Goal: Task Accomplishment & Management: Manage account settings

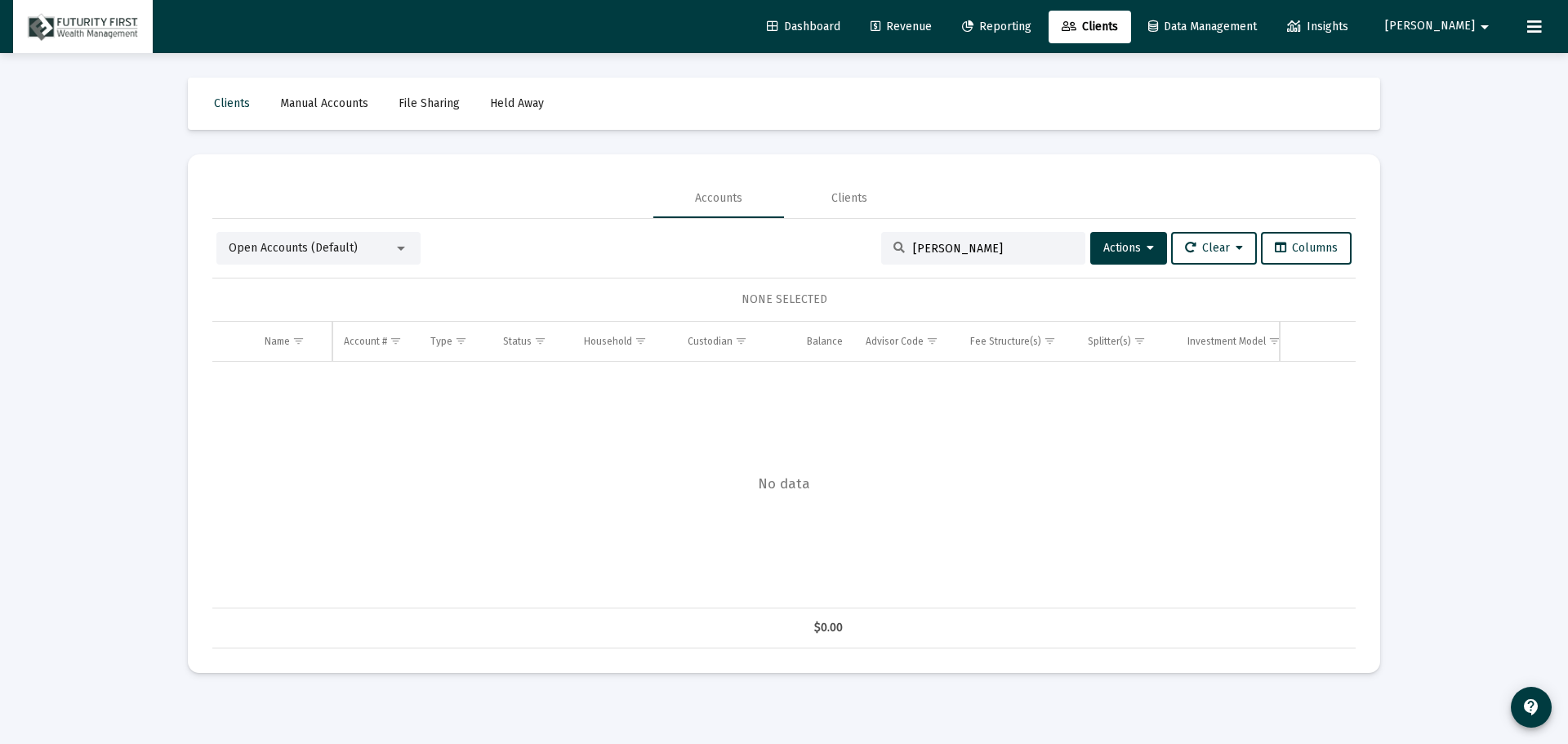
drag, startPoint x: 947, startPoint y: 243, endPoint x: 863, endPoint y: 256, distance: 85.0
click at [862, 256] on div "Open Accounts (Default) koch Actions Clear Columns" at bounding box center [784, 247] width 1135 height 32
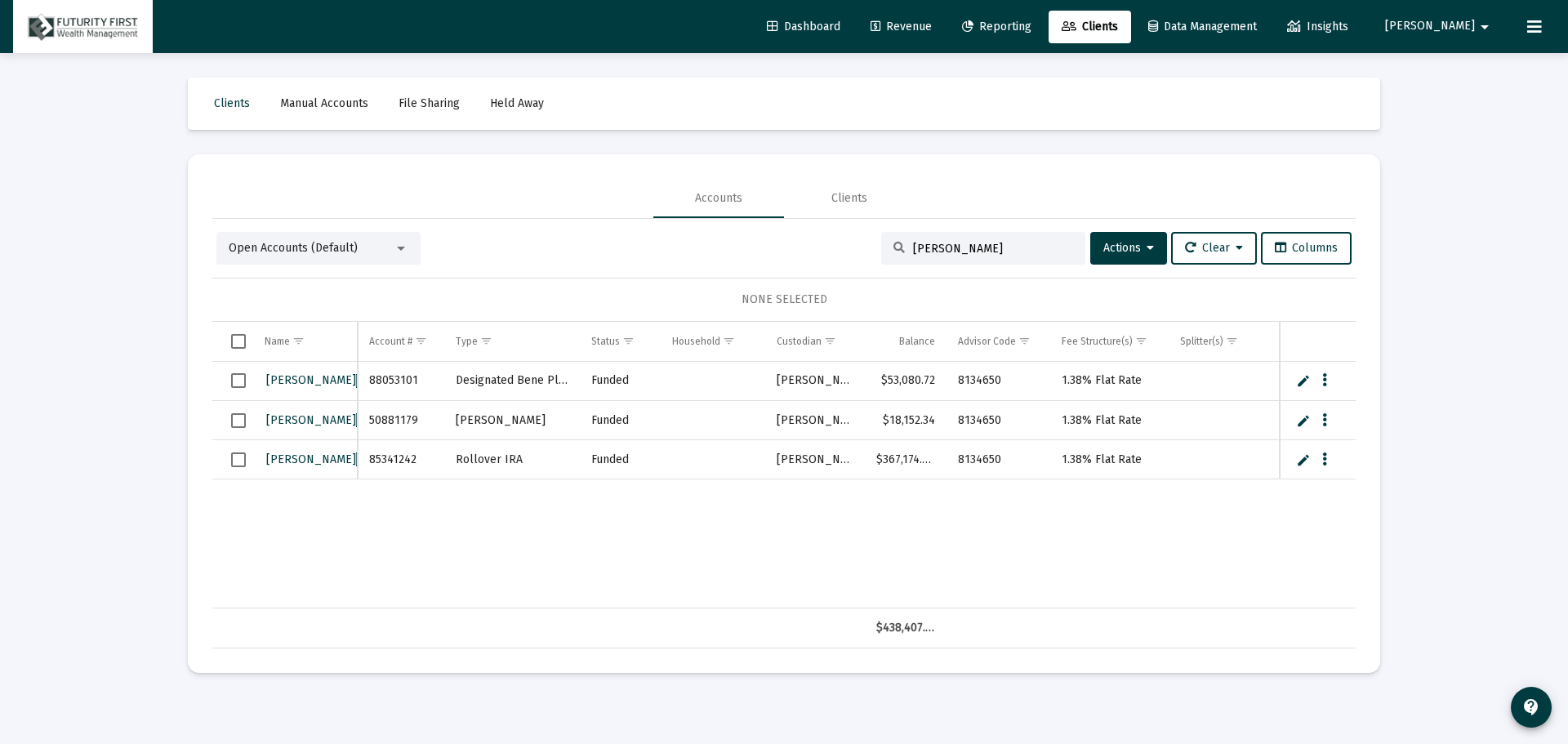
type input "[PERSON_NAME]"
click at [1126, 249] on span "Actions" at bounding box center [1129, 247] width 51 height 14
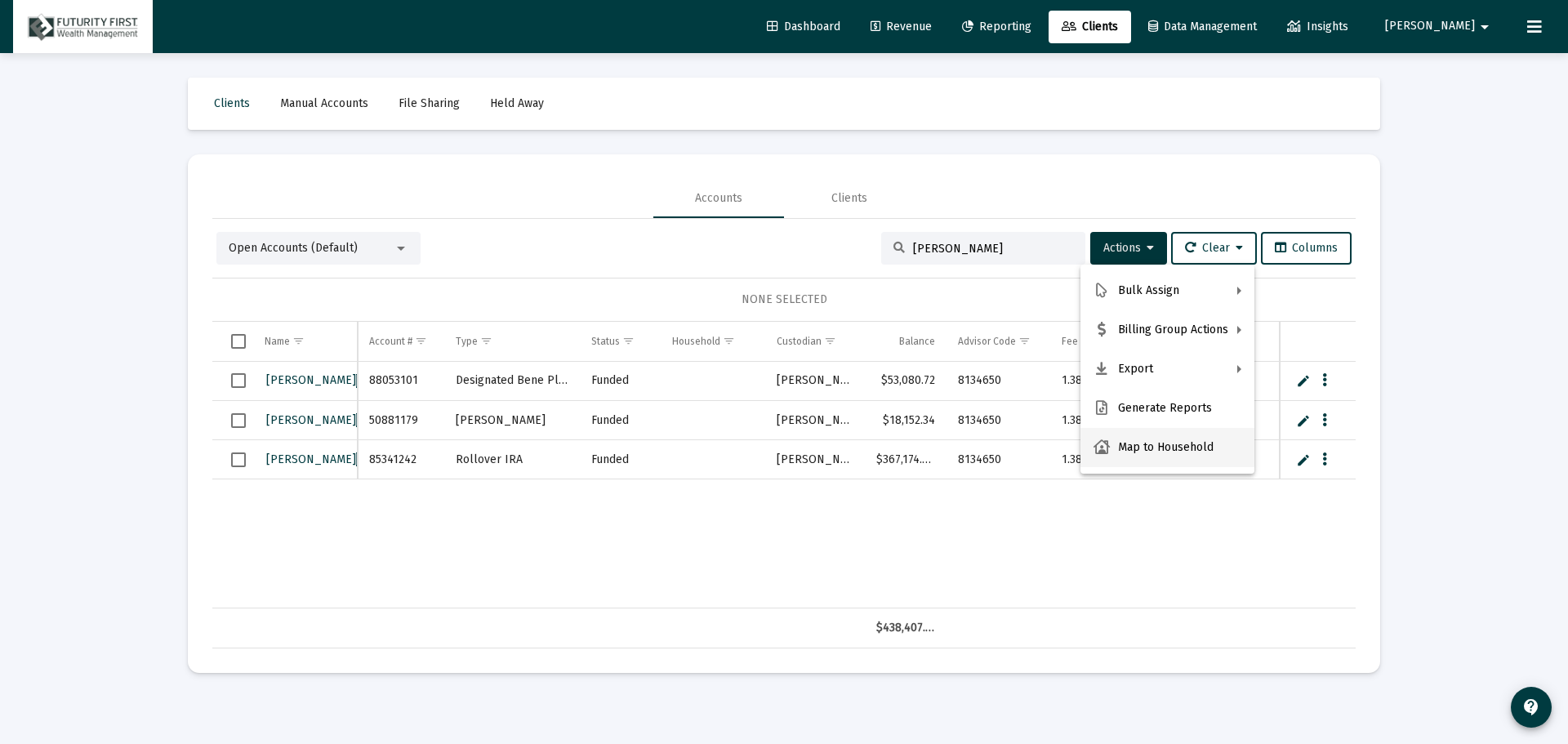
click at [1167, 443] on button "Map to Household" at bounding box center [1167, 448] width 174 height 39
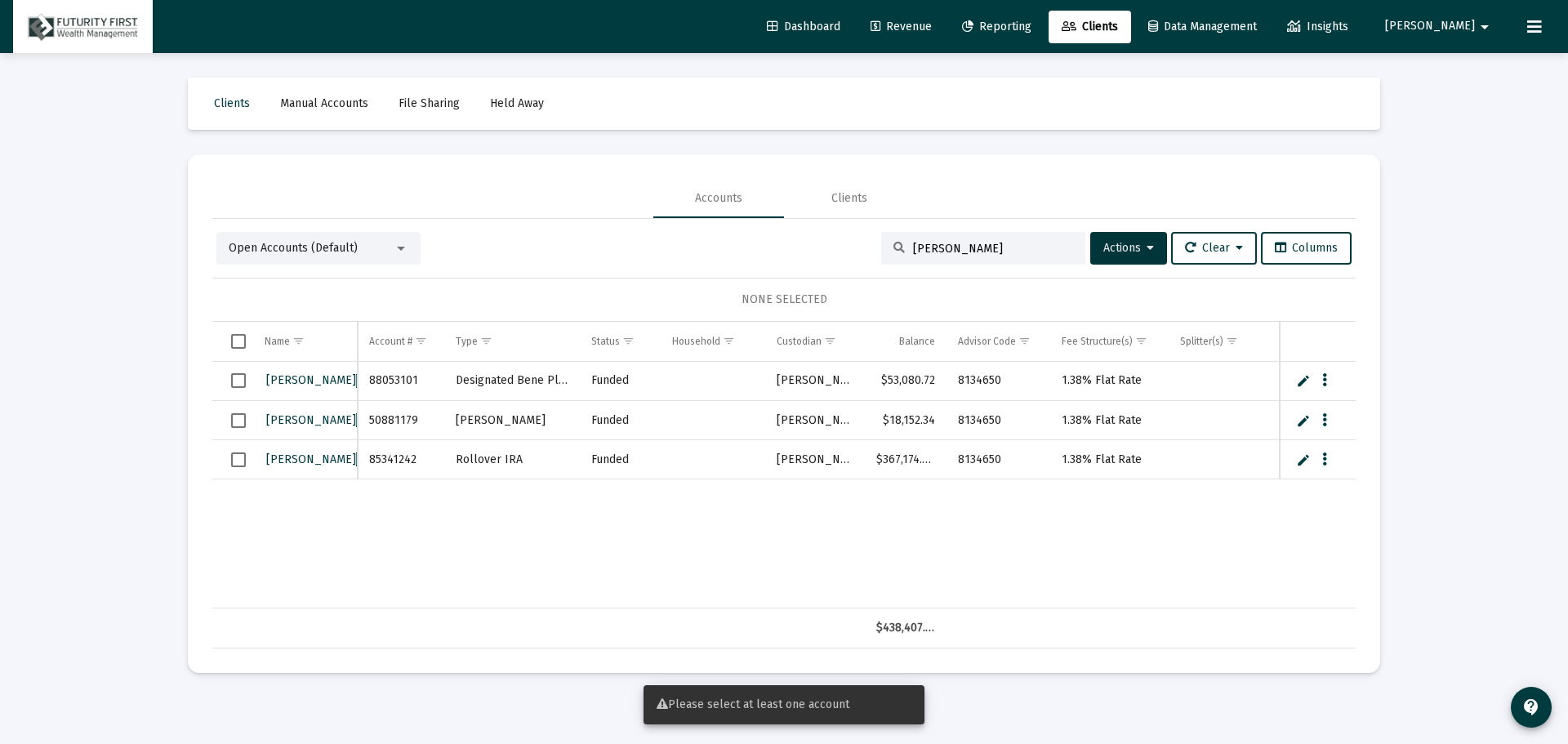
click at [240, 378] on span "Select row" at bounding box center [238, 380] width 15 height 15
click at [236, 415] on span "Select row" at bounding box center [238, 420] width 15 height 15
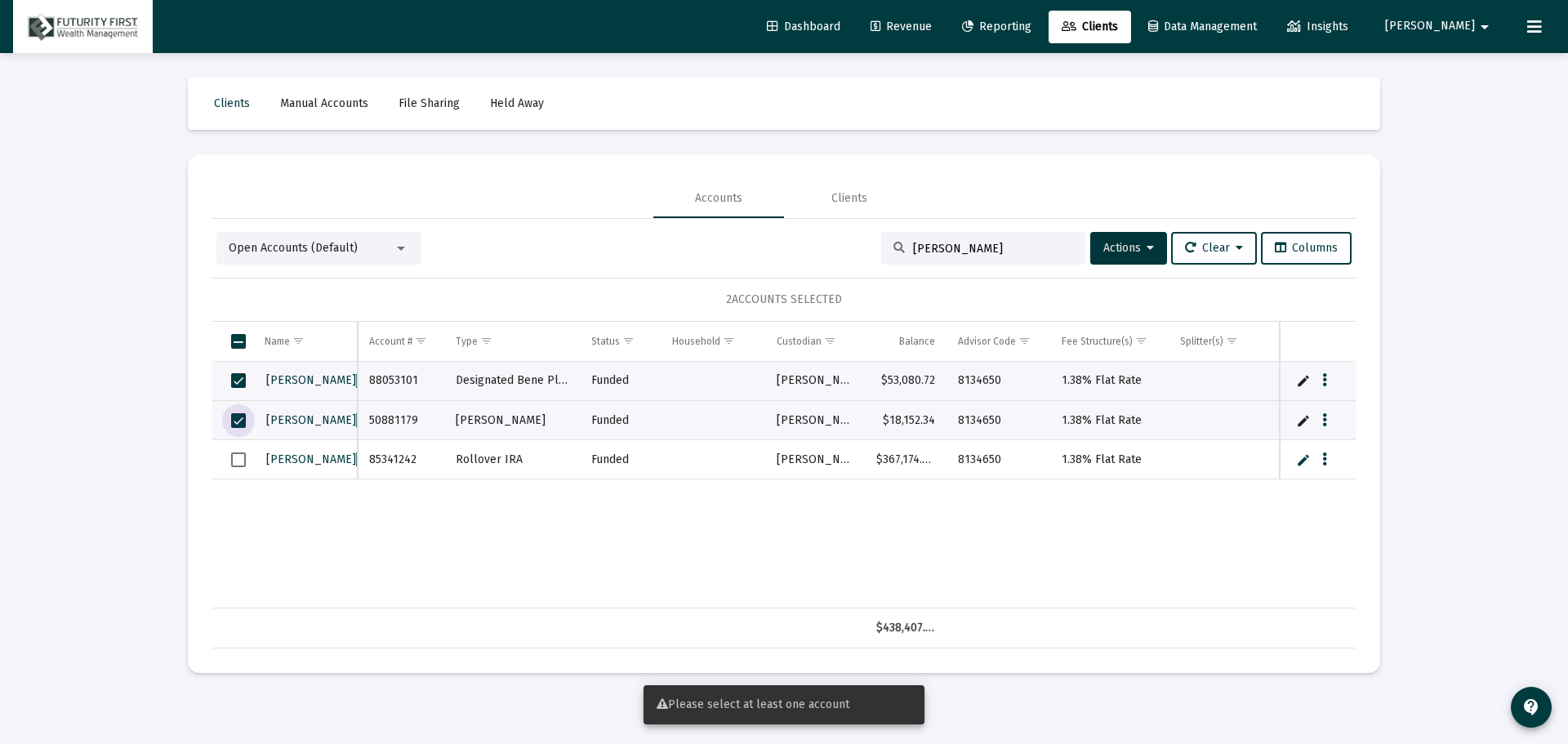
click at [237, 457] on span "Select row" at bounding box center [238, 459] width 15 height 15
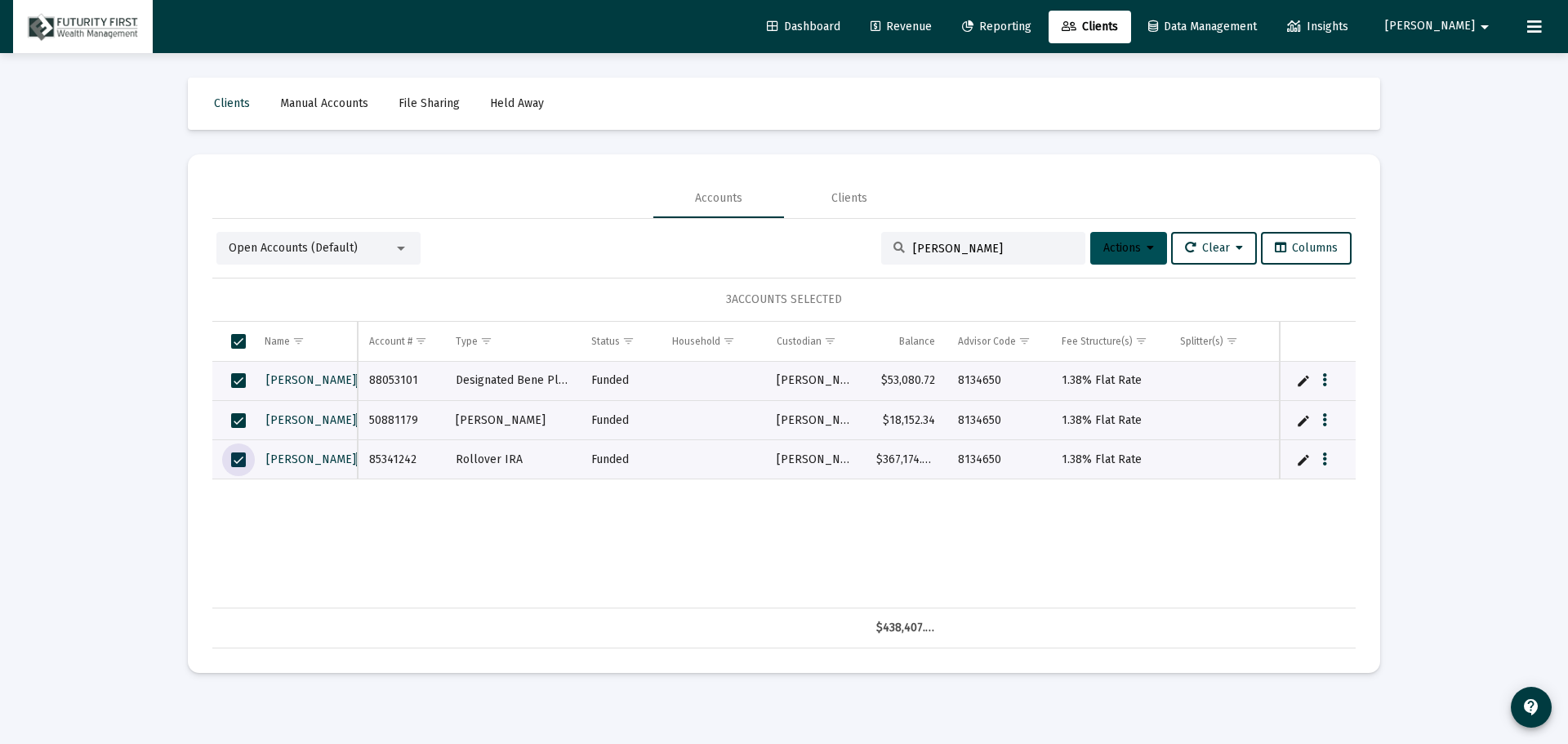
click at [1137, 245] on span "Actions" at bounding box center [1129, 247] width 51 height 14
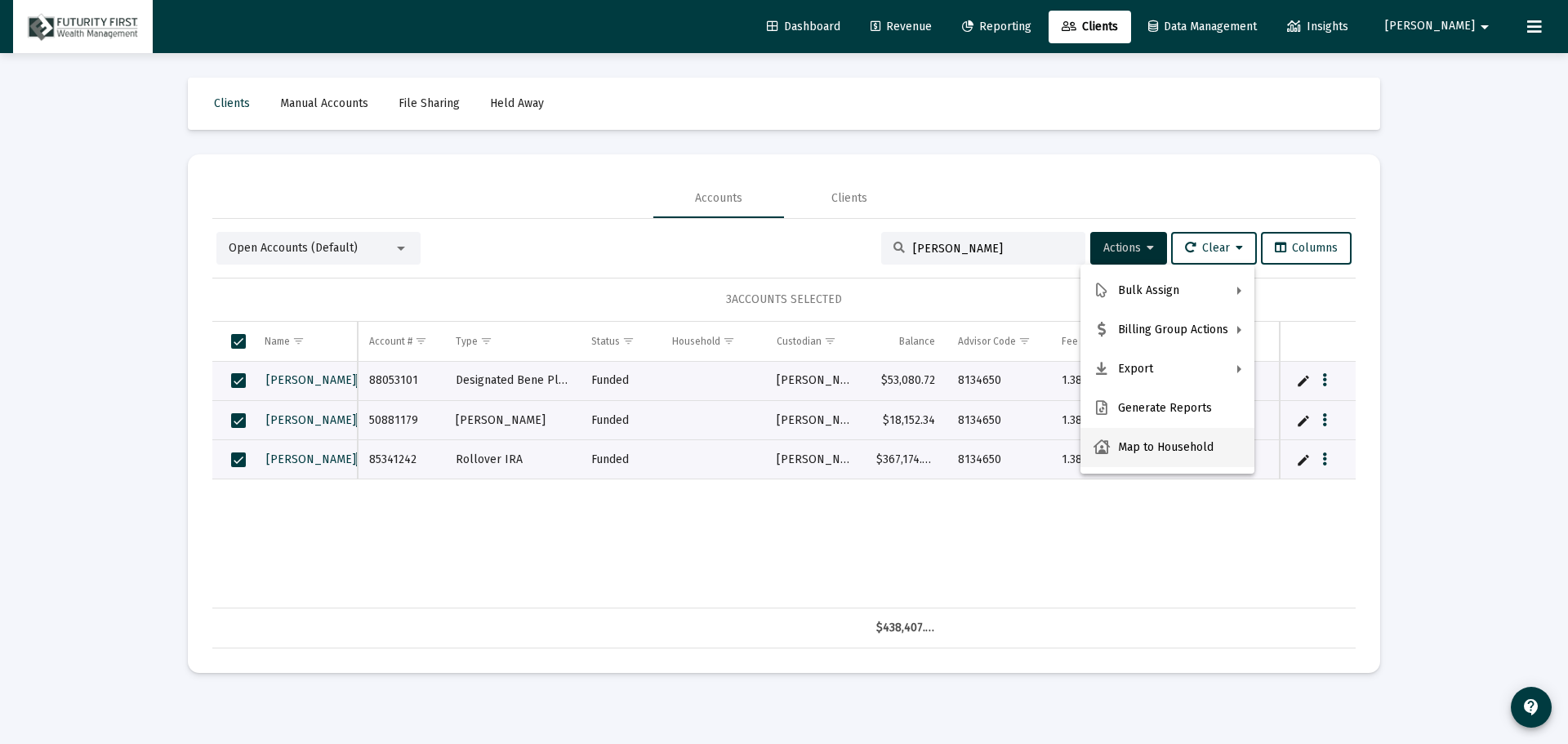
click at [1160, 451] on button "Map to Household" at bounding box center [1167, 448] width 174 height 39
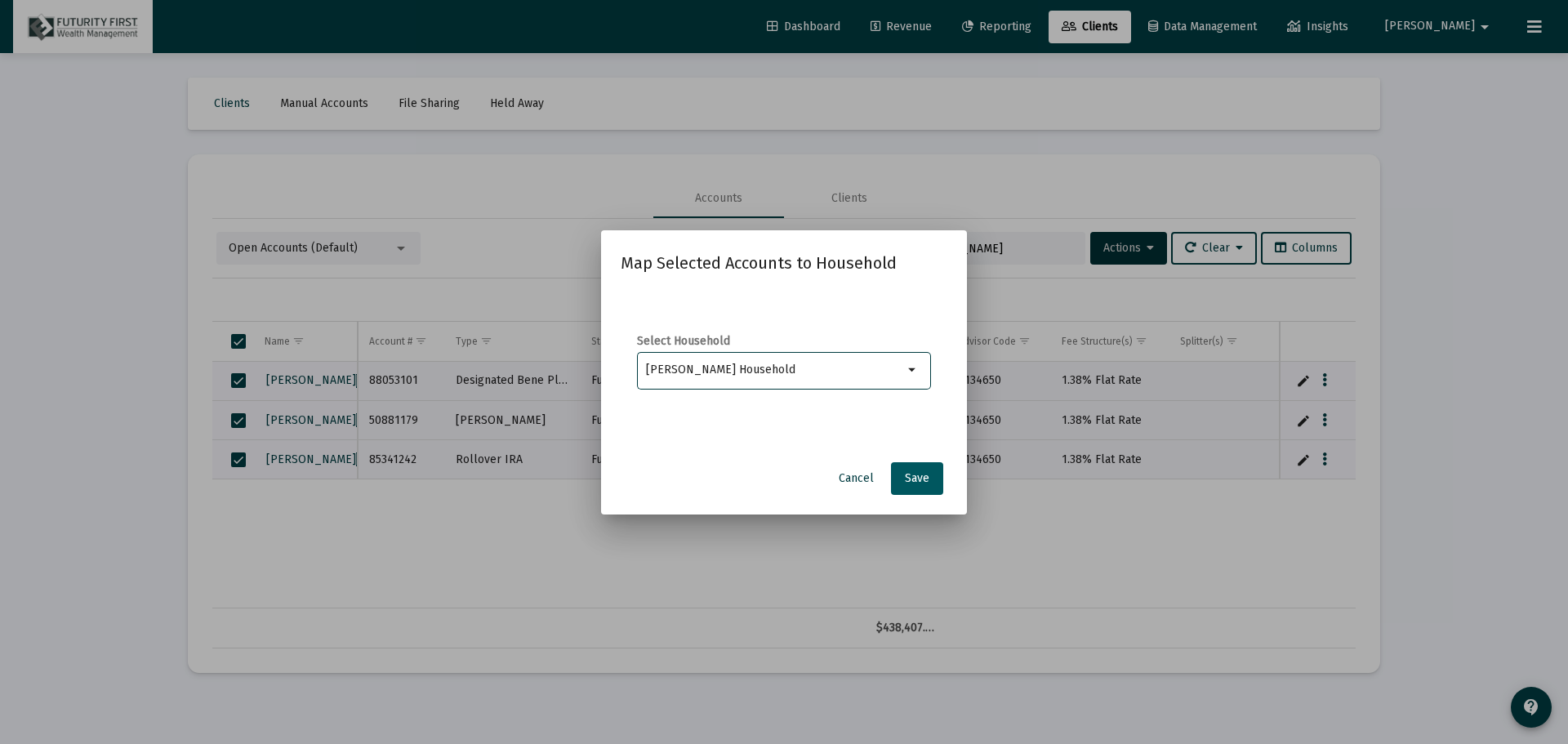
type input "Deborah Clark Household"
click at [916, 474] on span "Save" at bounding box center [917, 478] width 25 height 14
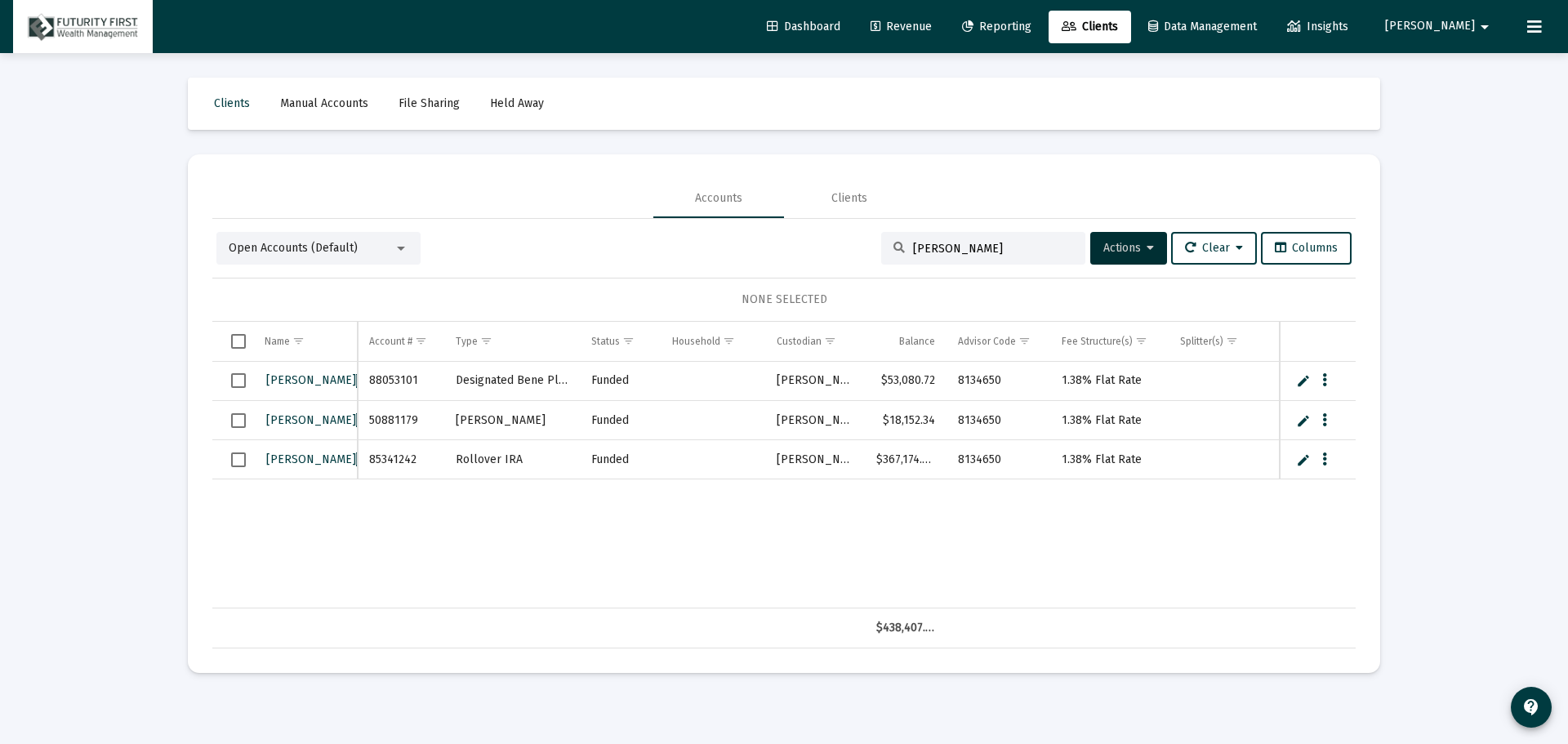
click at [1455, 22] on span "[PERSON_NAME]" at bounding box center [1431, 27] width 90 height 14
click at [1461, 109] on button "Logout" at bounding box center [1465, 109] width 97 height 39
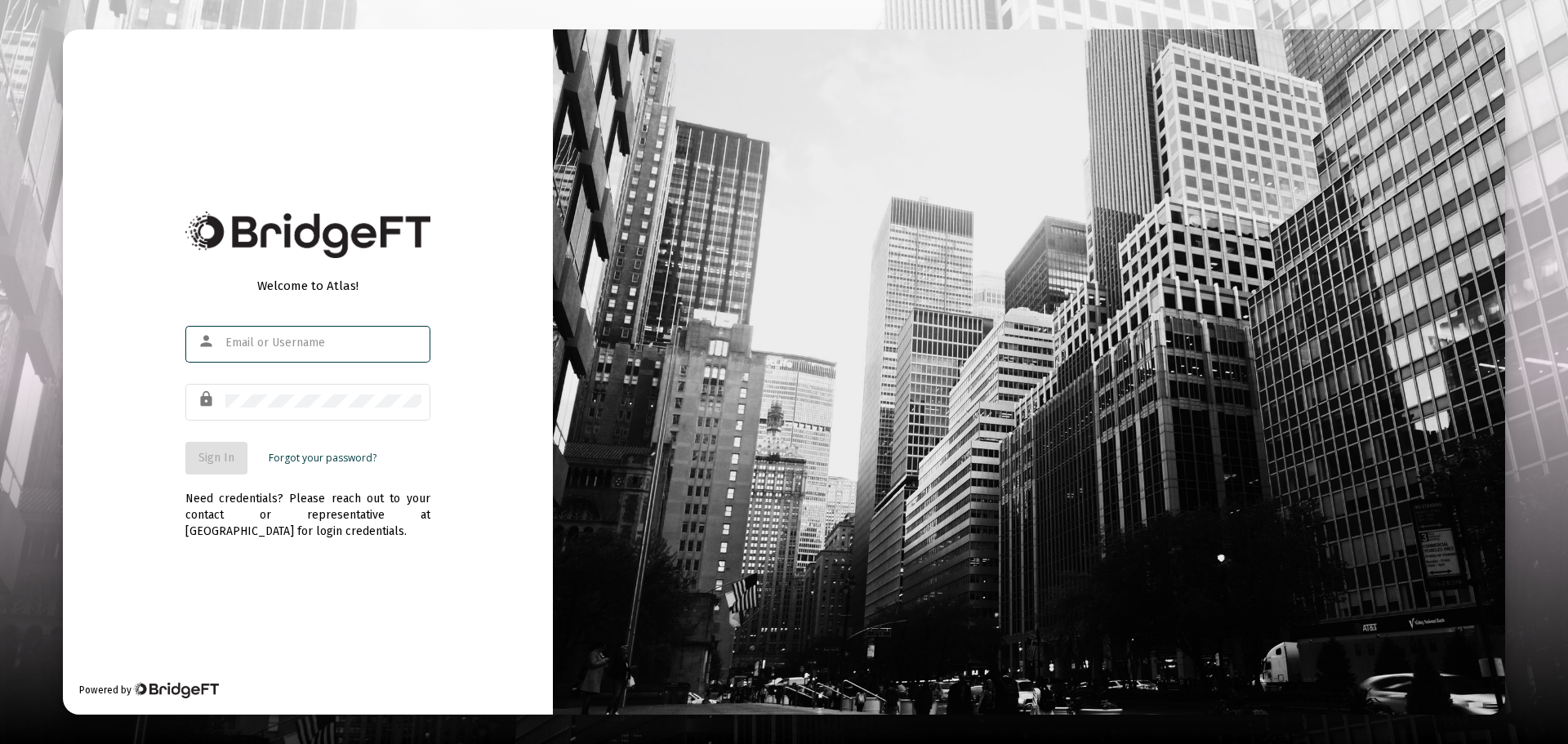
type input "melissa@futurityfirstwealthmanagement.com"
click at [220, 457] on span "Sign In" at bounding box center [216, 457] width 36 height 14
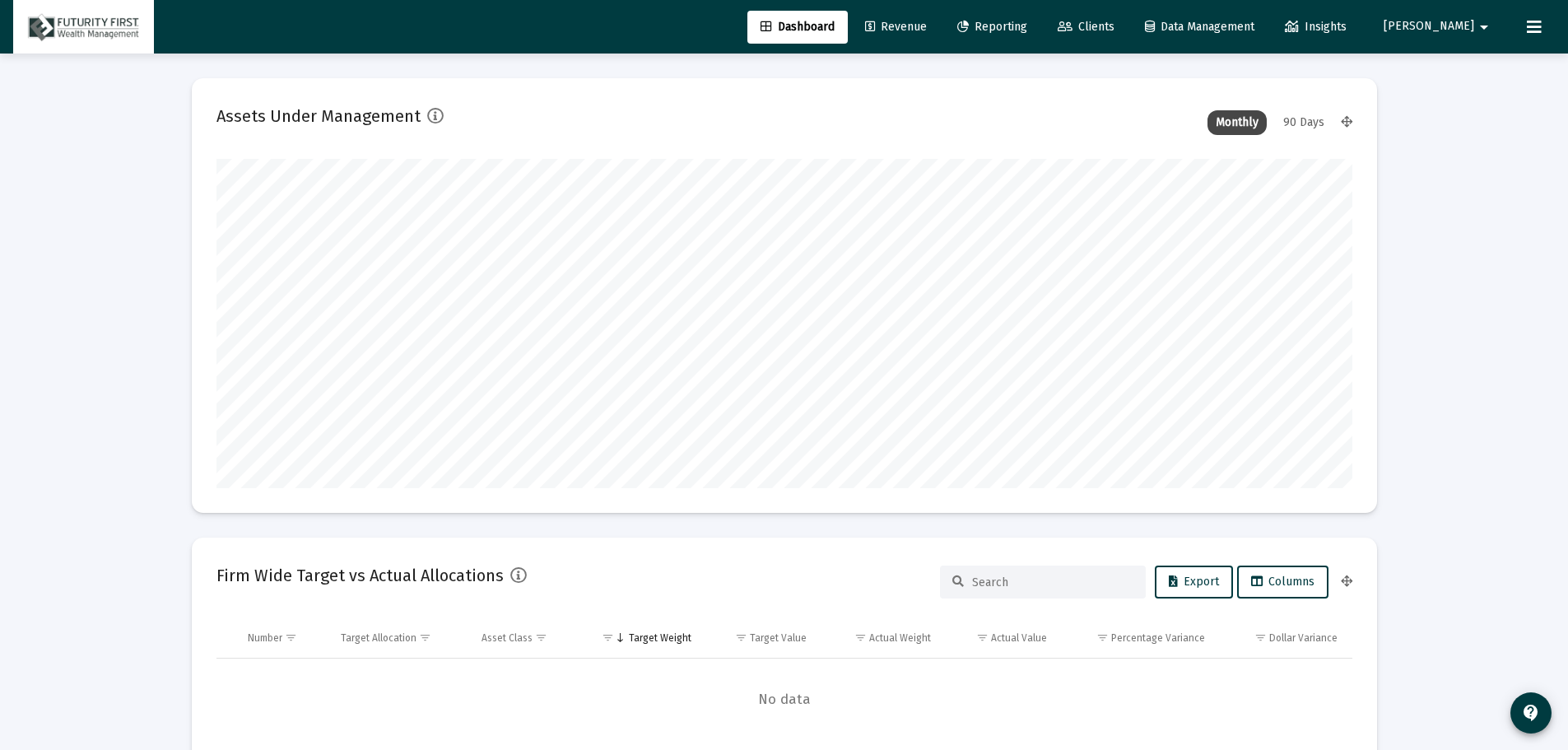
scroll to position [329, 611]
type input "[DATE]"
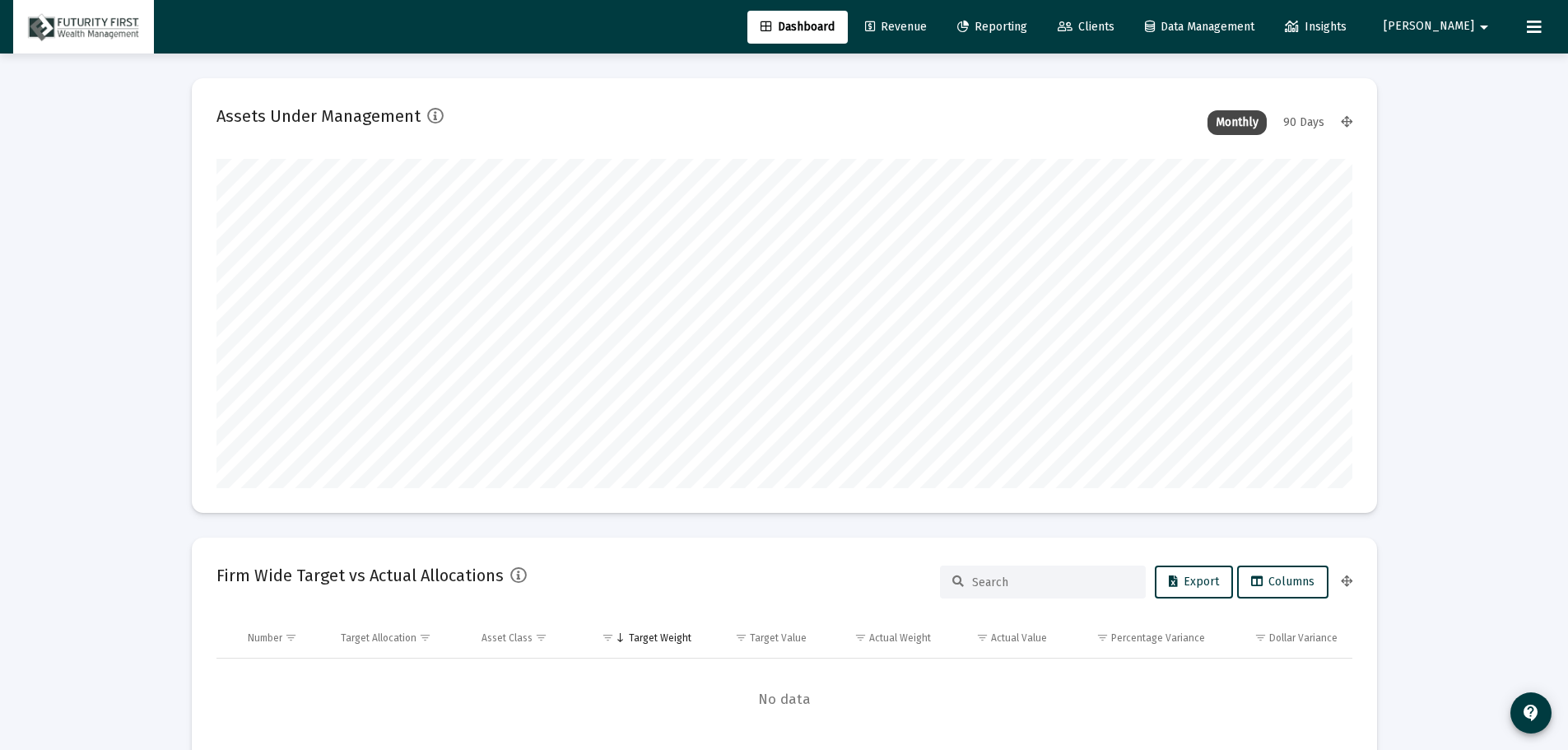
click at [1114, 21] on span "Clients" at bounding box center [1085, 27] width 56 height 14
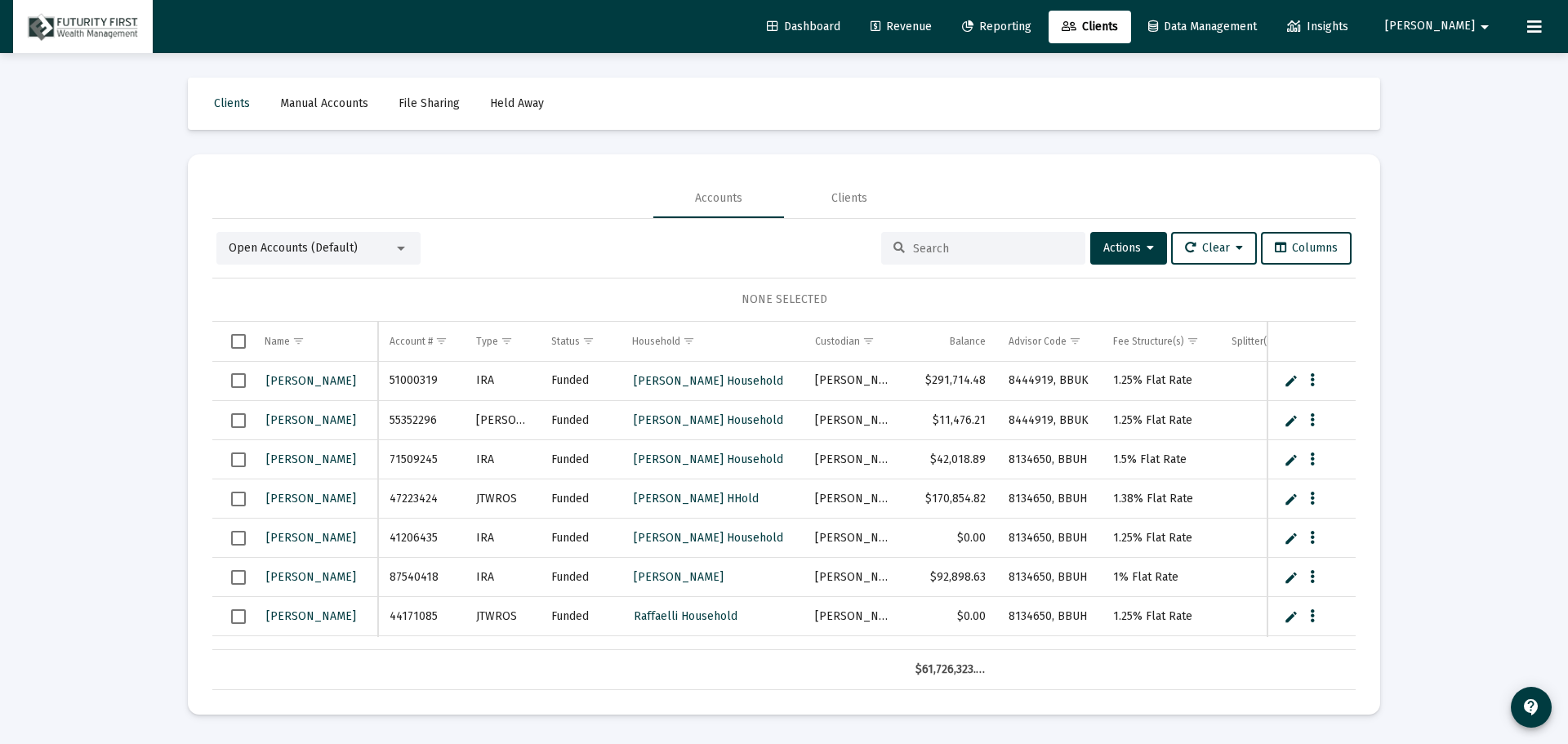
click at [959, 243] on input at bounding box center [993, 248] width 160 height 14
type input "[PERSON_NAME]"
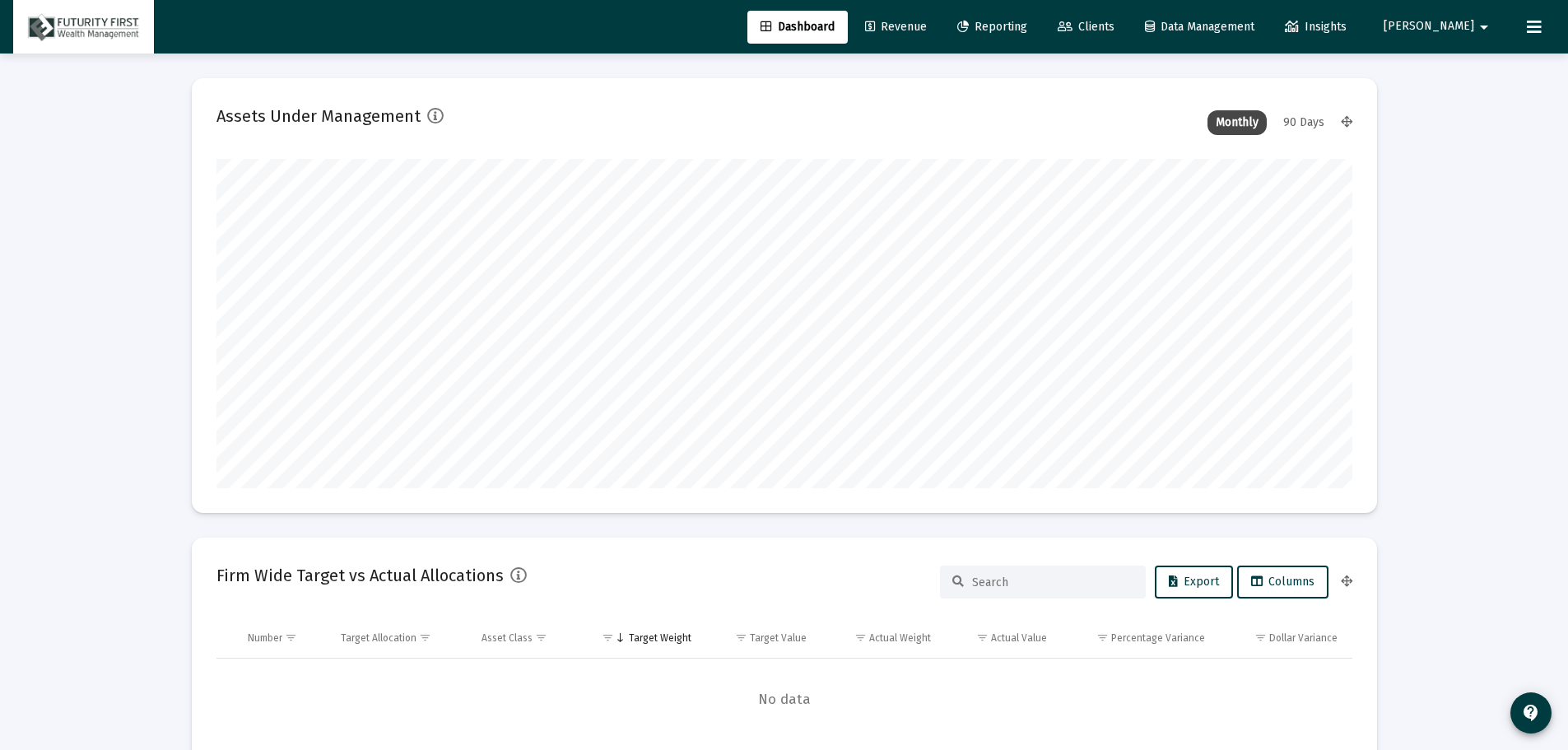
scroll to position [329, 611]
type input "[DATE]"
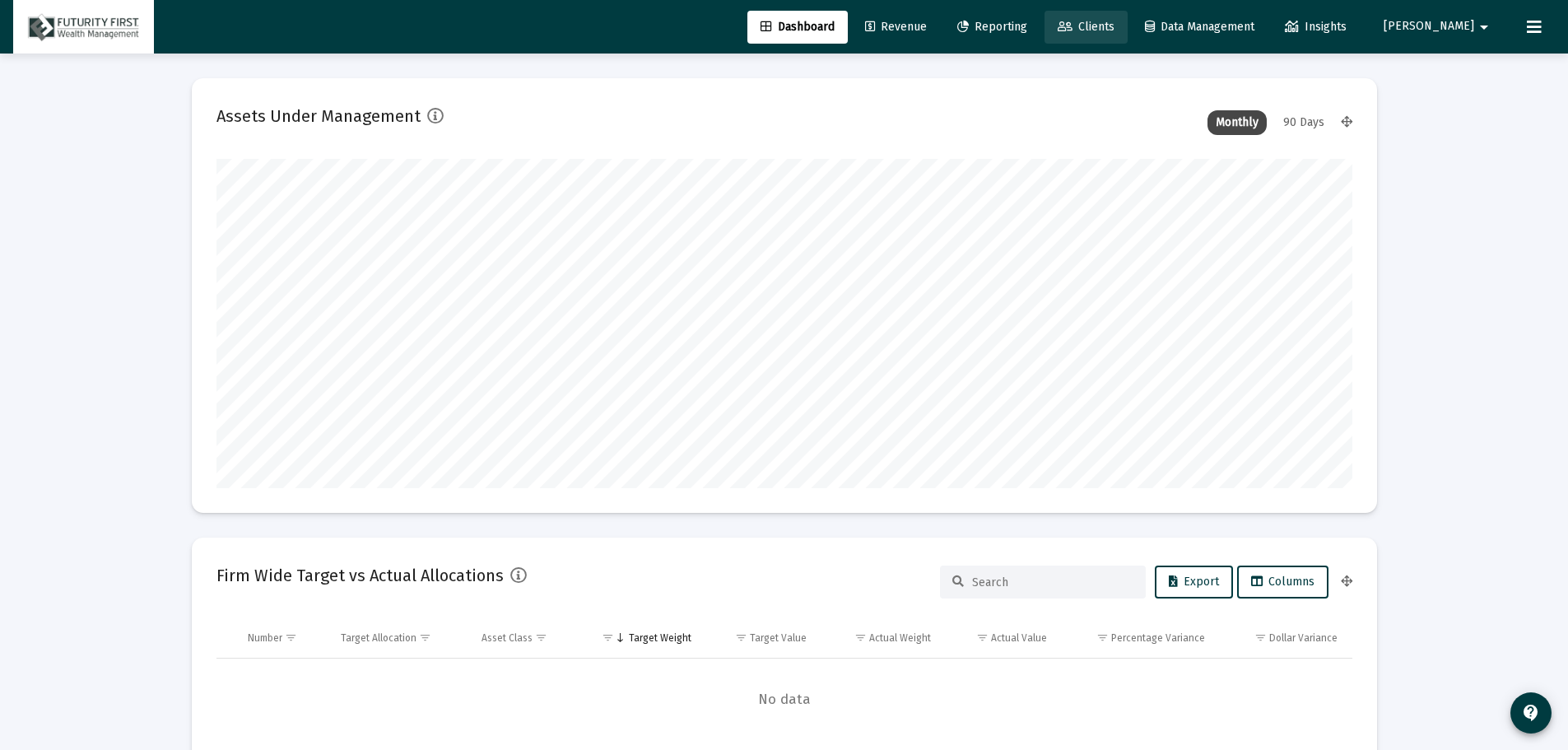
click at [1114, 32] on span "Clients" at bounding box center [1085, 27] width 56 height 14
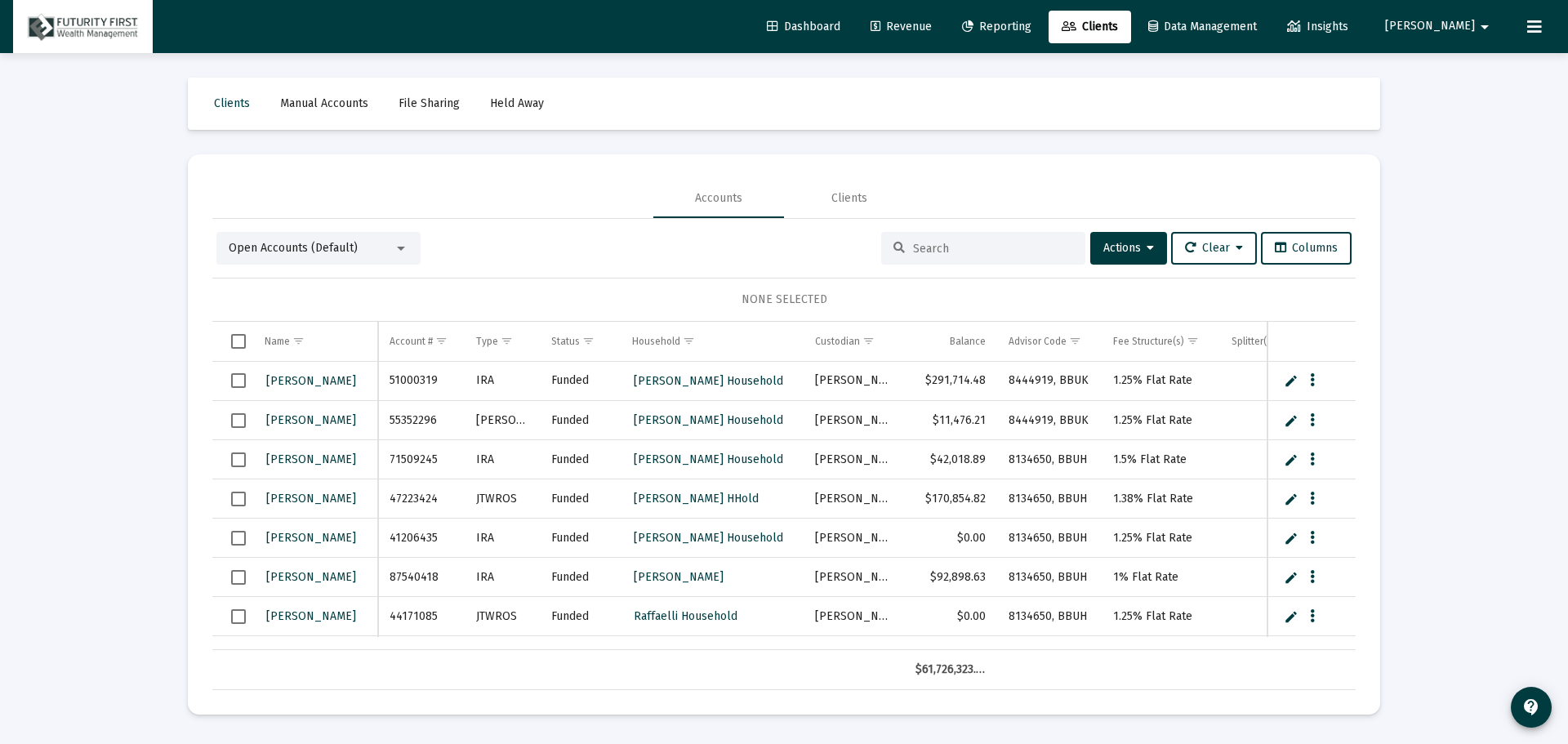
click at [963, 236] on div at bounding box center [984, 247] width 204 height 32
click at [963, 241] on input at bounding box center [993, 248] width 160 height 14
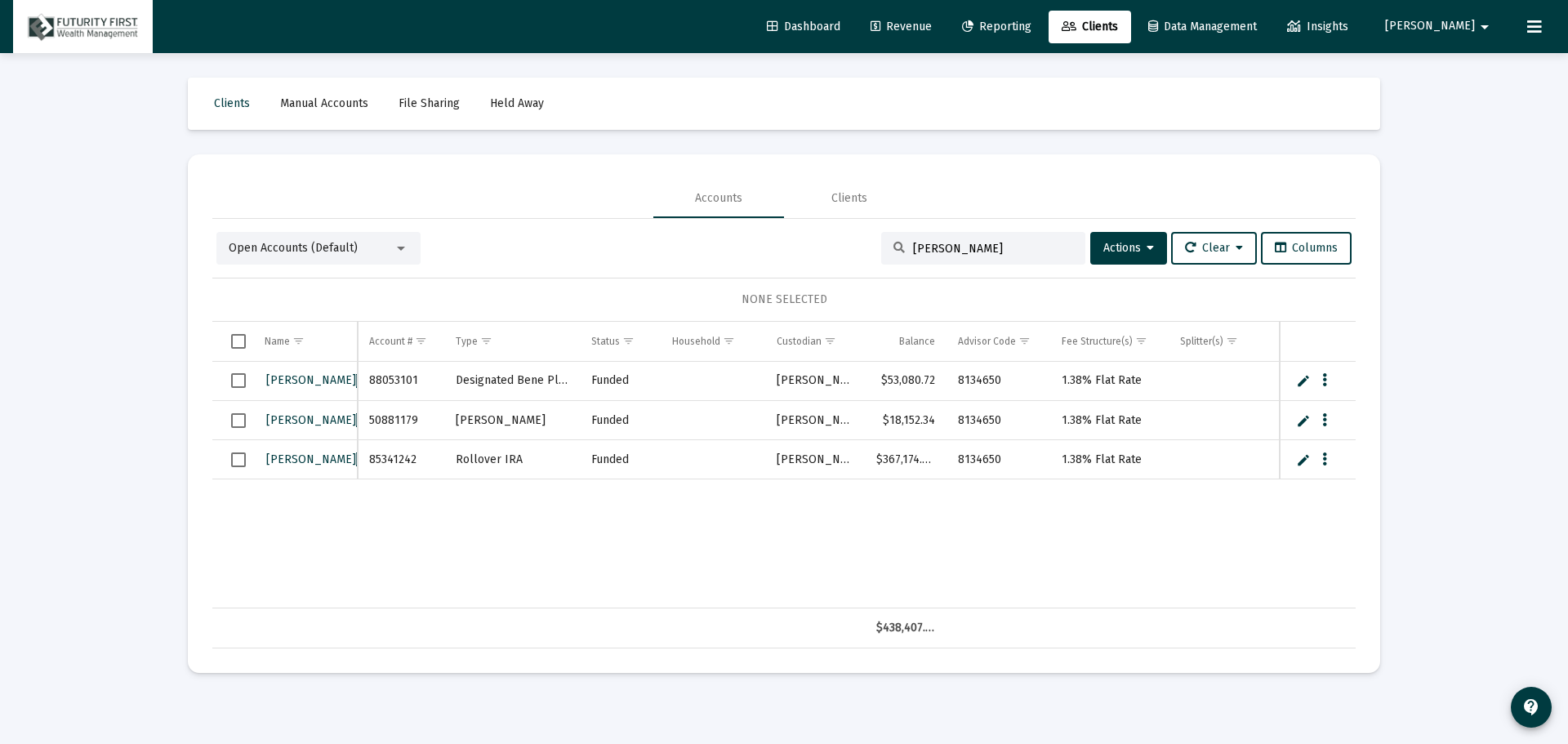
click at [241, 381] on span "Select row" at bounding box center [238, 380] width 15 height 15
click at [239, 420] on span "Select row" at bounding box center [238, 420] width 15 height 15
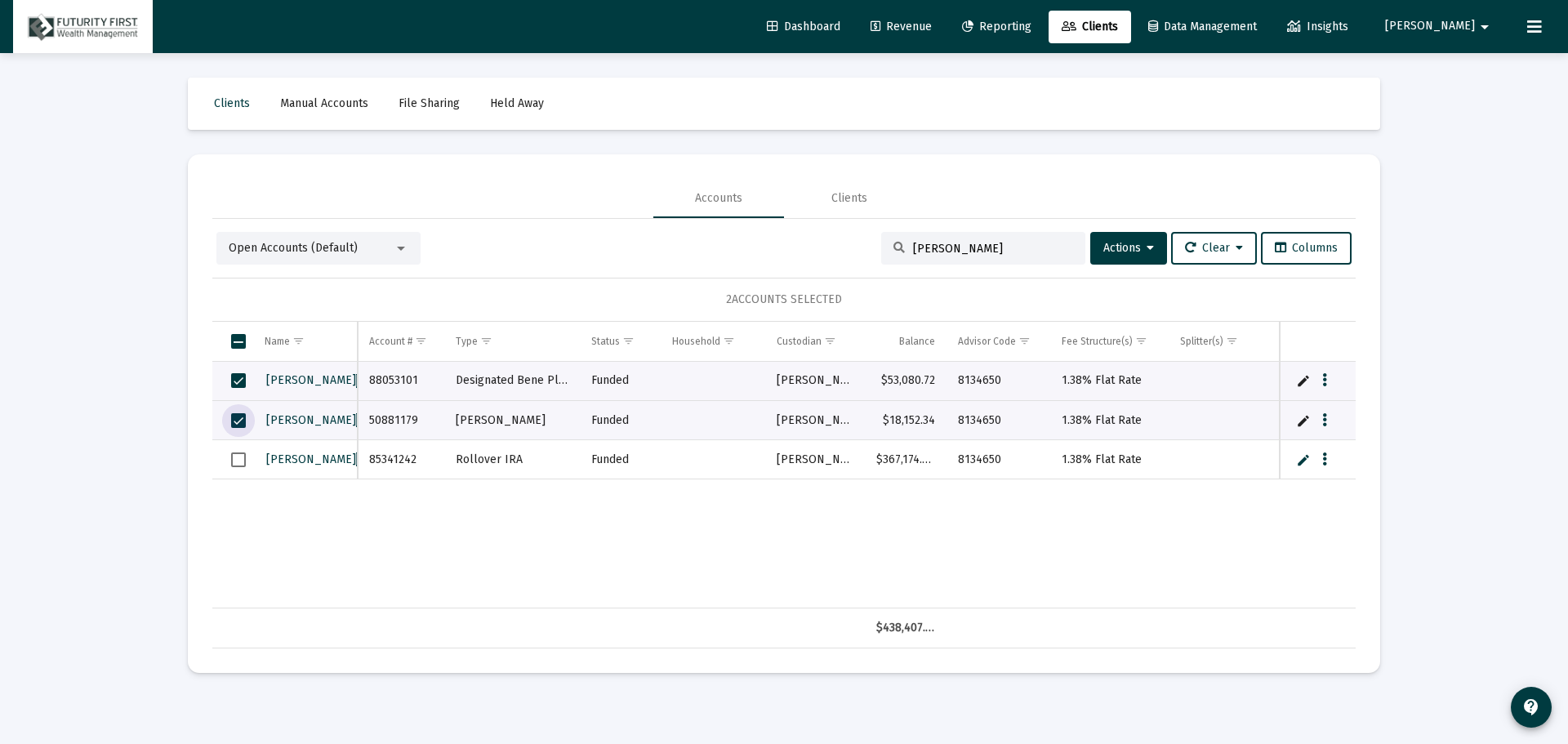
drag, startPoint x: 243, startPoint y: 419, endPoint x: 234, endPoint y: 386, distance: 34.2
click at [242, 419] on span "Select row" at bounding box center [238, 420] width 15 height 15
click at [237, 378] on span "Select row" at bounding box center [238, 380] width 15 height 15
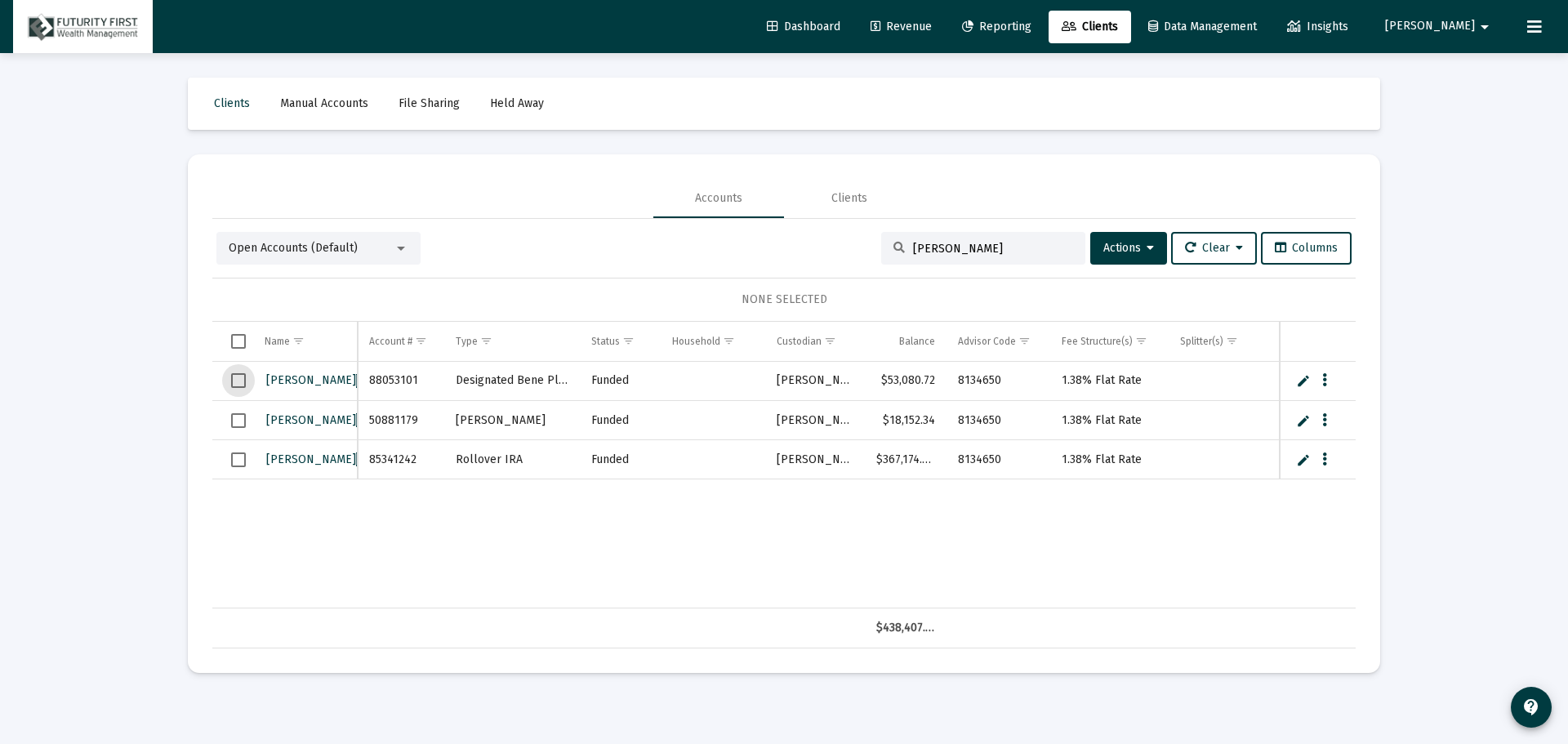
click at [403, 245] on div at bounding box center [401, 247] width 15 height 13
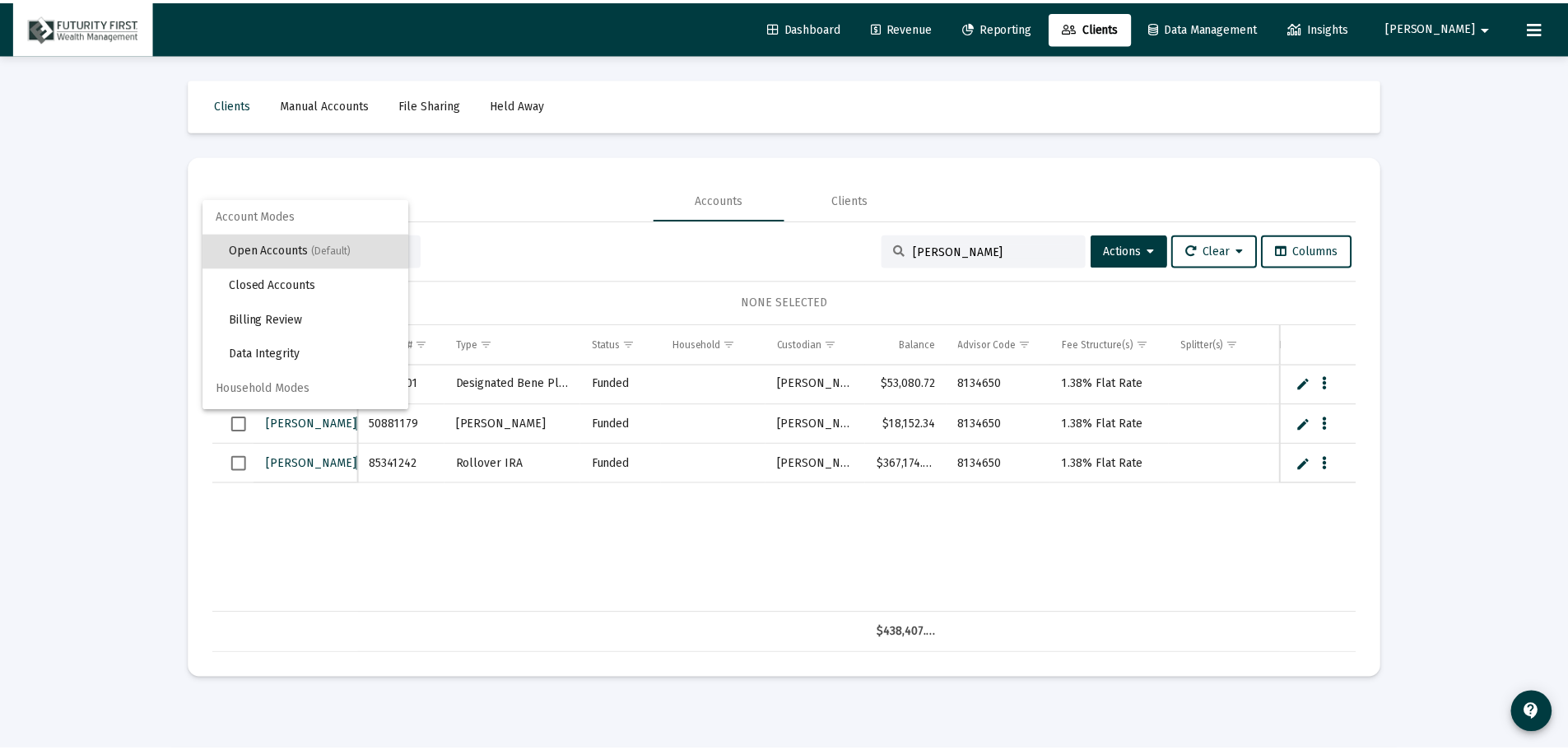
scroll to position [32, 0]
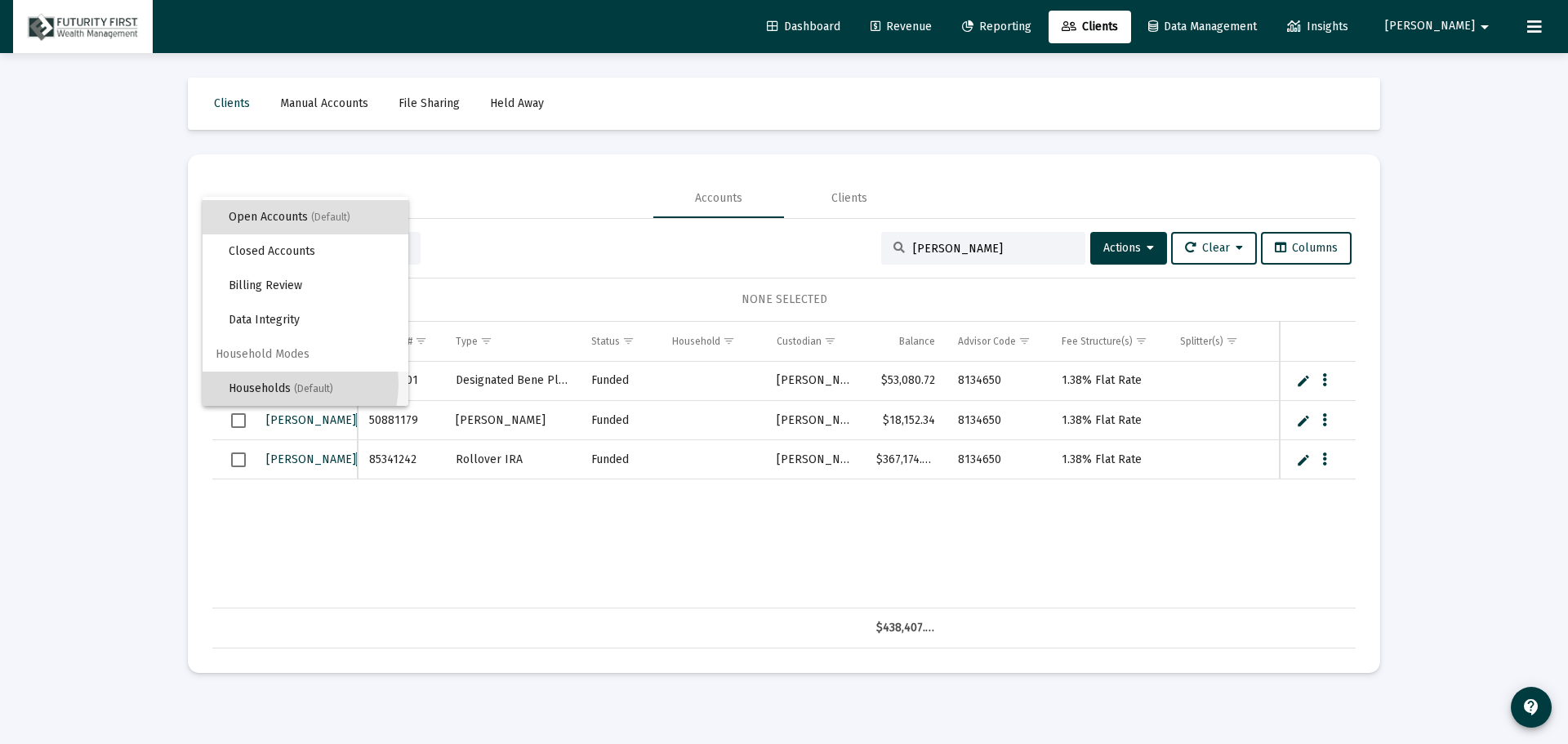
click at [282, 384] on span "Households (Default)" at bounding box center [312, 389] width 167 height 34
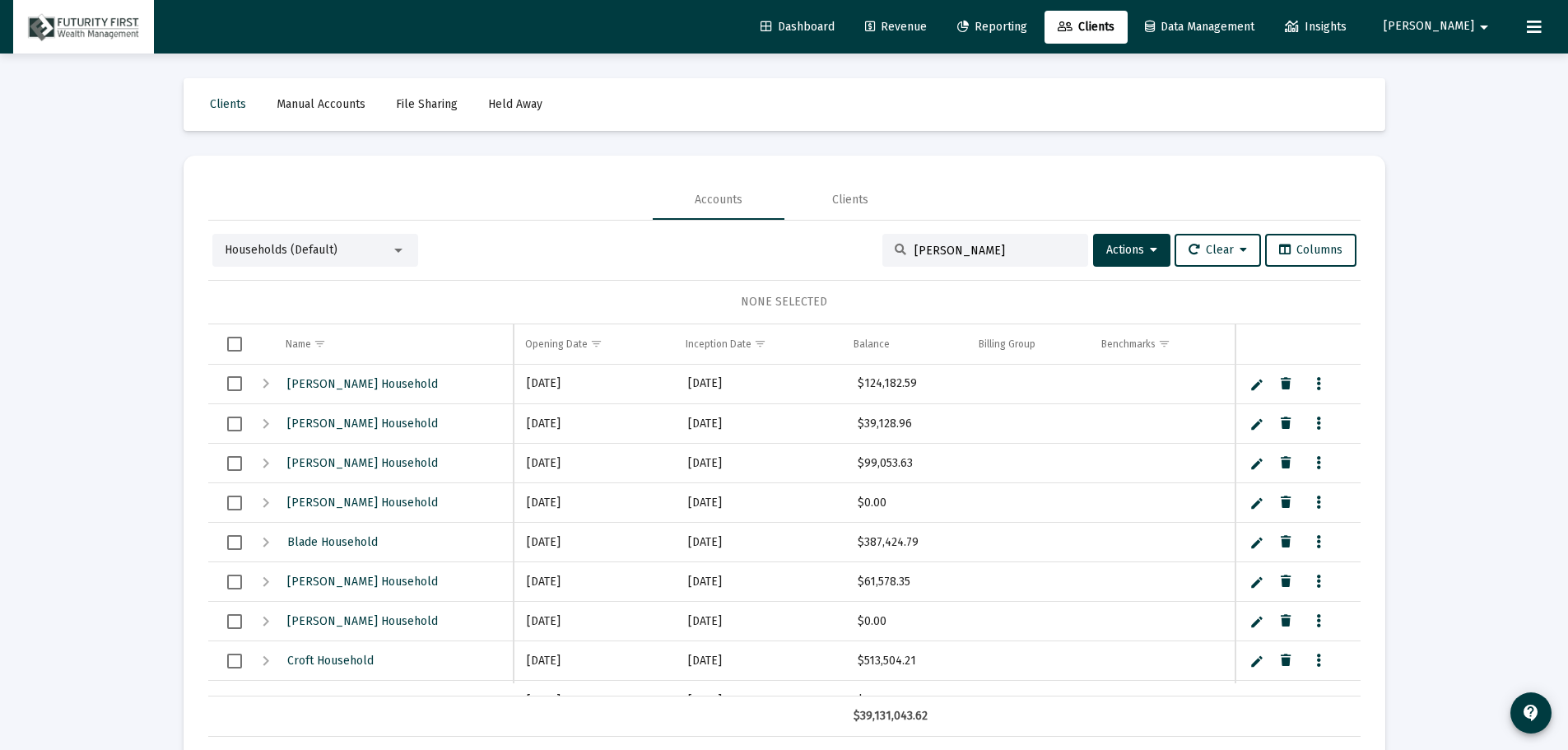
click at [894, 247] on icon at bounding box center [900, 250] width 12 height 12
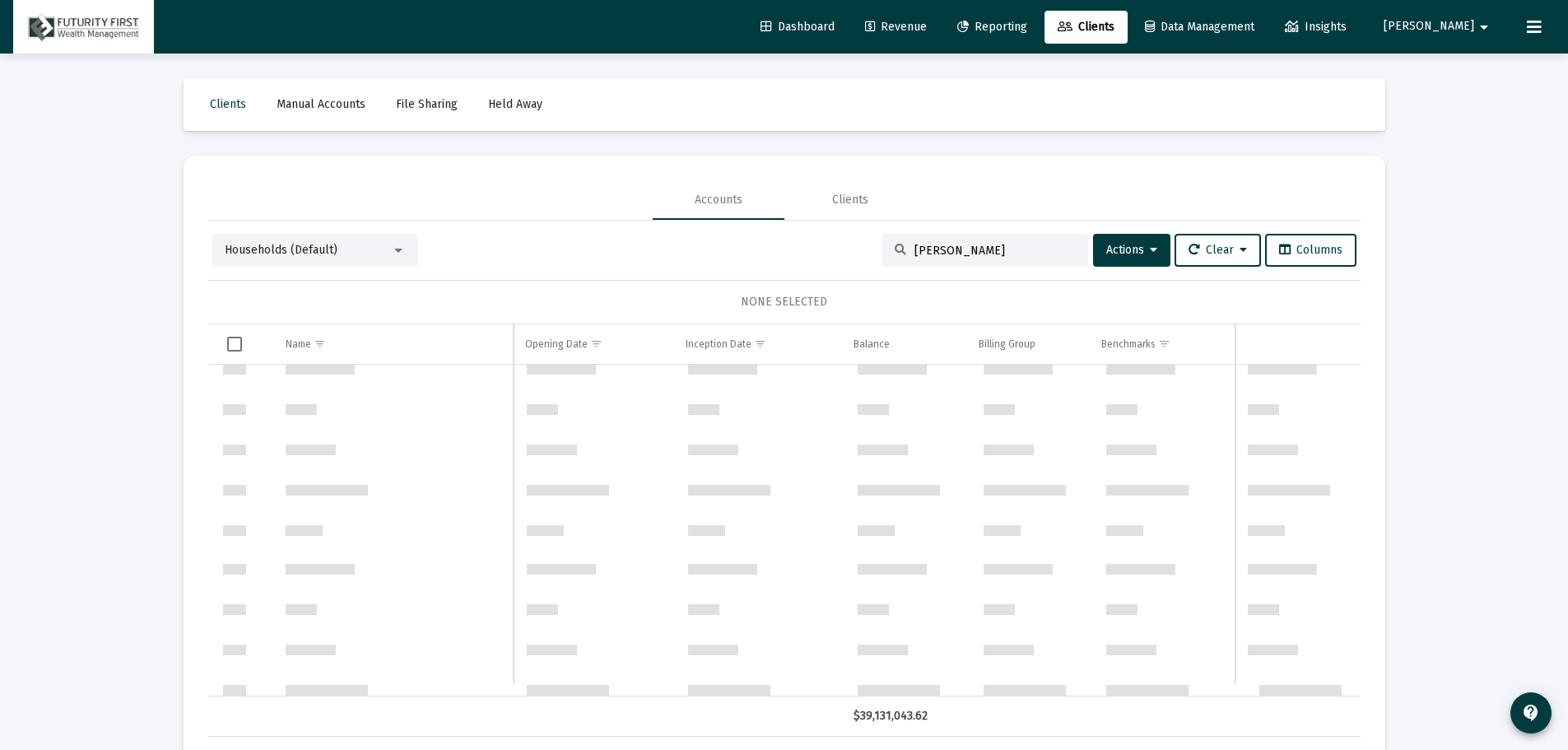
scroll to position [0, 0]
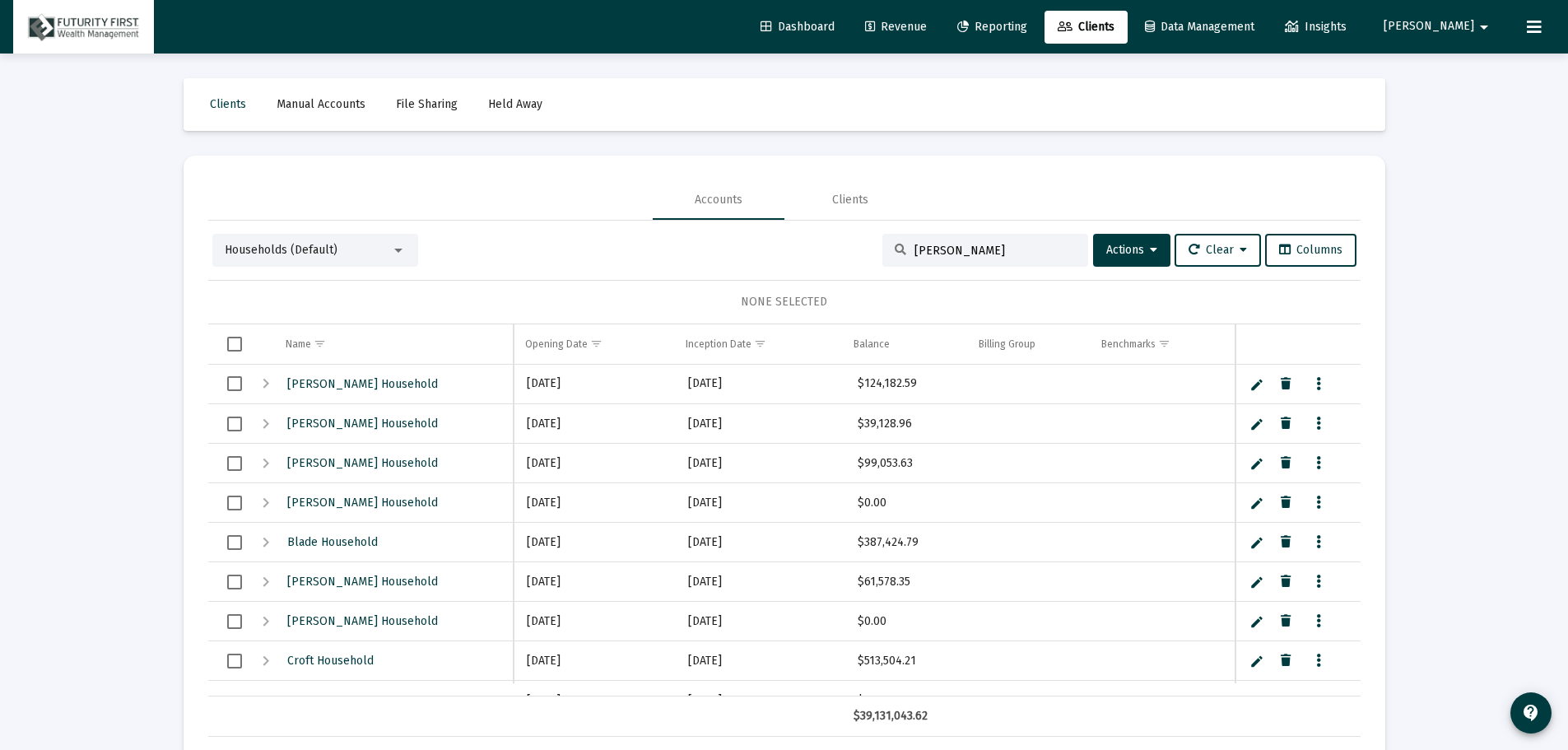
click at [395, 248] on div at bounding box center [398, 250] width 8 height 4
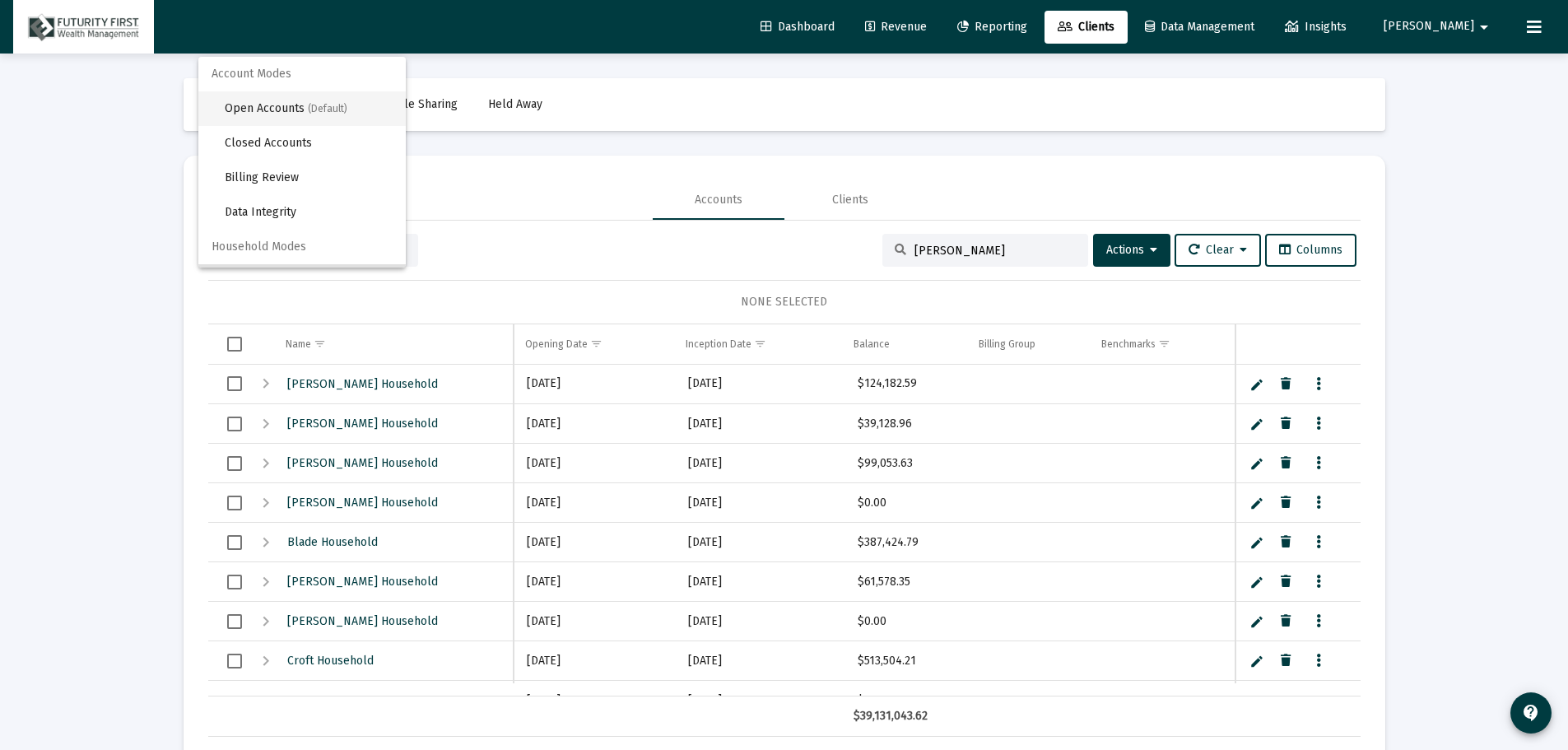
click at [242, 110] on span "Open Accounts (Default)" at bounding box center [309, 108] width 168 height 35
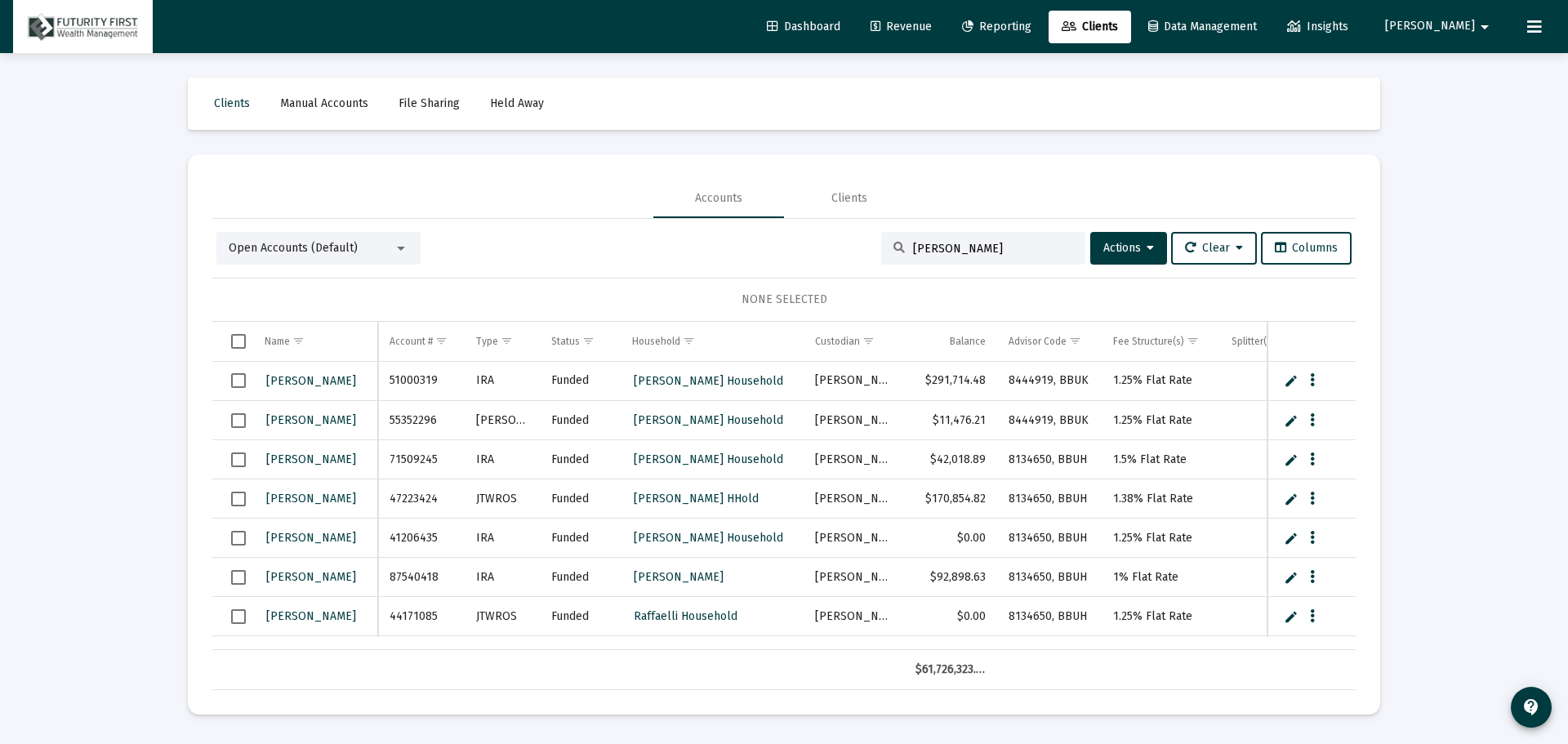
click at [1004, 248] on input "[PERSON_NAME]" at bounding box center [993, 248] width 160 height 14
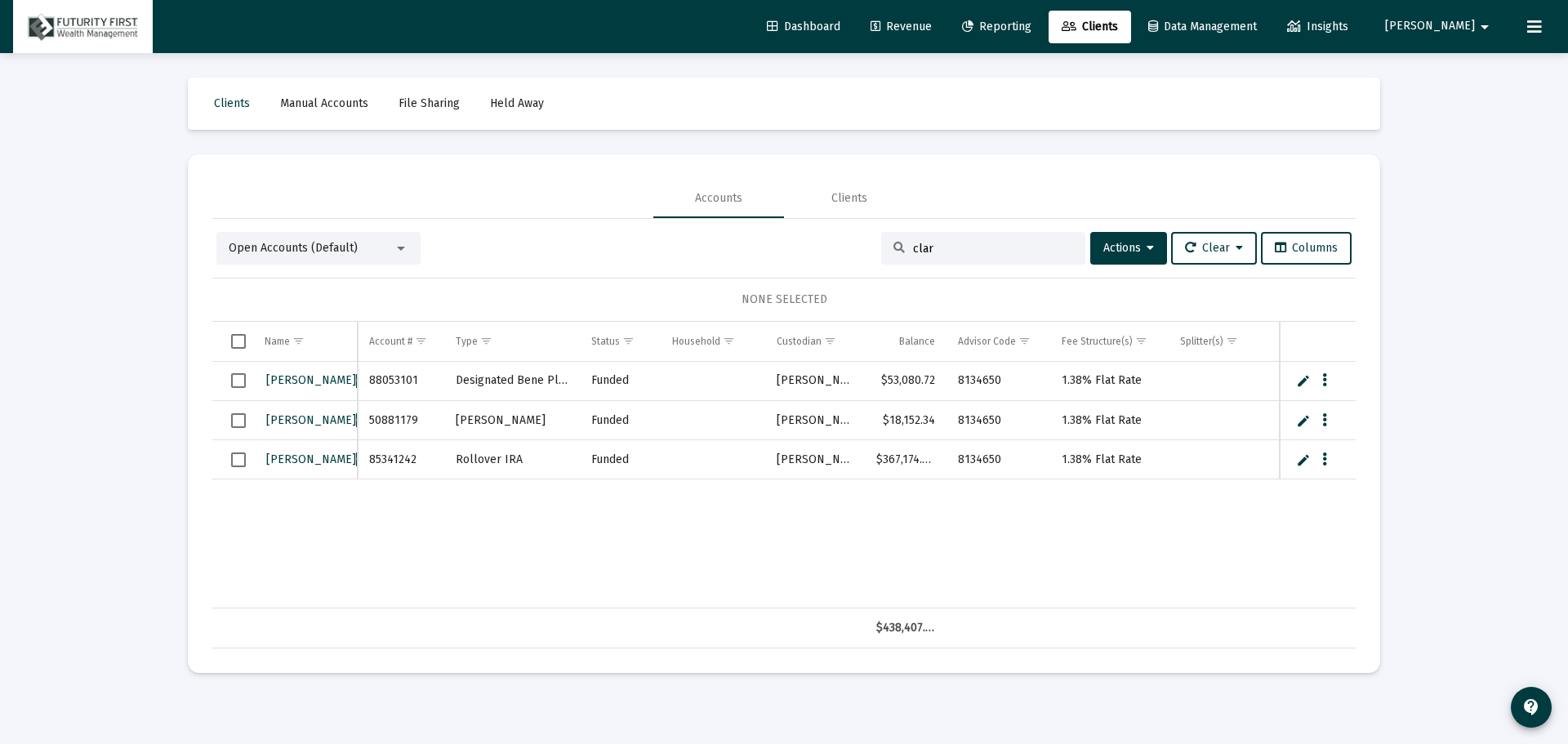
type input "[PERSON_NAME]"
click at [239, 383] on span "Select row" at bounding box center [238, 380] width 15 height 15
click at [241, 417] on span "Select row" at bounding box center [238, 420] width 15 height 15
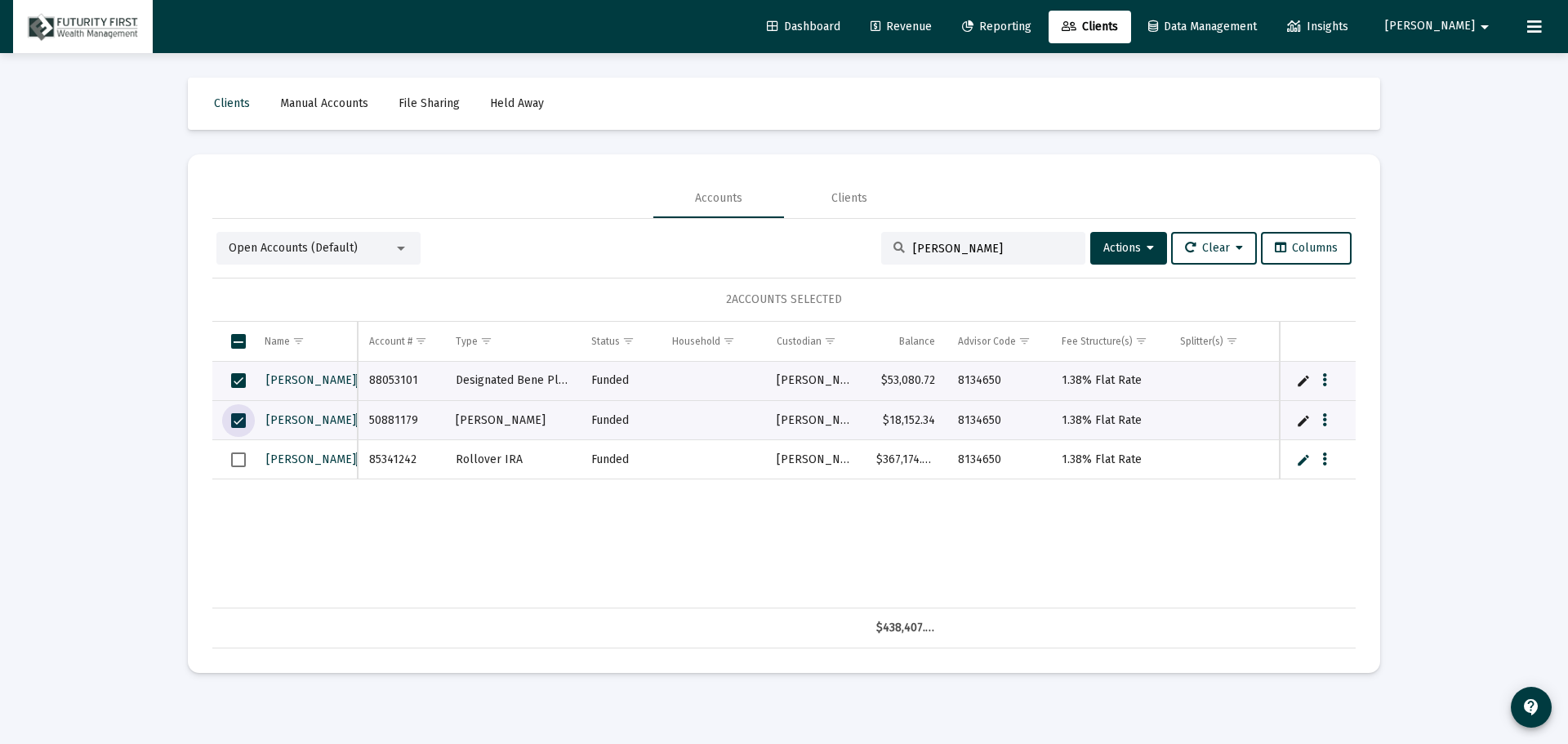
click at [241, 463] on span "Select row" at bounding box center [238, 459] width 15 height 15
click at [1147, 245] on icon at bounding box center [1150, 248] width 7 height 12
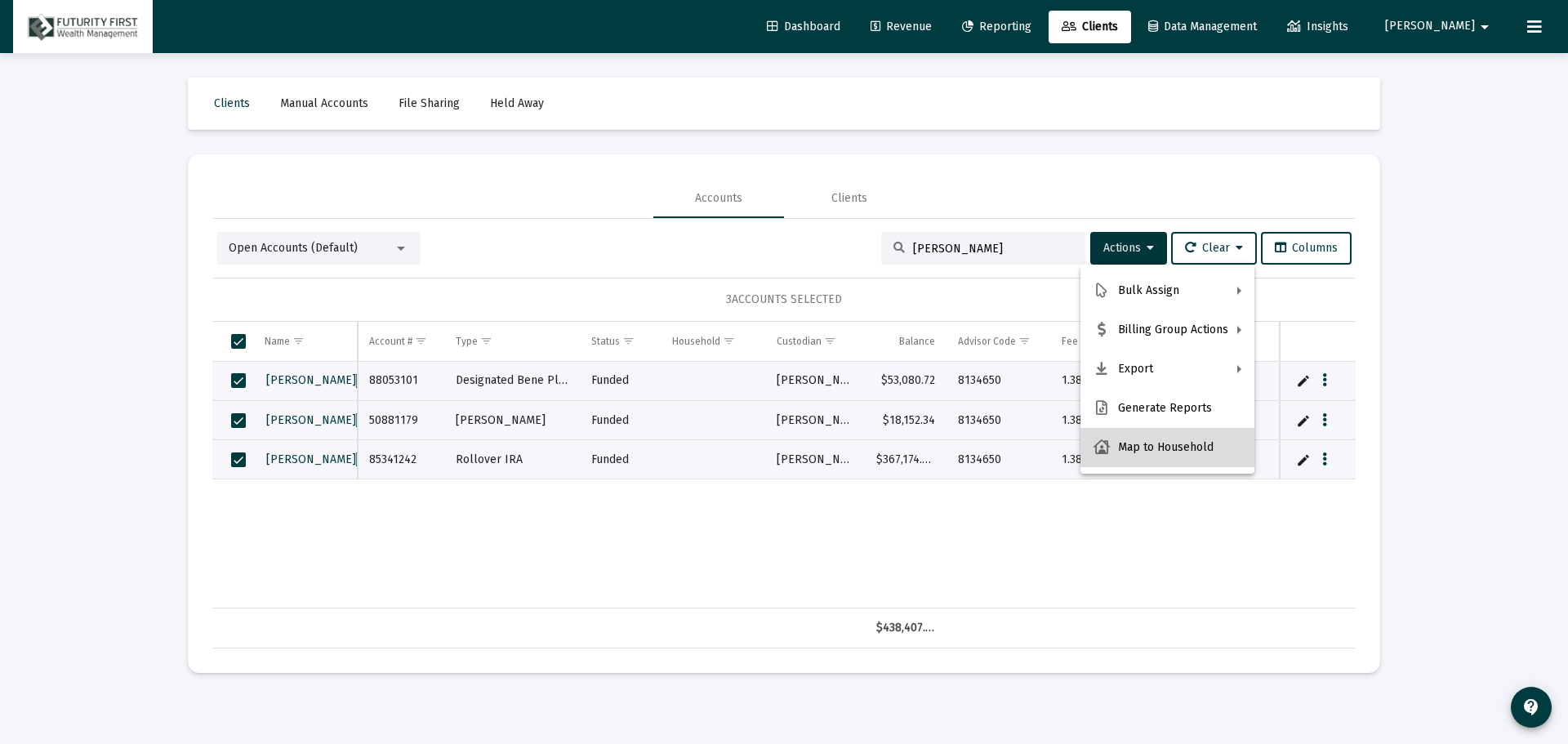
click at [1174, 445] on button "Map to Household" at bounding box center [1167, 448] width 174 height 39
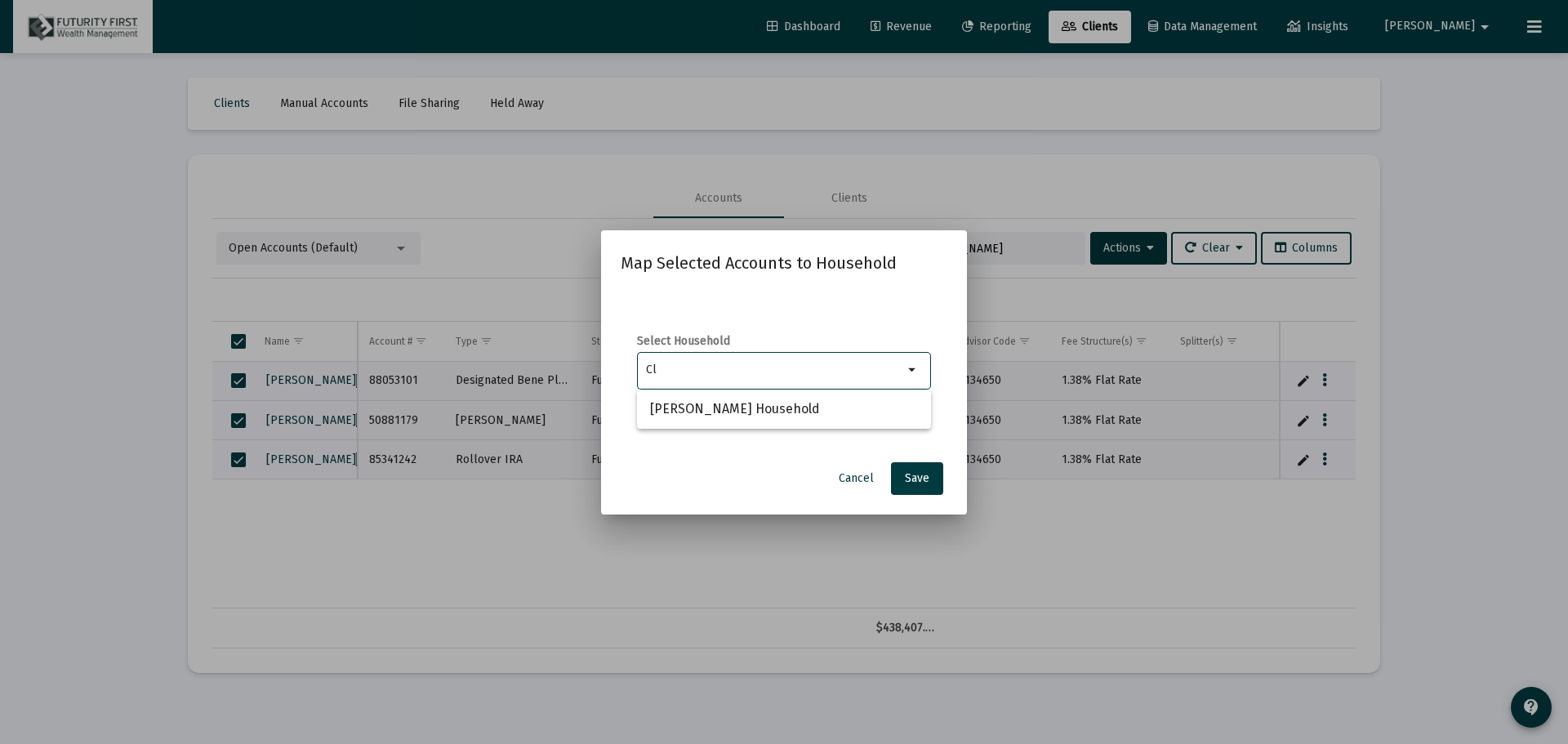
type input "C"
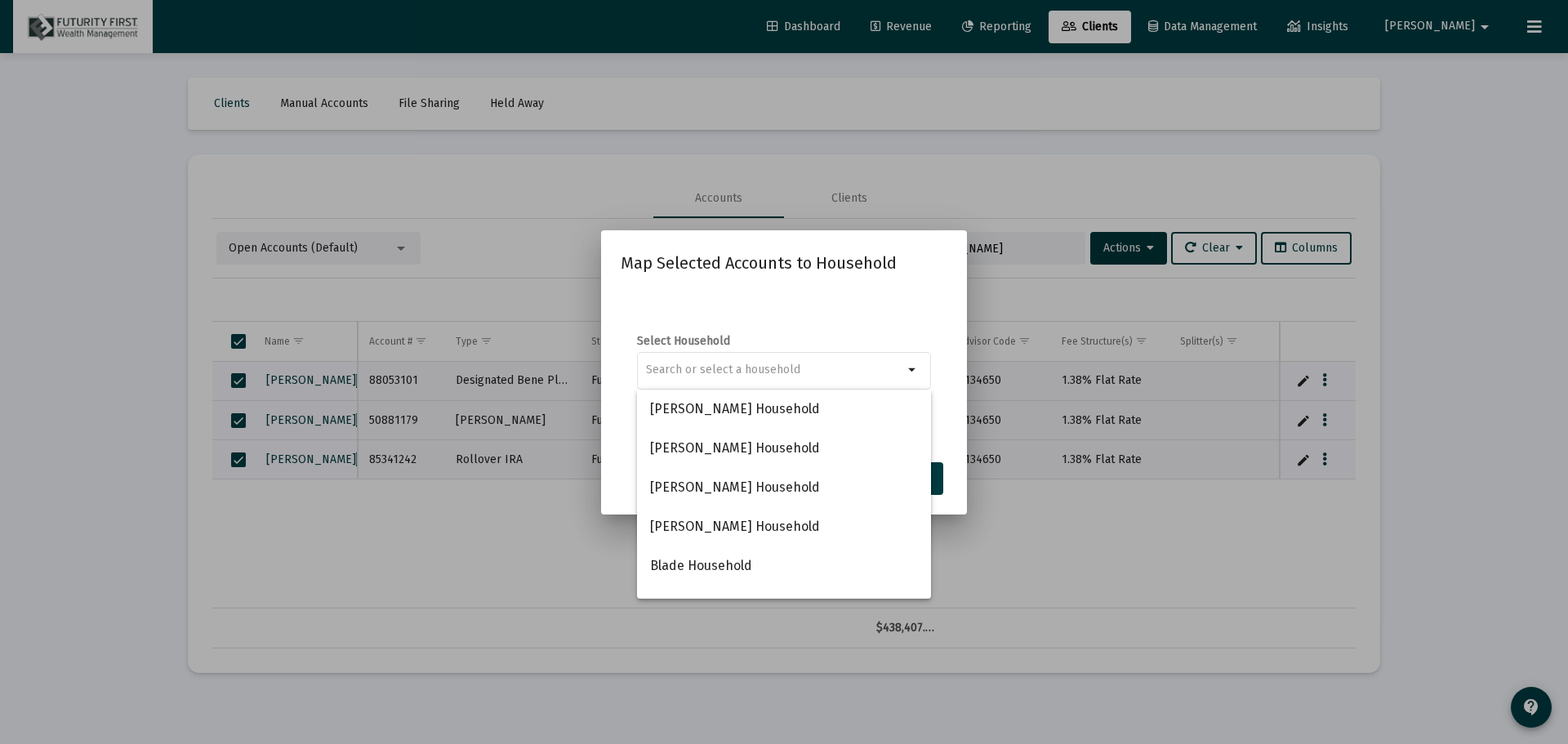
click at [1003, 296] on div at bounding box center [784, 372] width 1568 height 744
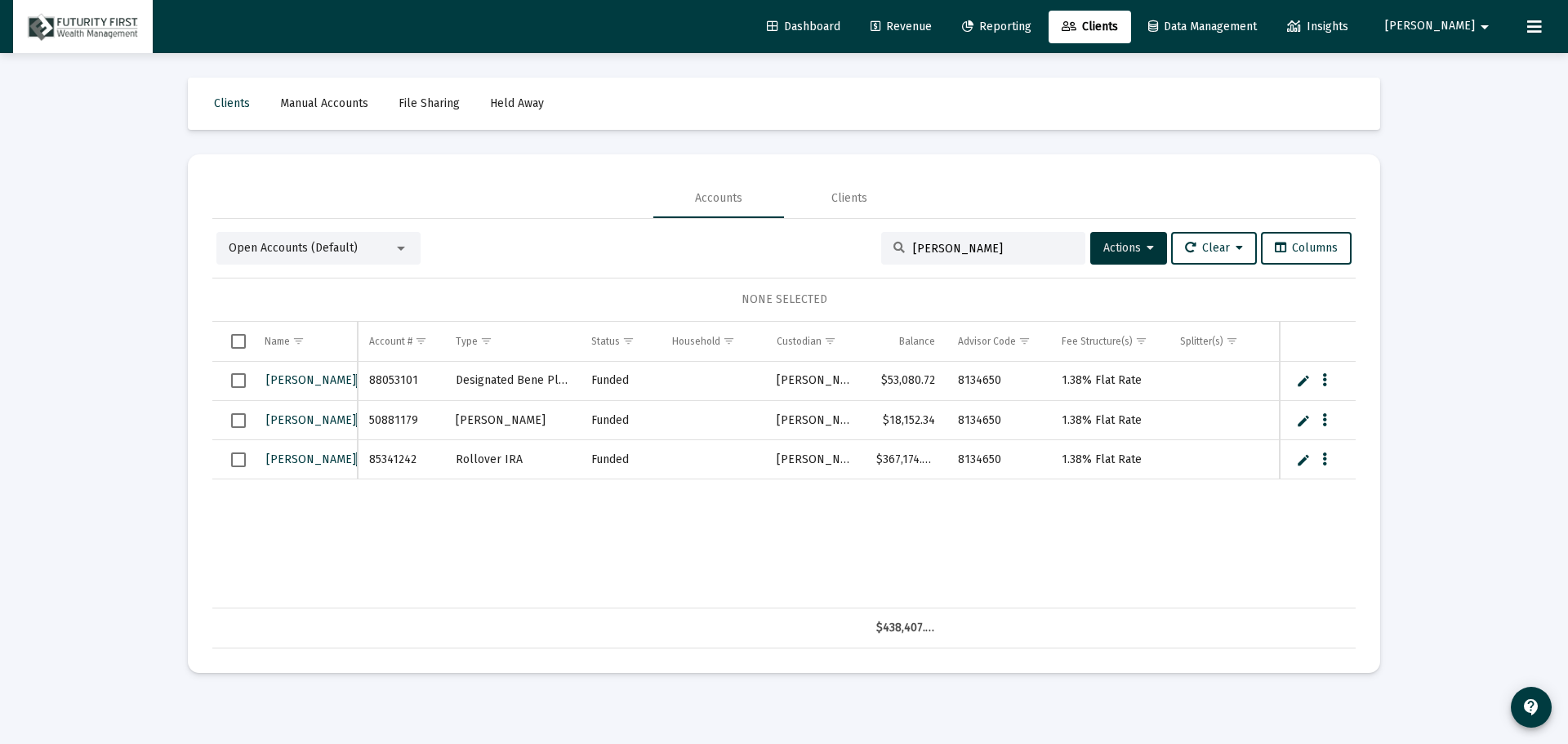
click at [956, 242] on input "[PERSON_NAME]" at bounding box center [993, 248] width 160 height 14
type input "c"
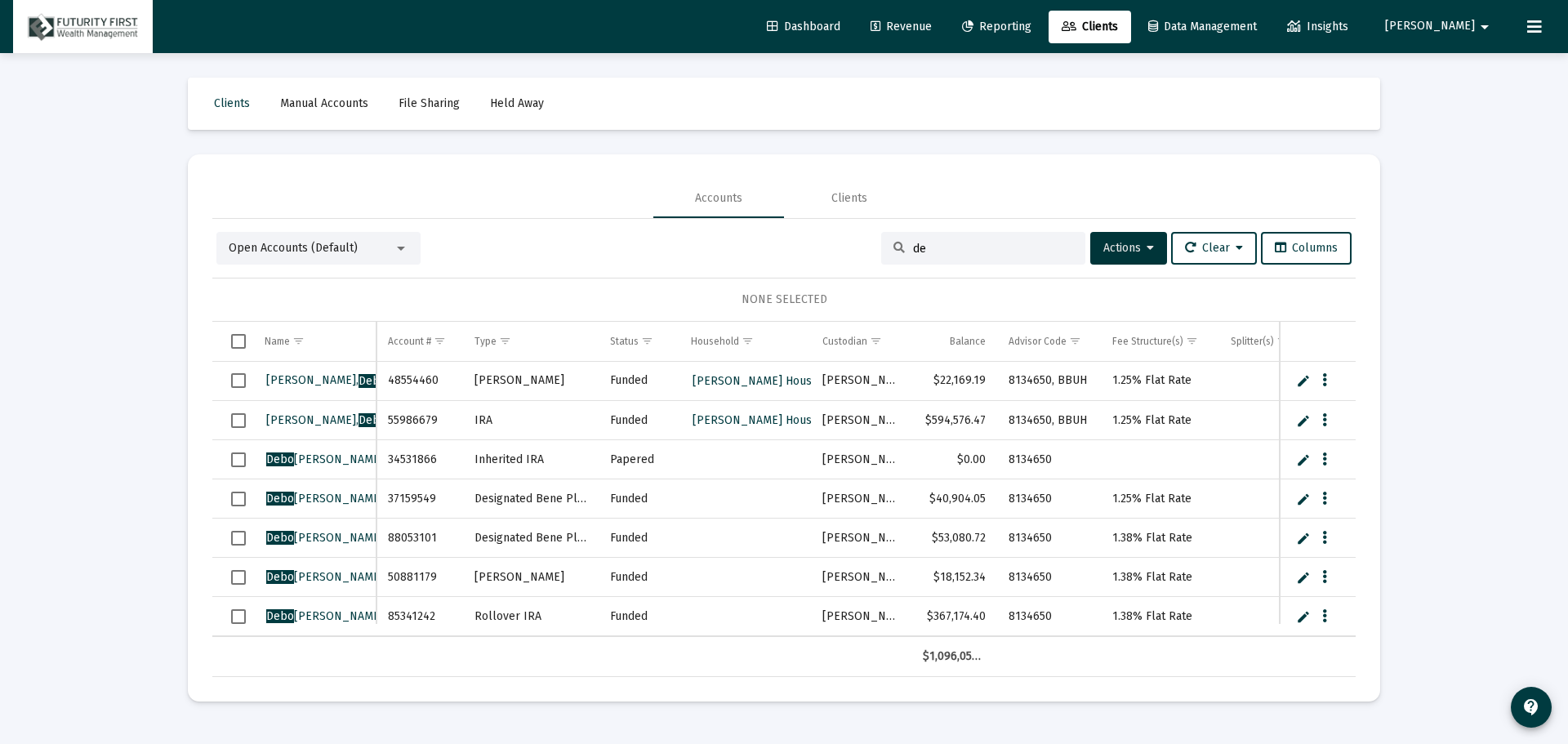
type input "d"
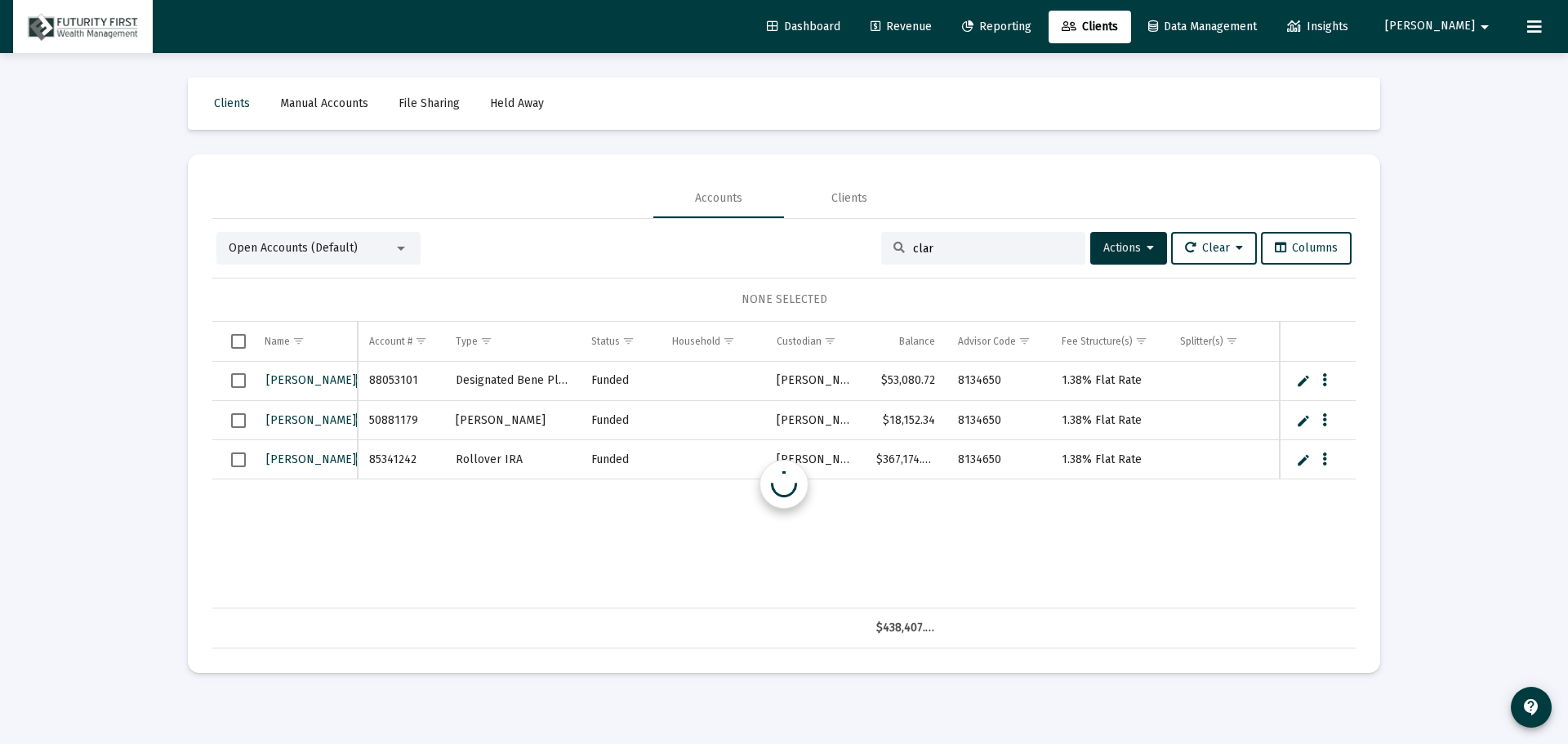
type input "[PERSON_NAME]"
click at [240, 382] on span "Select row" at bounding box center [238, 380] width 15 height 15
click at [237, 419] on span "Select row" at bounding box center [238, 420] width 15 height 15
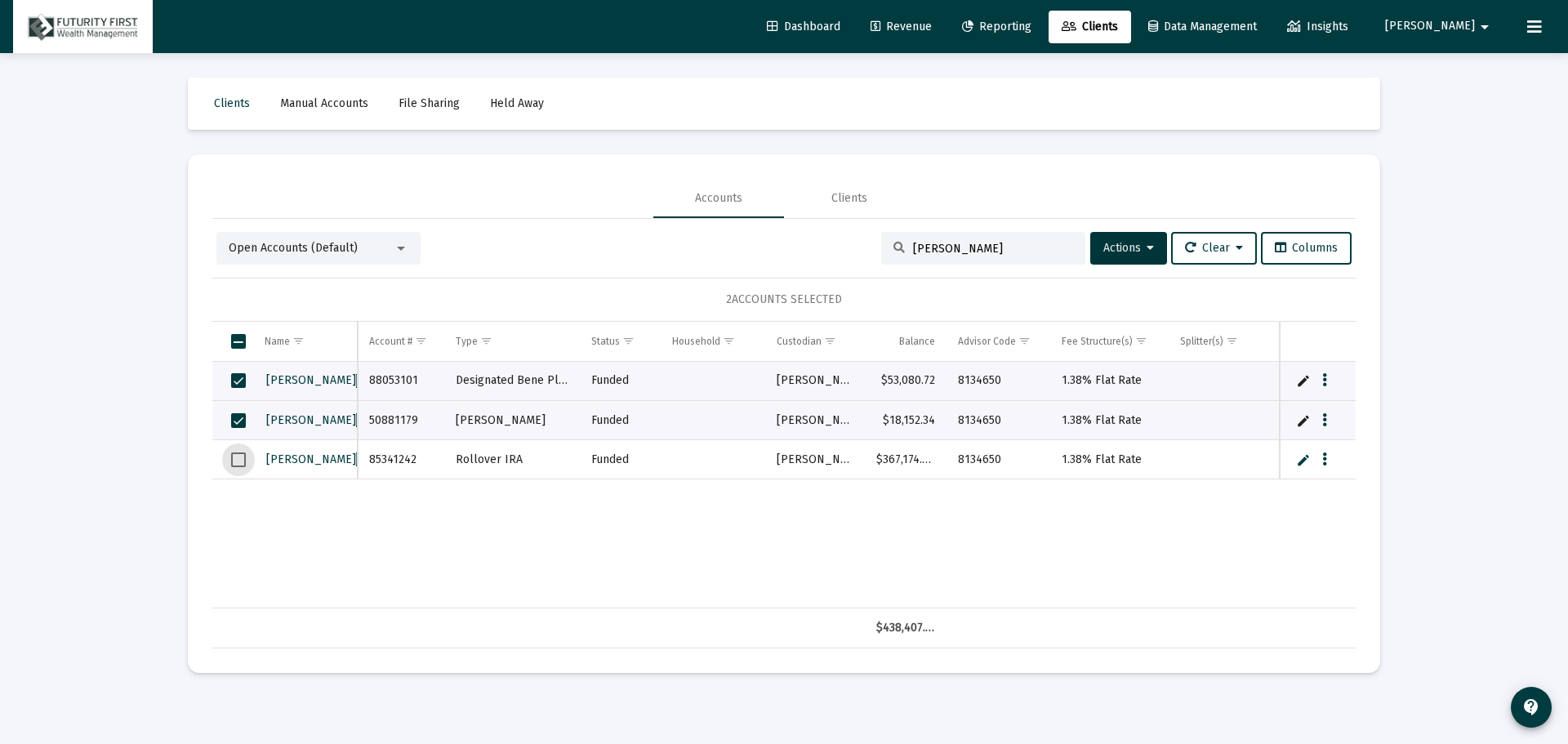
click at [240, 459] on span "Select row" at bounding box center [238, 459] width 15 height 15
click at [1326, 379] on icon "Data grid" at bounding box center [1325, 381] width 5 height 20
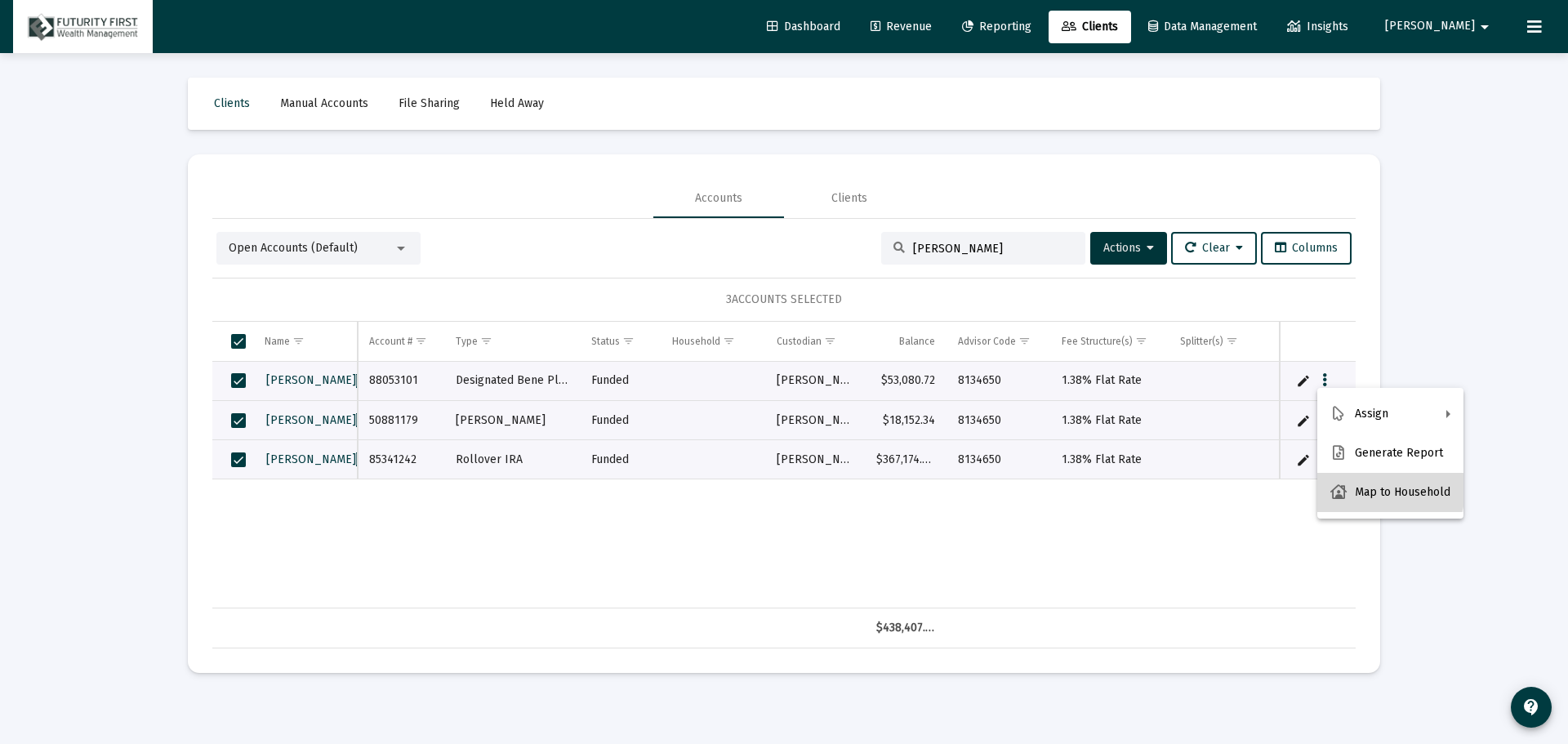
click at [1378, 490] on button "Map to Household" at bounding box center [1390, 493] width 146 height 39
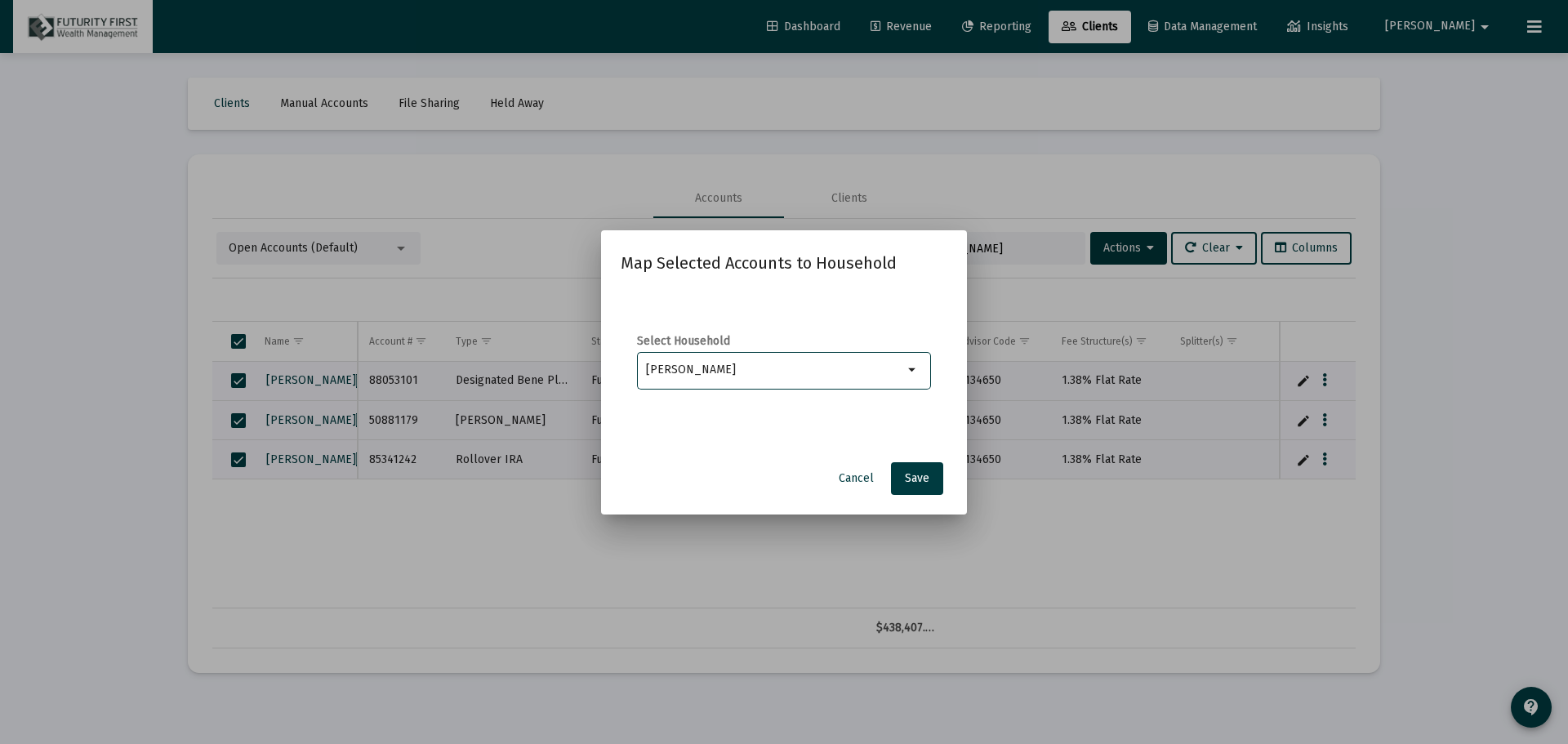
type input "[PERSON_NAME]"
click at [914, 370] on mat-icon "arrow_drop_down" at bounding box center [913, 370] width 20 height 20
click at [919, 472] on span "Save" at bounding box center [917, 478] width 25 height 14
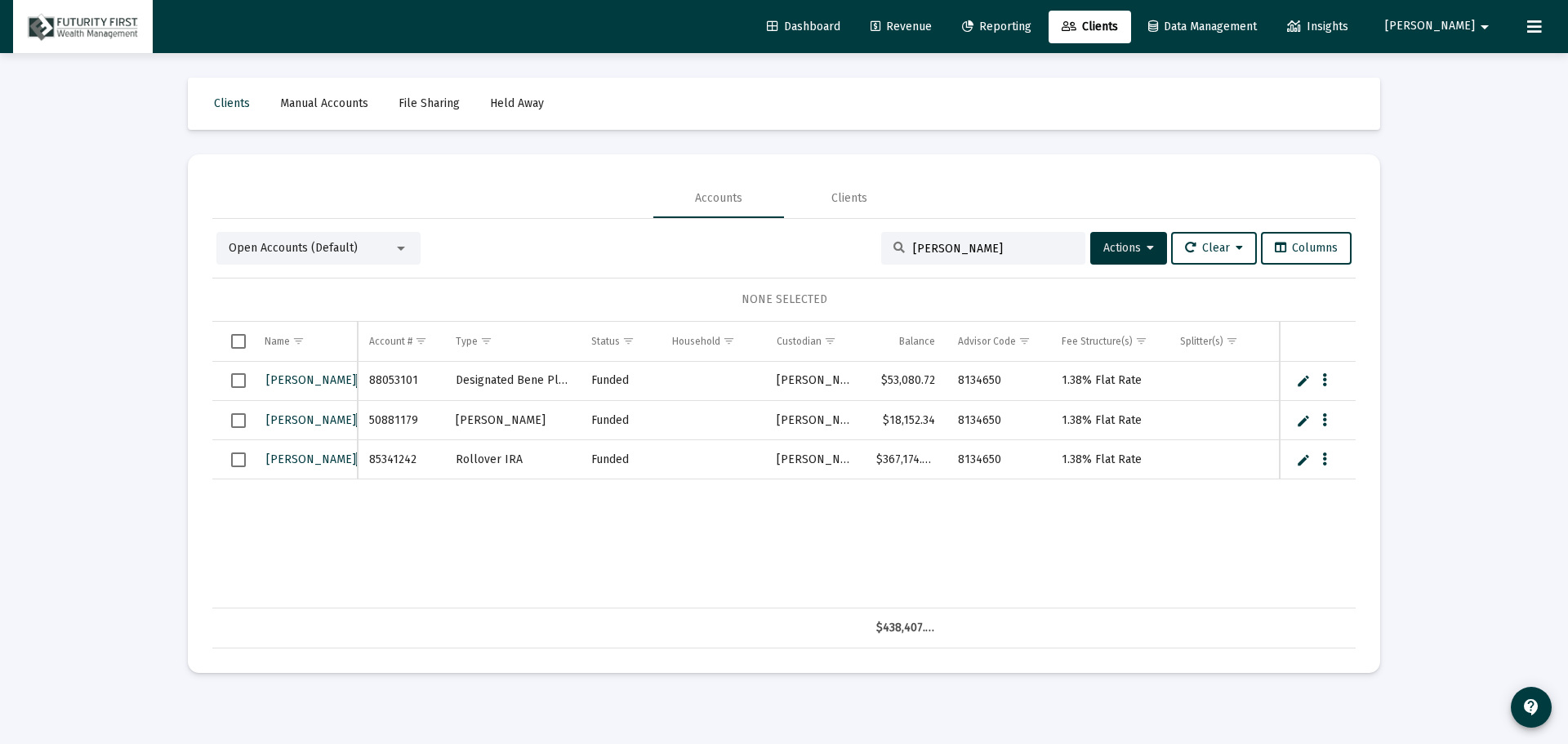
drag, startPoint x: 937, startPoint y: 246, endPoint x: 867, endPoint y: 250, distance: 70.1
click at [867, 250] on div "Open Accounts (Default) [PERSON_NAME] Actions Clear Columns" at bounding box center [784, 247] width 1135 height 32
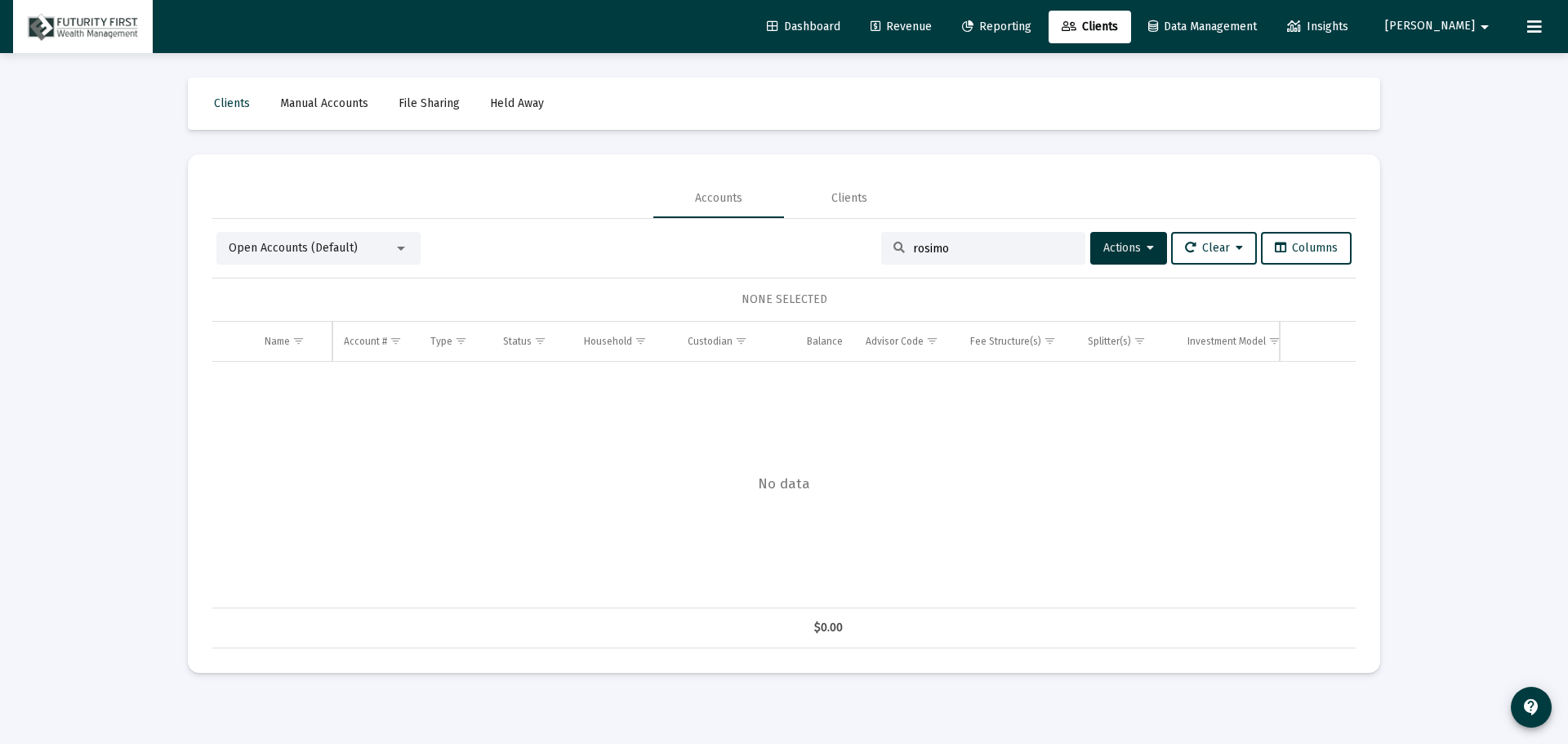
type input "rosimo"
click at [1458, 22] on span "[PERSON_NAME]" at bounding box center [1431, 27] width 90 height 14
click at [1453, 112] on button "Logout" at bounding box center [1465, 109] width 97 height 39
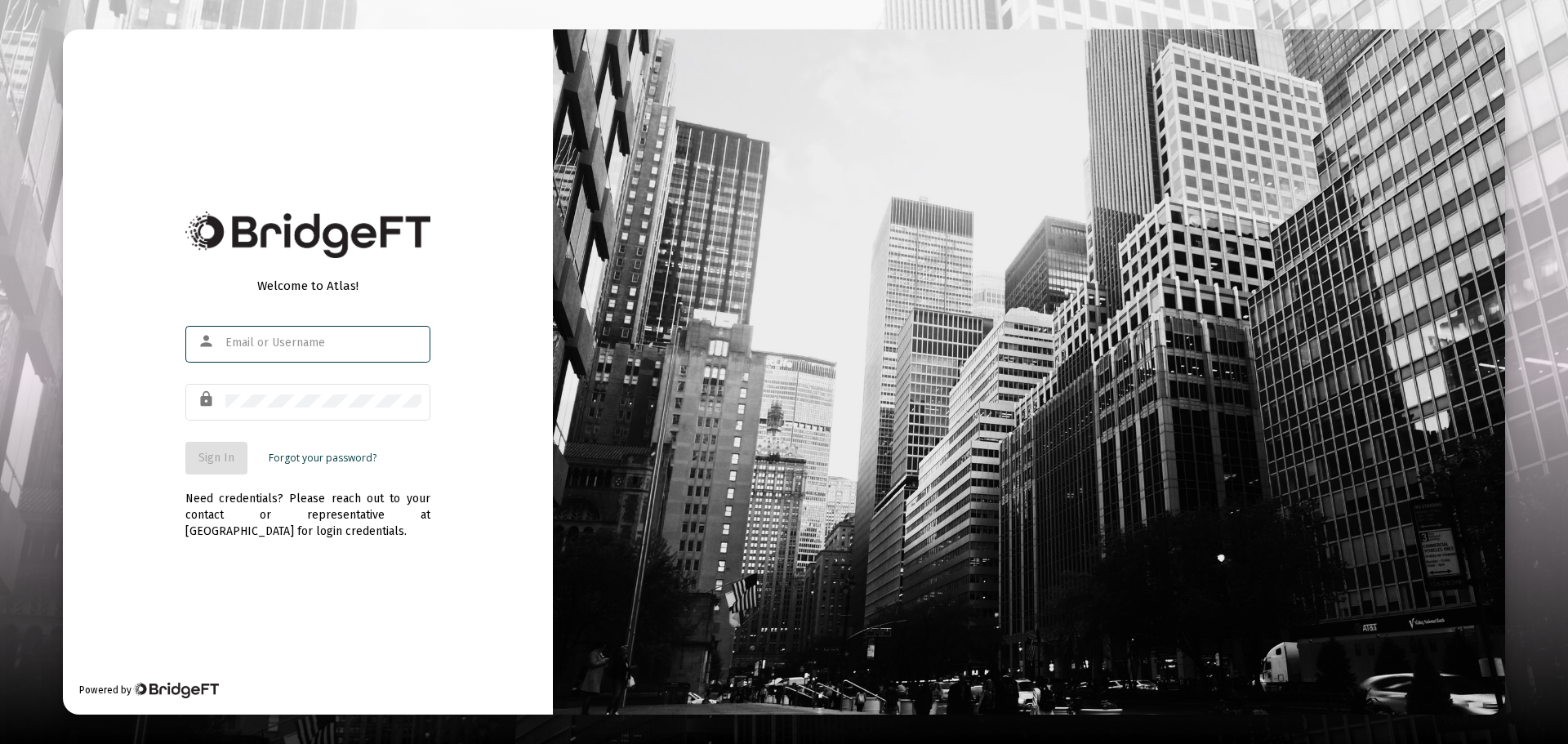
type input "[EMAIL_ADDRESS][DOMAIN_NAME]"
click at [229, 457] on span "Sign In" at bounding box center [216, 457] width 36 height 14
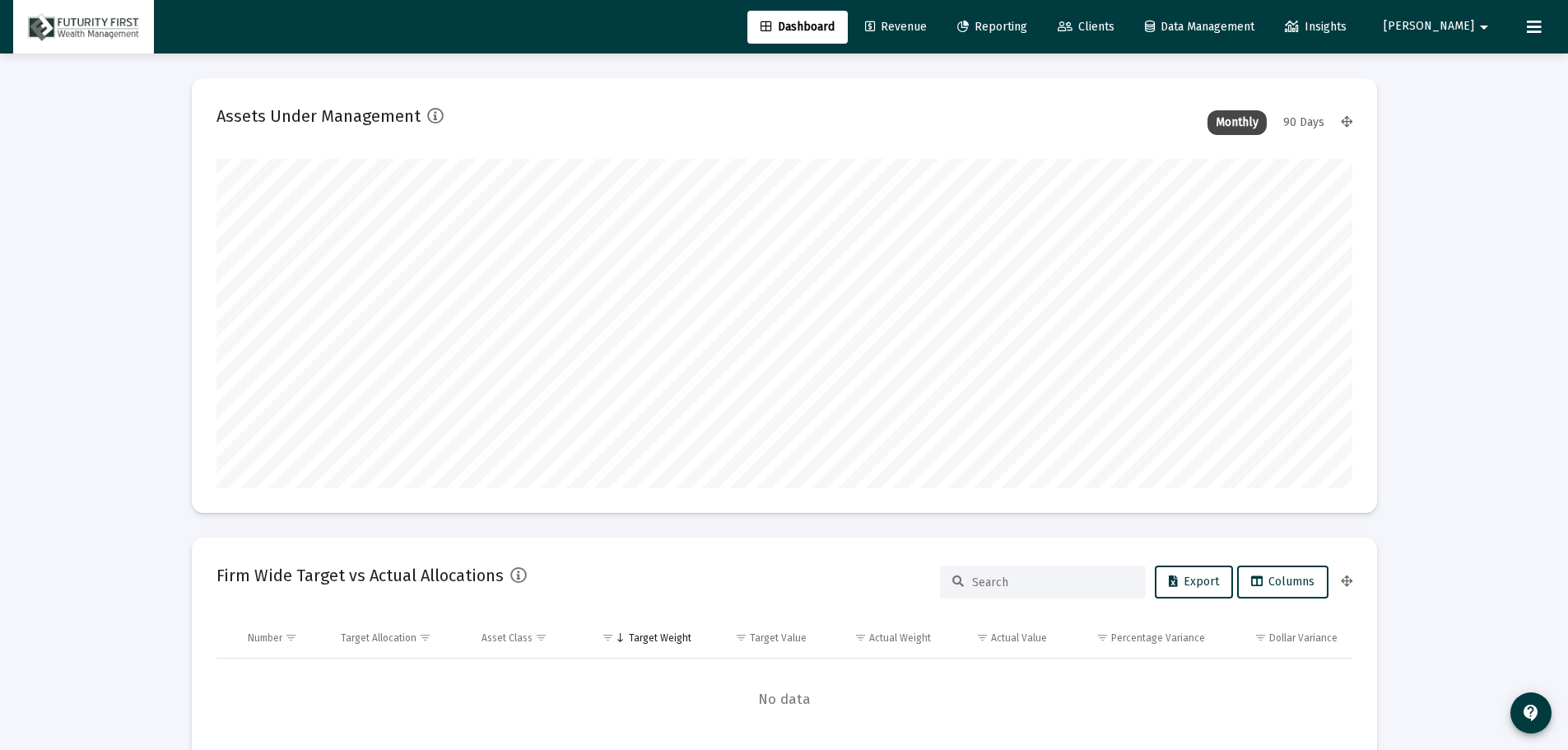
scroll to position [329, 1136]
type input "[DATE]"
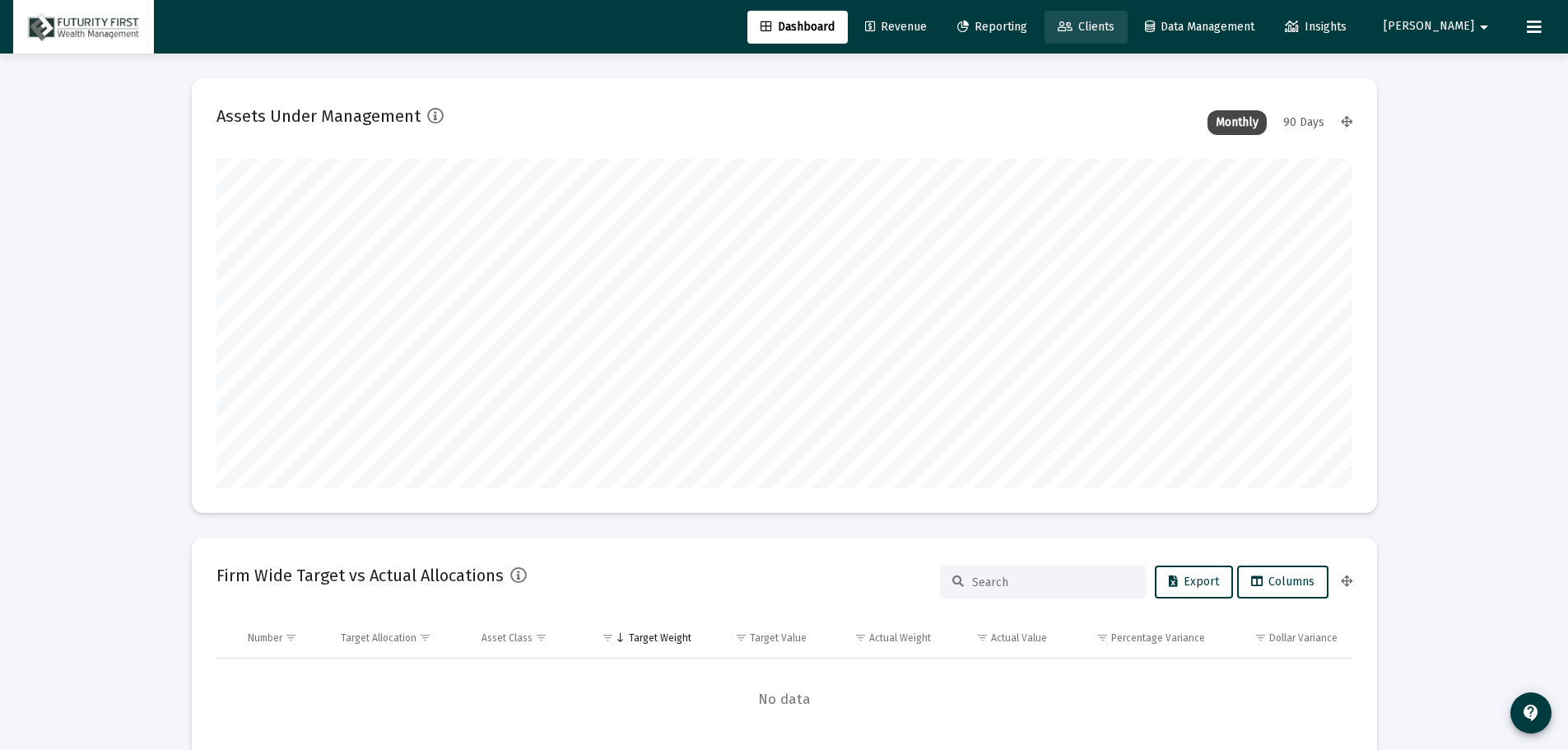
click at [1114, 23] on span "Clients" at bounding box center [1085, 27] width 56 height 14
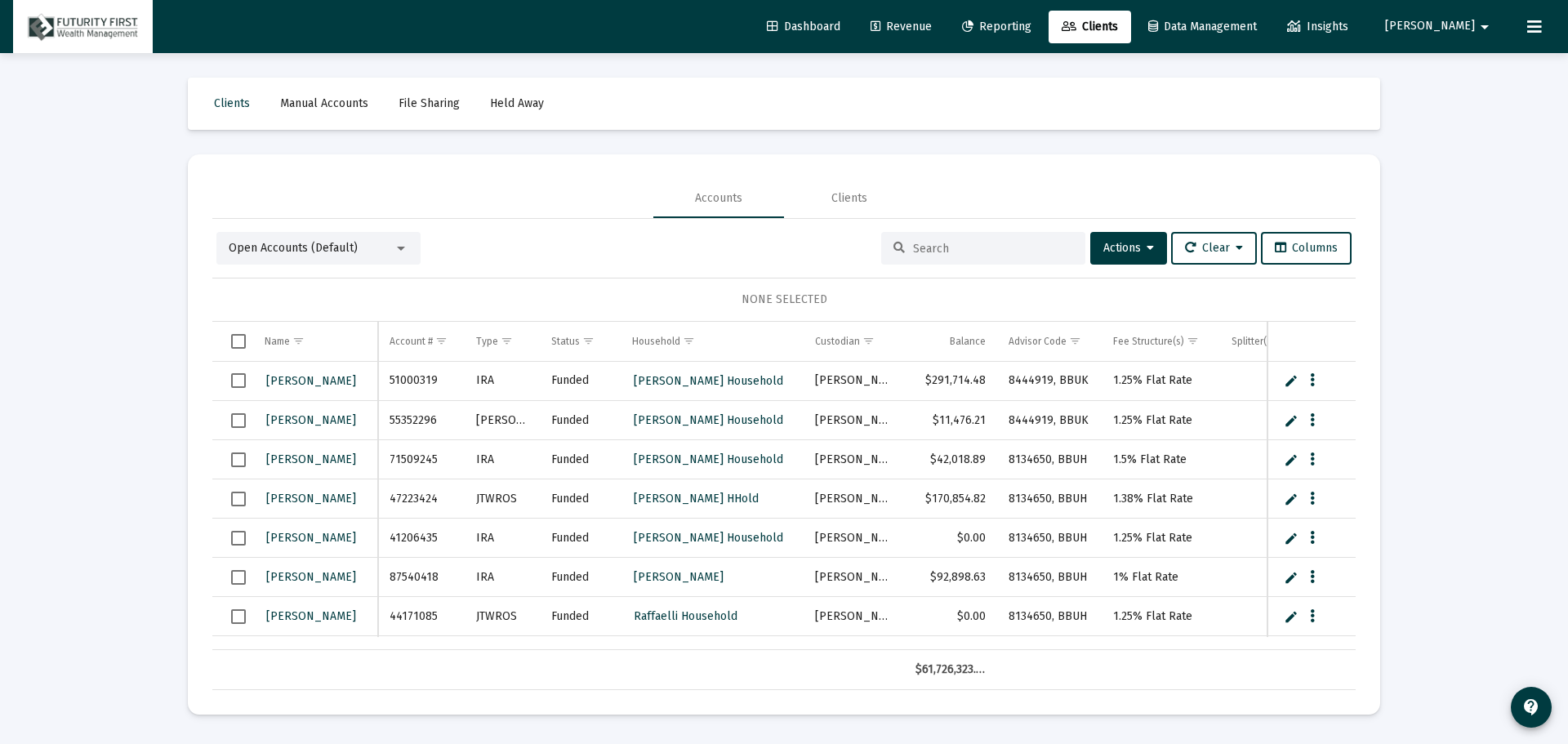
click at [396, 247] on div at bounding box center [401, 247] width 15 height 13
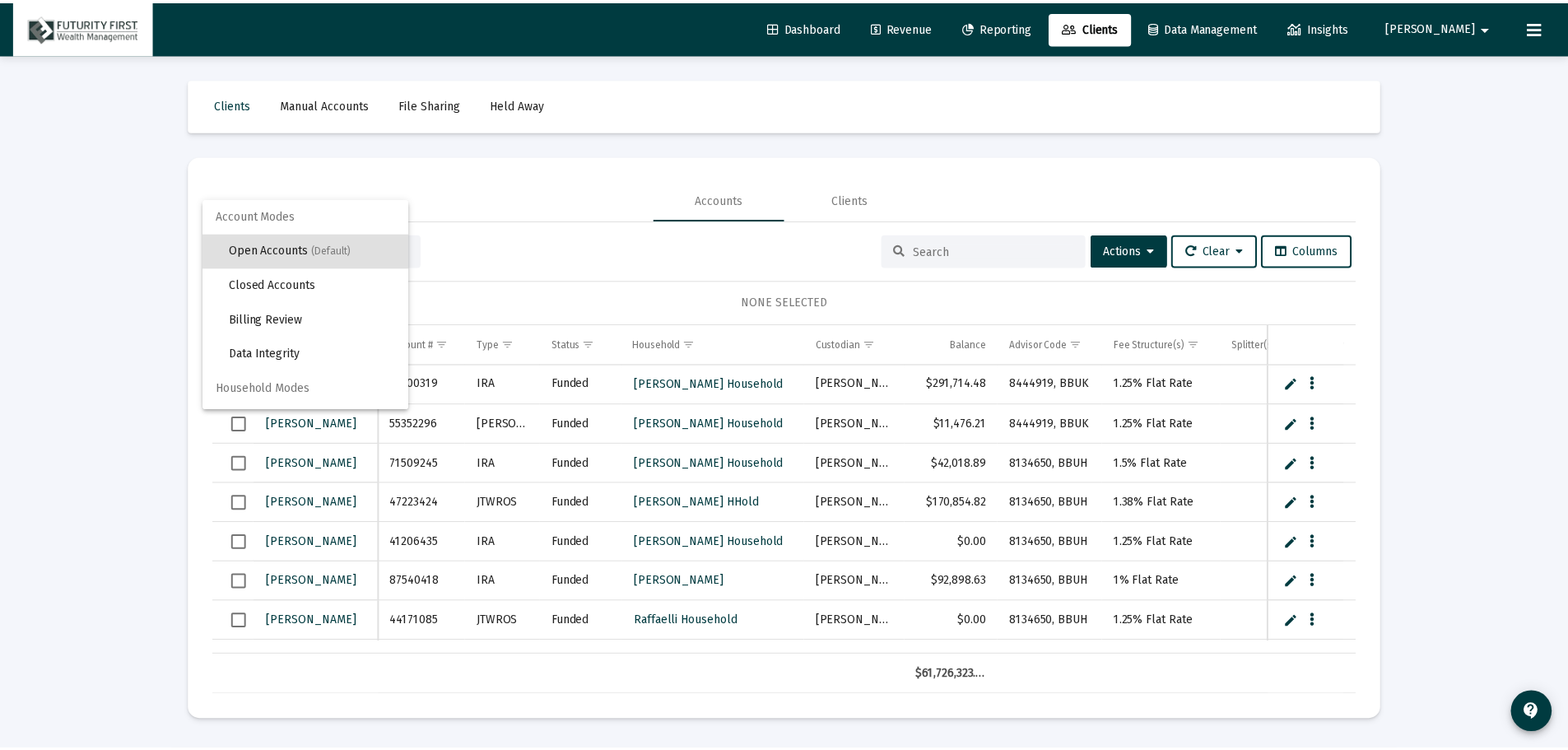
scroll to position [32, 0]
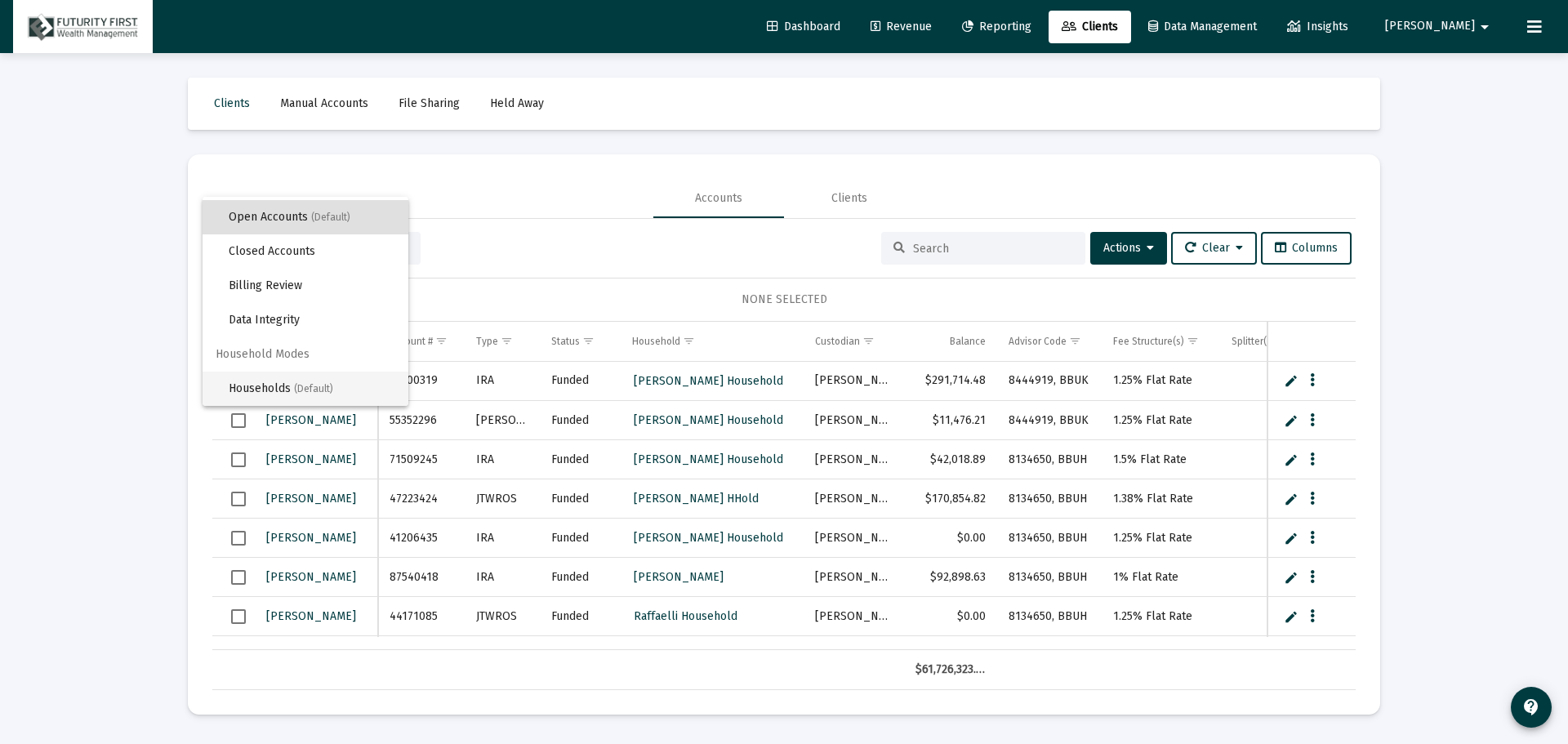
click at [328, 384] on span "(Default)" at bounding box center [313, 389] width 39 height 12
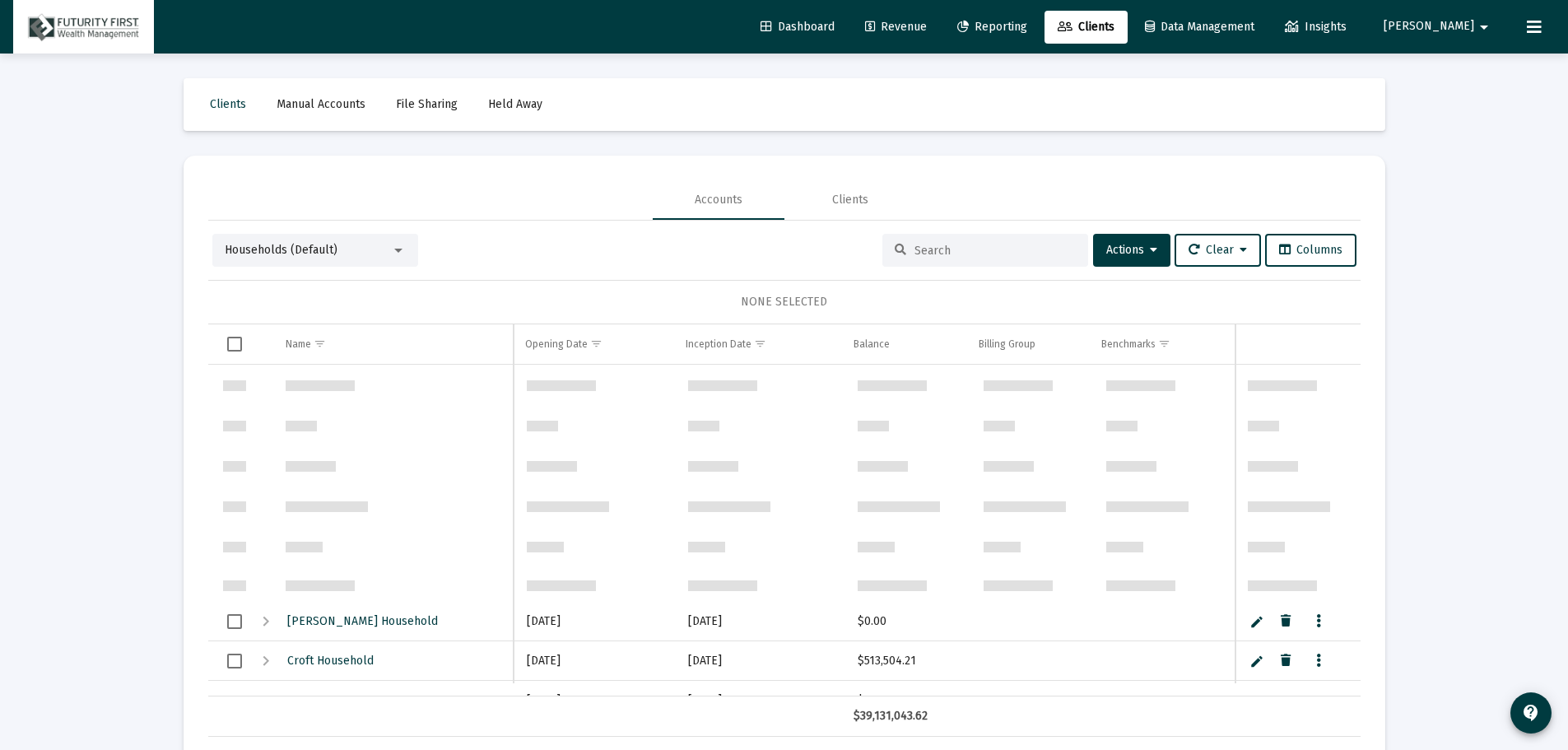
scroll to position [247, 0]
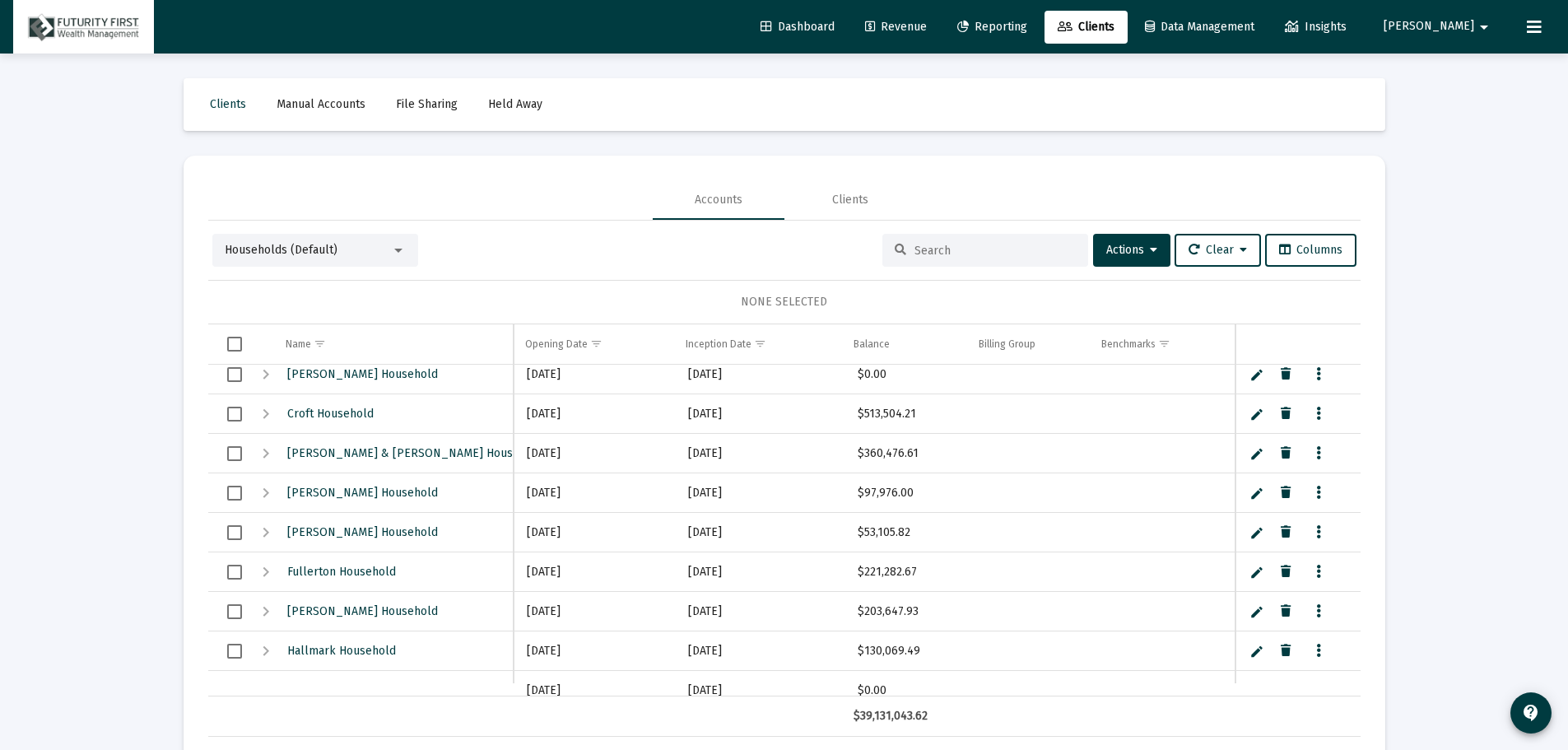
click at [392, 248] on div at bounding box center [398, 249] width 15 height 13
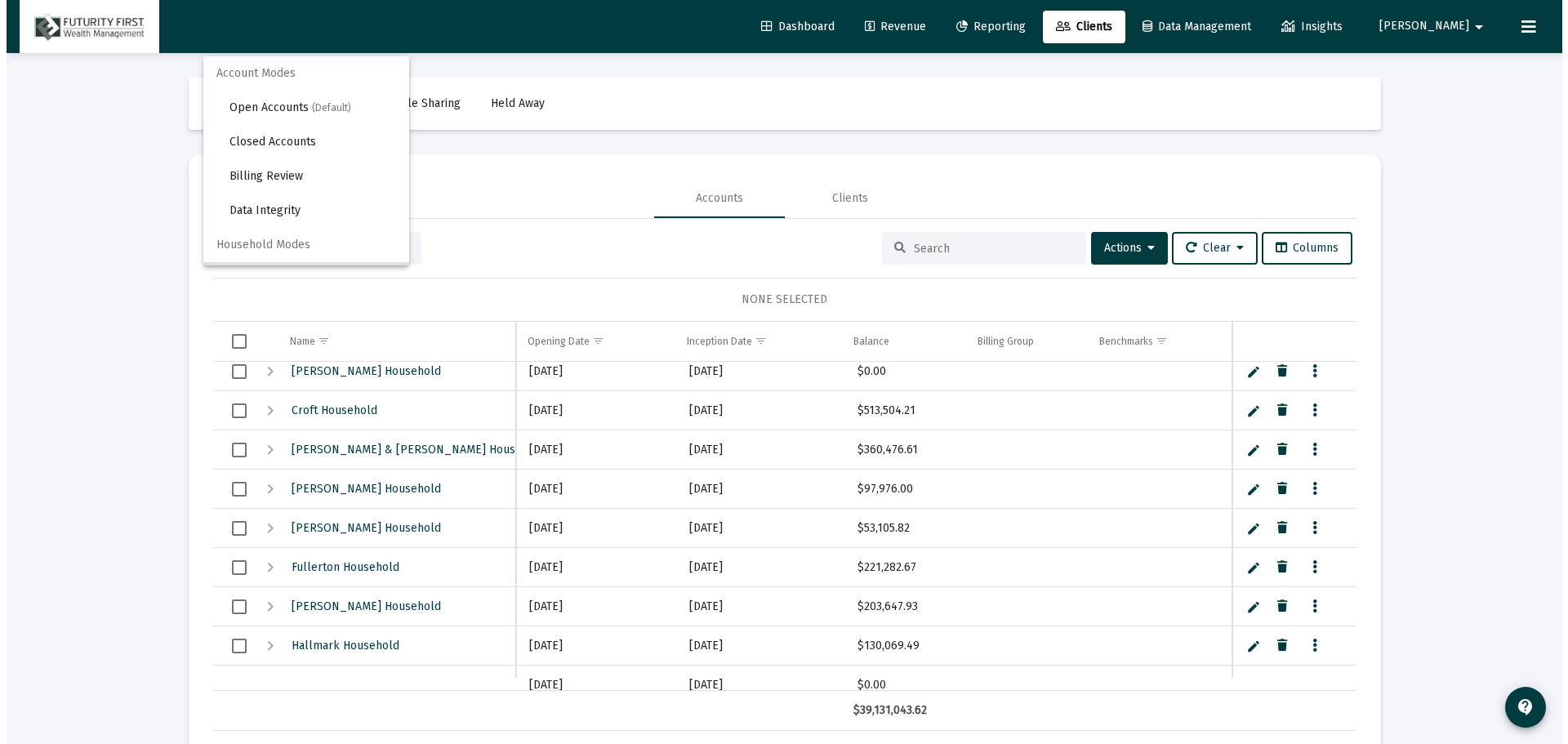
scroll to position [31, 0]
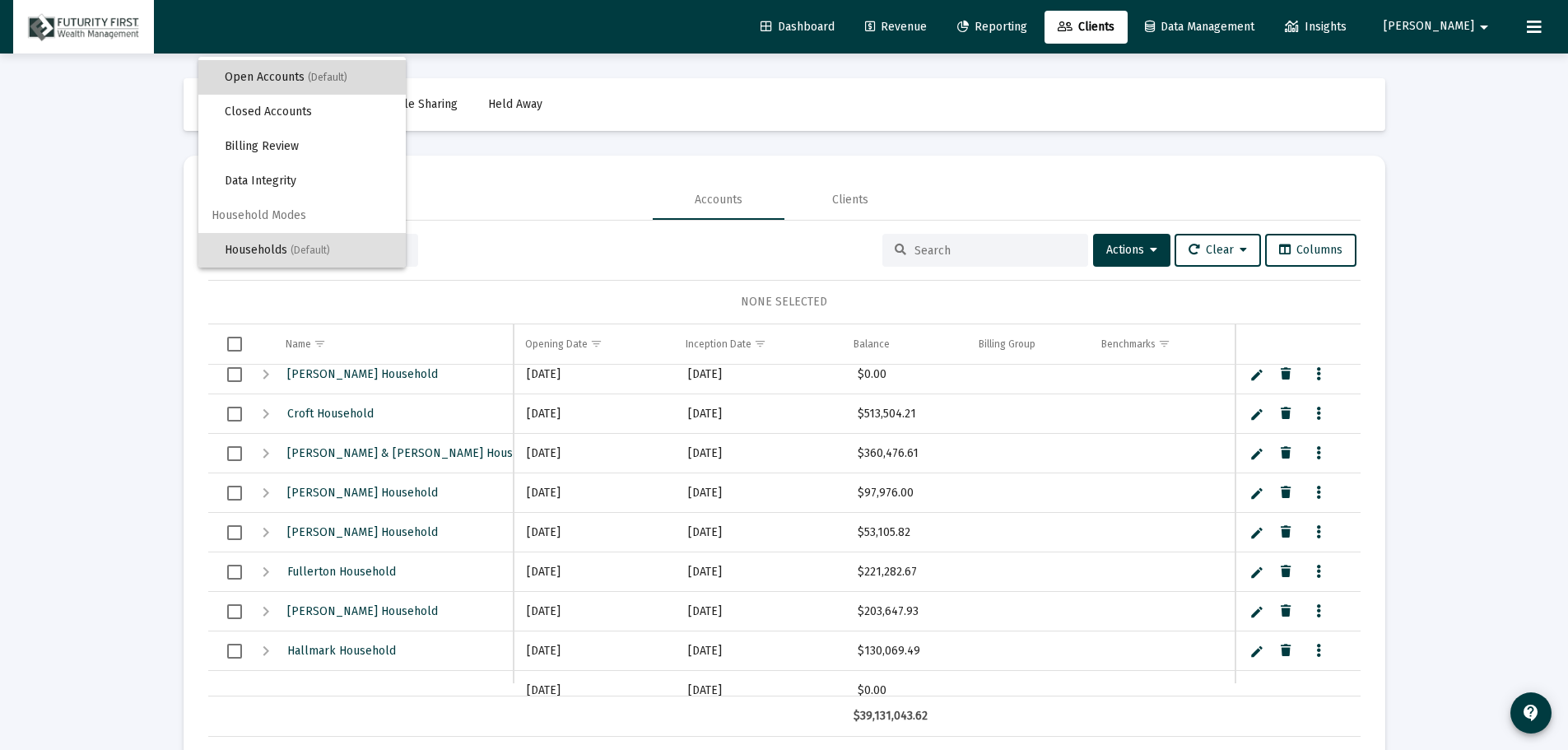
click at [348, 71] on span "Open Accounts (Default)" at bounding box center [309, 77] width 168 height 35
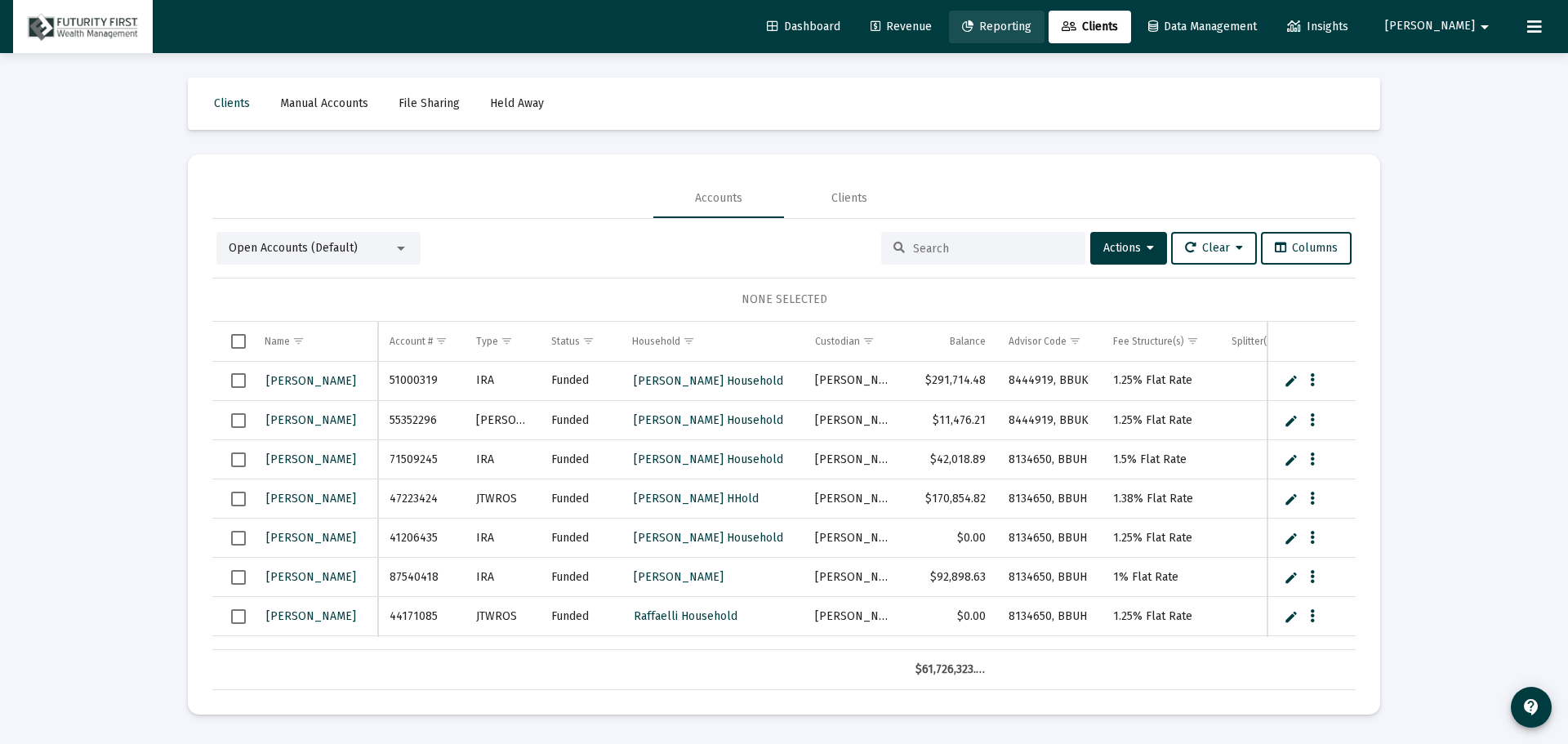
click at [1032, 21] on span "Reporting" at bounding box center [997, 27] width 70 height 14
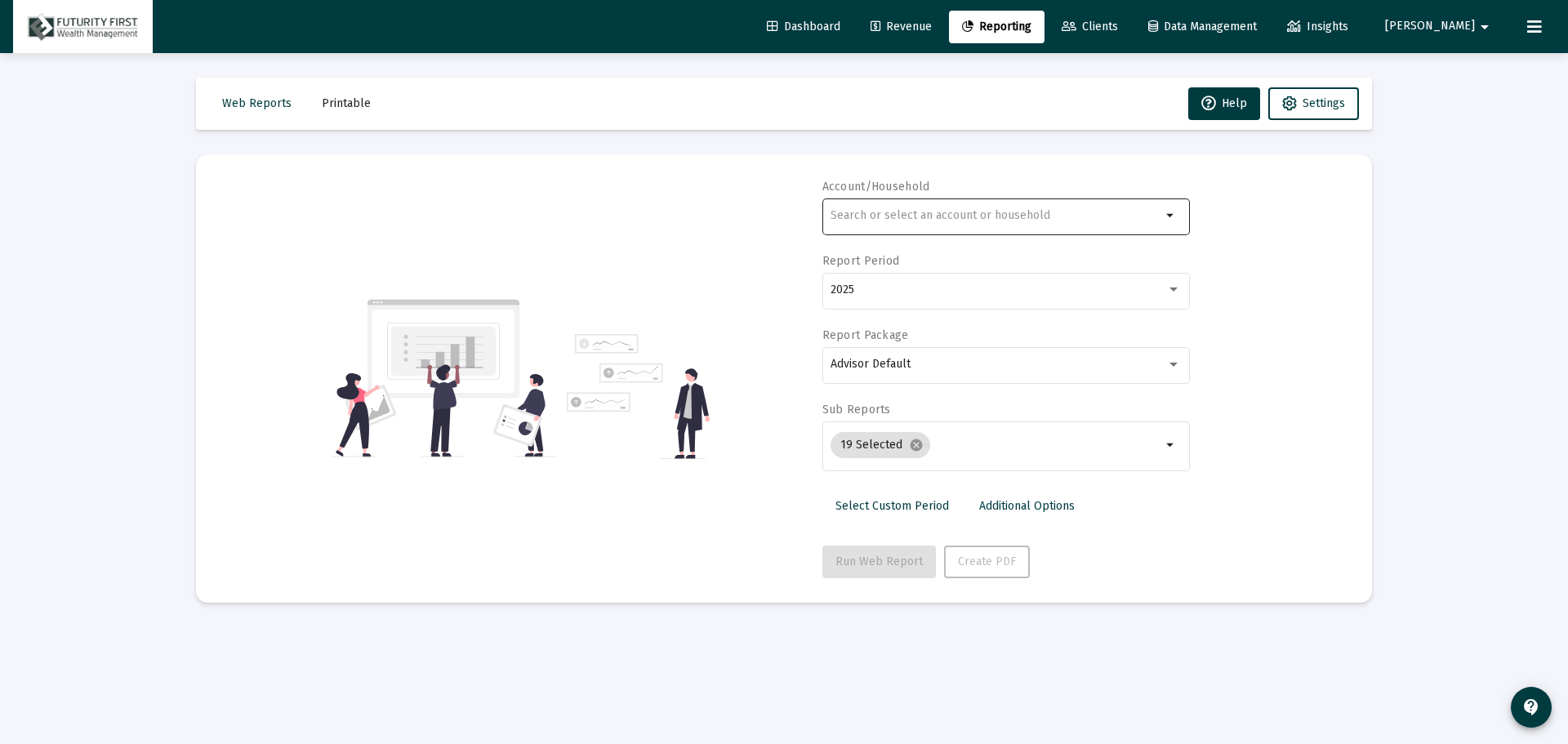
click at [1027, 216] on input "text" at bounding box center [996, 215] width 331 height 13
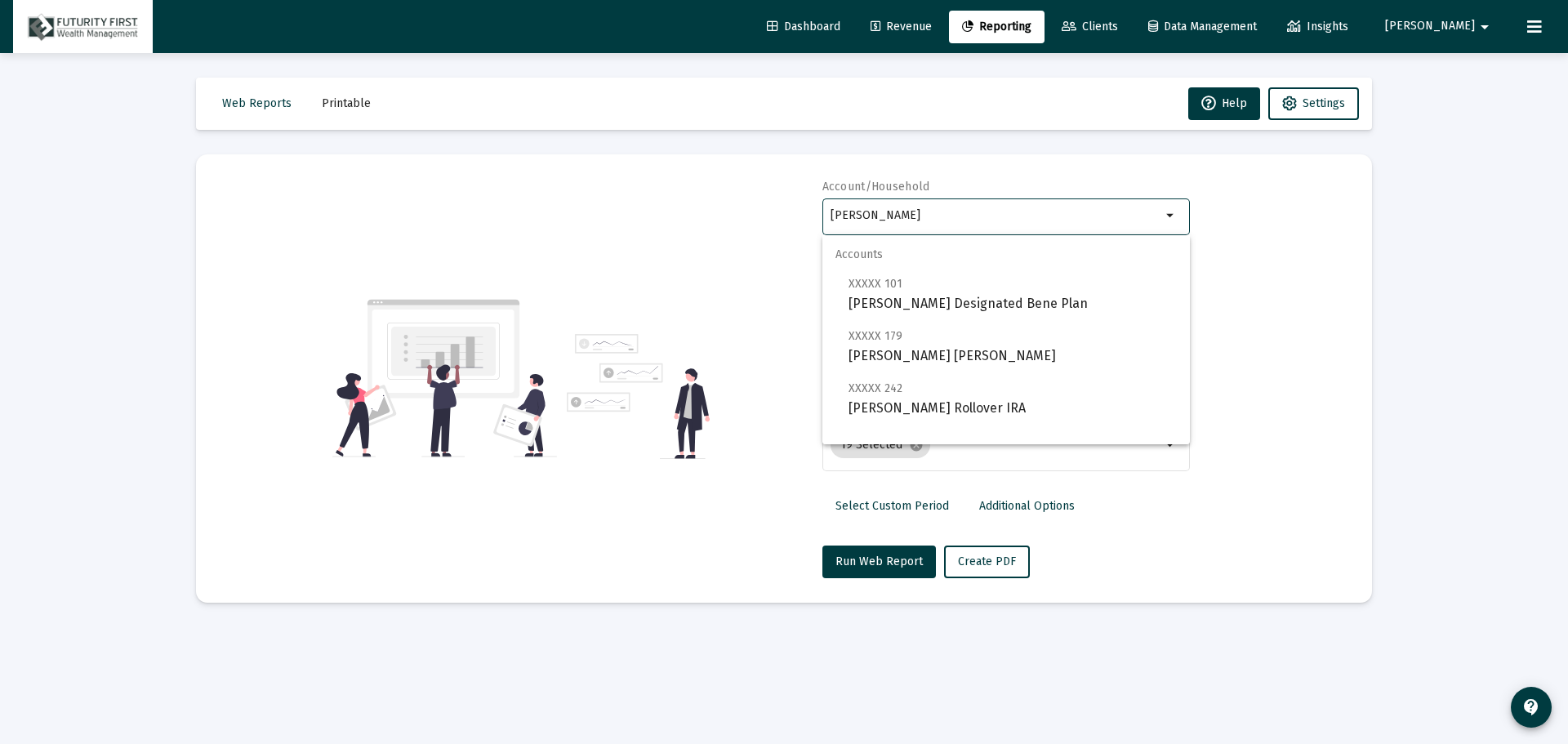
type input "[PERSON_NAME]"
click at [1444, 271] on div "Loading... Web Reports Printable Help Settings Account/Household clark arrow_dr…" at bounding box center [784, 372] width 1568 height 744
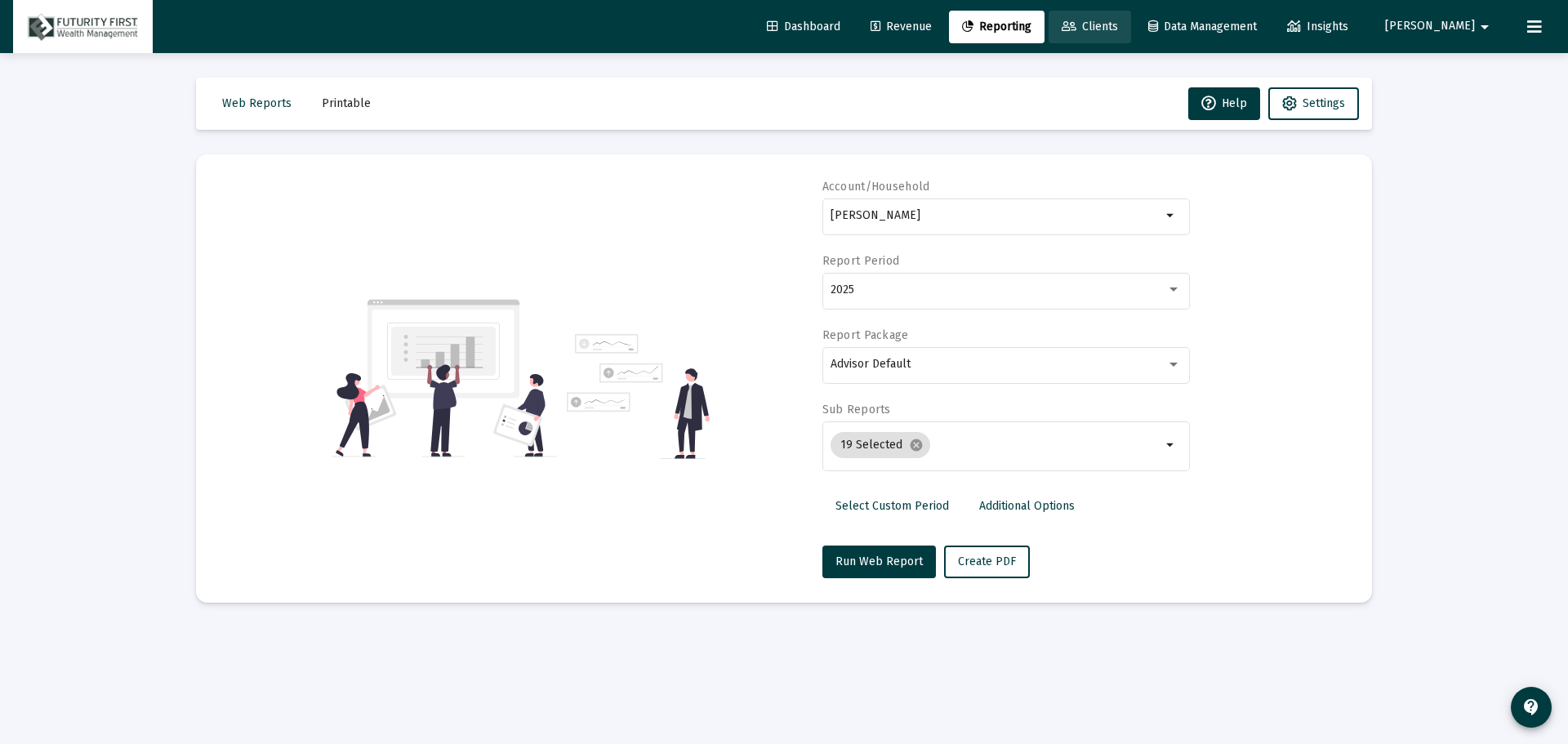
click at [1118, 20] on span "Clients" at bounding box center [1089, 27] width 56 height 14
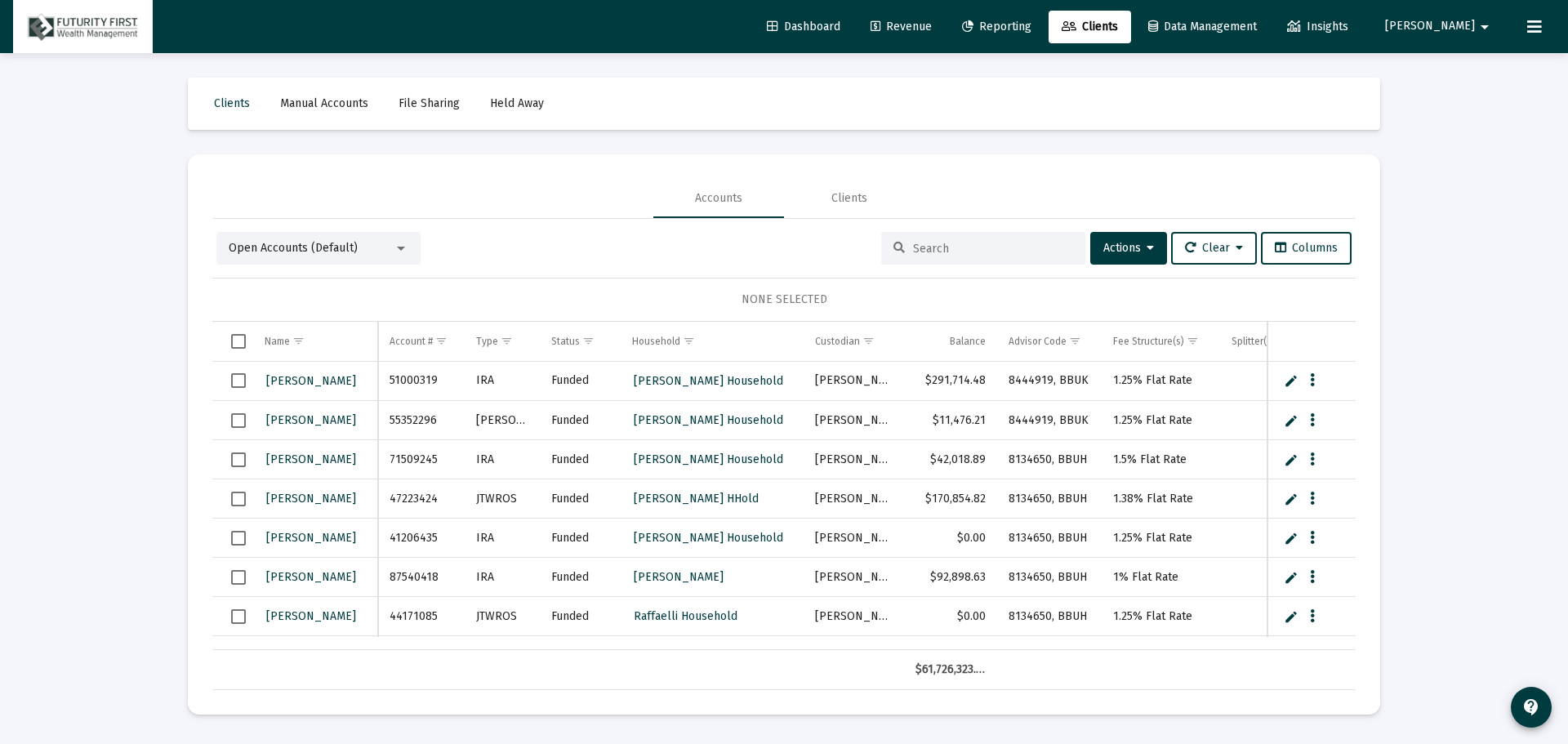
click at [950, 243] on input at bounding box center [993, 248] width 160 height 14
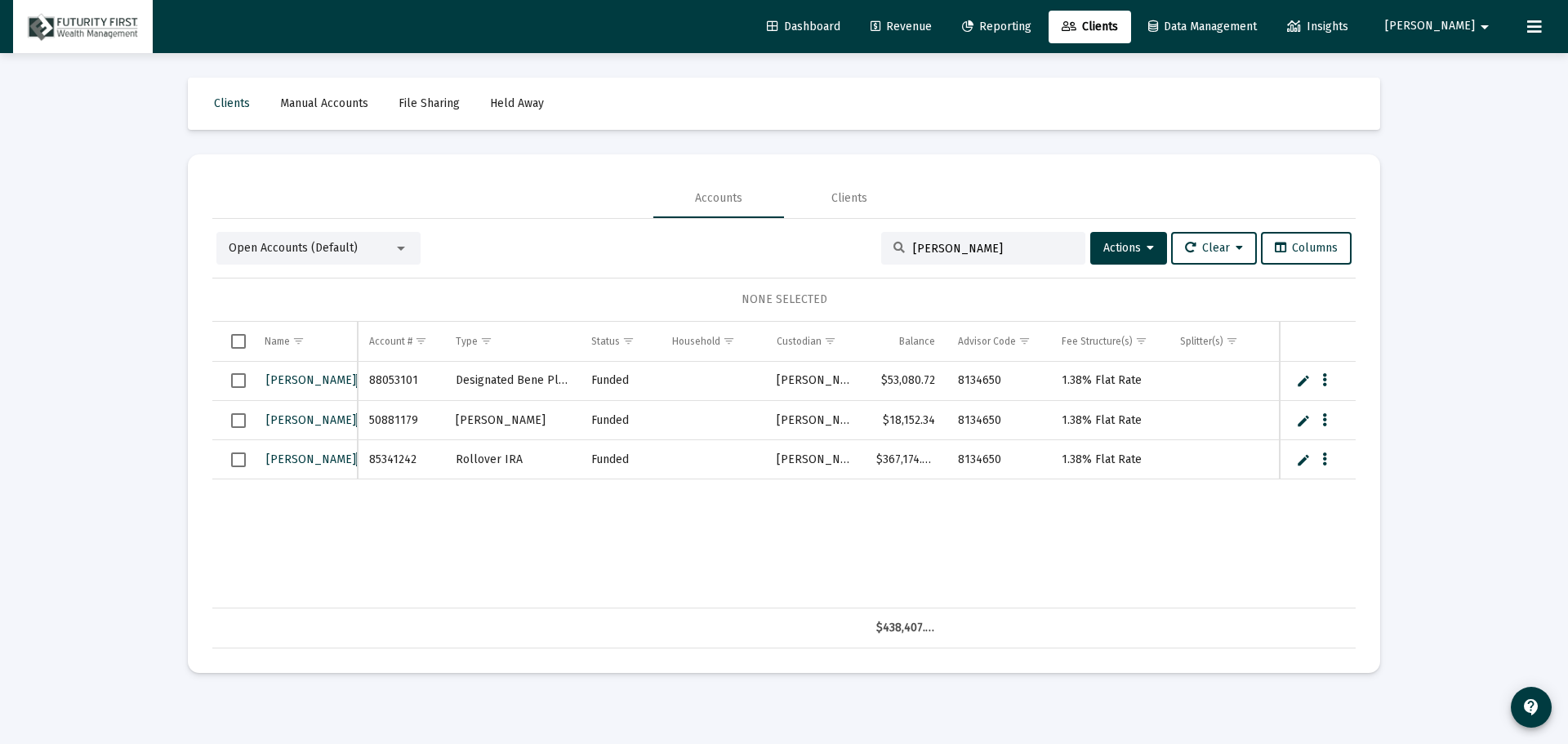
type input "[PERSON_NAME]"
click at [241, 379] on span "Select row" at bounding box center [238, 380] width 15 height 15
click at [241, 415] on span "Select row" at bounding box center [238, 420] width 15 height 15
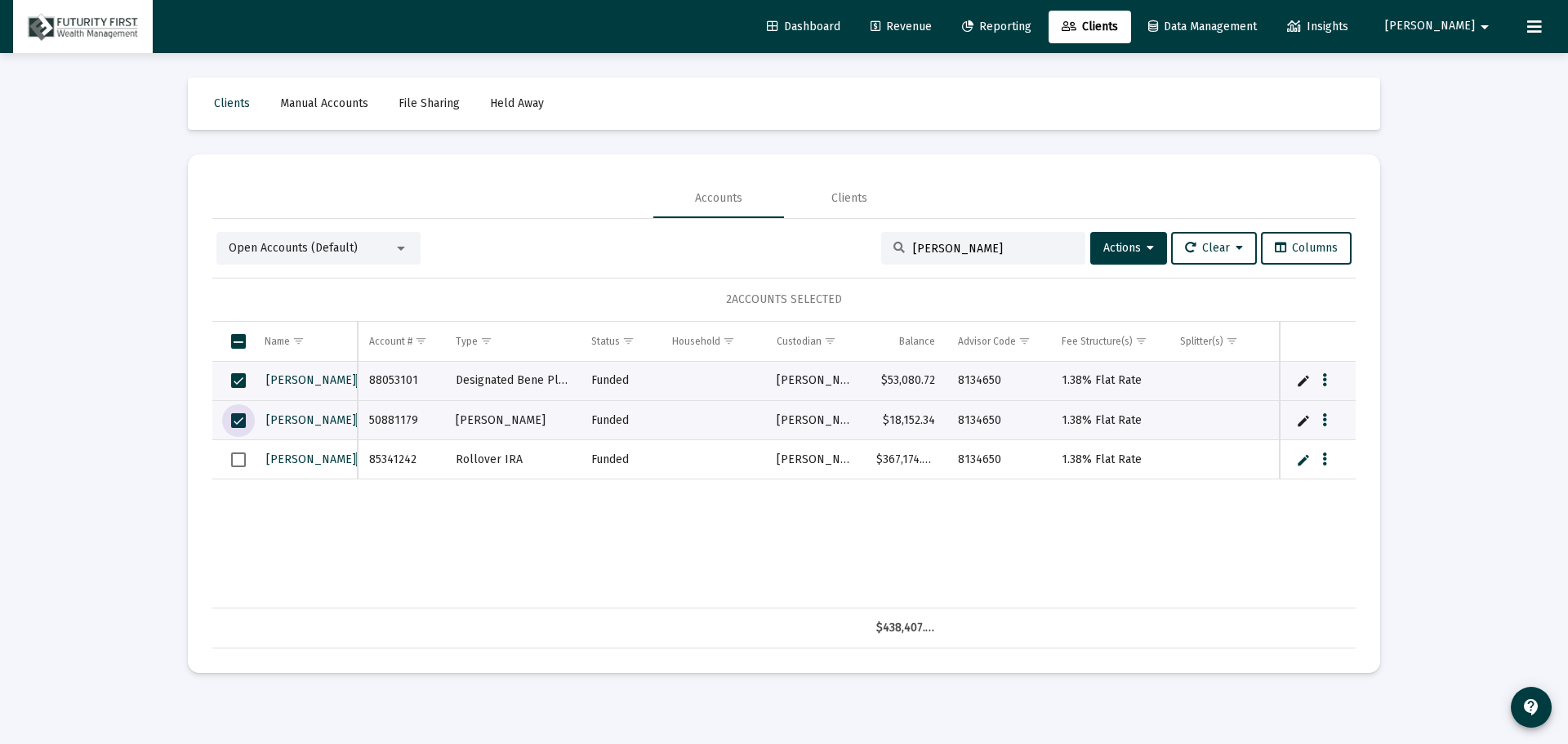
click at [239, 455] on span "Select row" at bounding box center [238, 459] width 15 height 15
click at [1138, 241] on span "Actions" at bounding box center [1129, 247] width 51 height 14
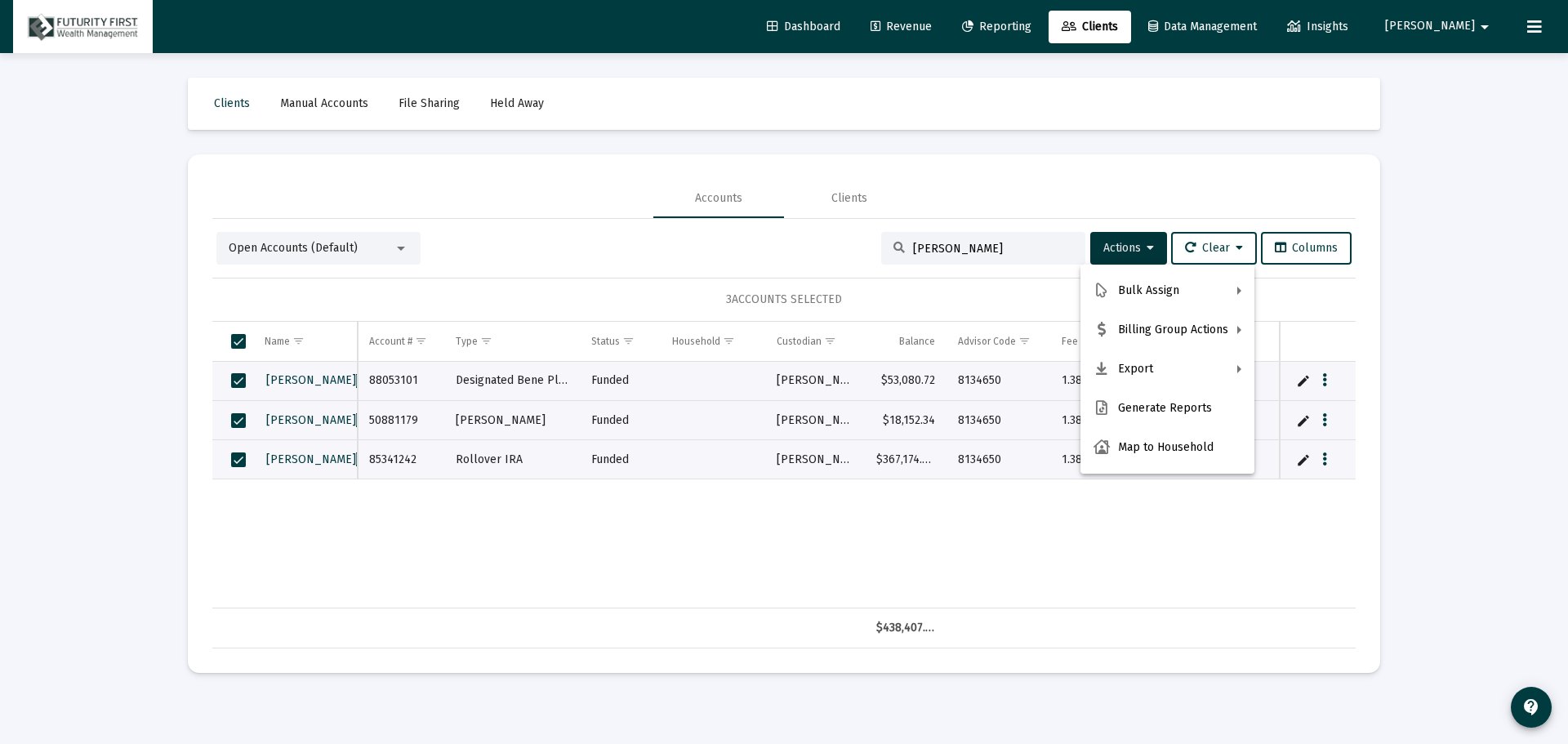
click at [1248, 22] on div at bounding box center [784, 372] width 1568 height 744
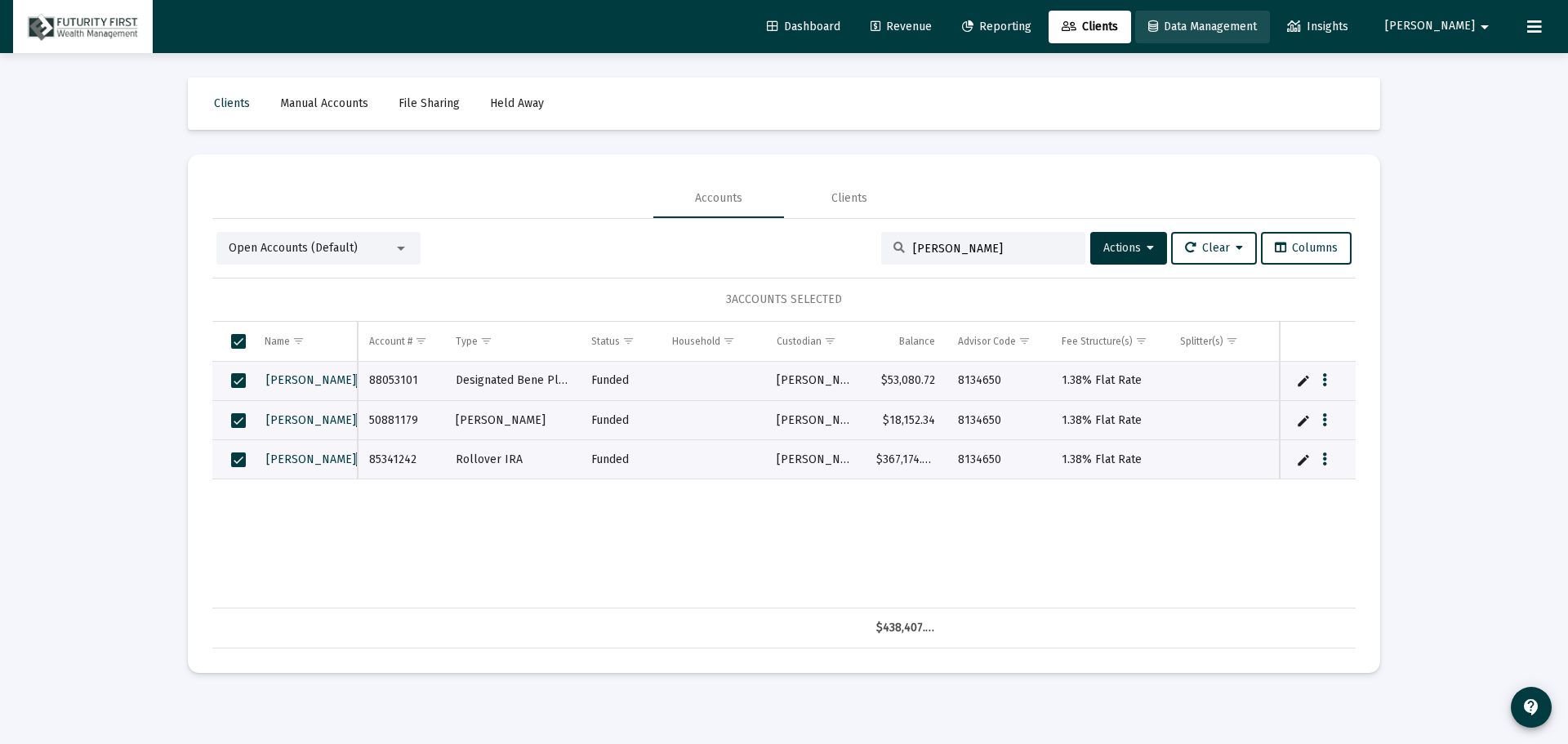
click at [1248, 22] on span "Data Management" at bounding box center [1203, 27] width 109 height 14
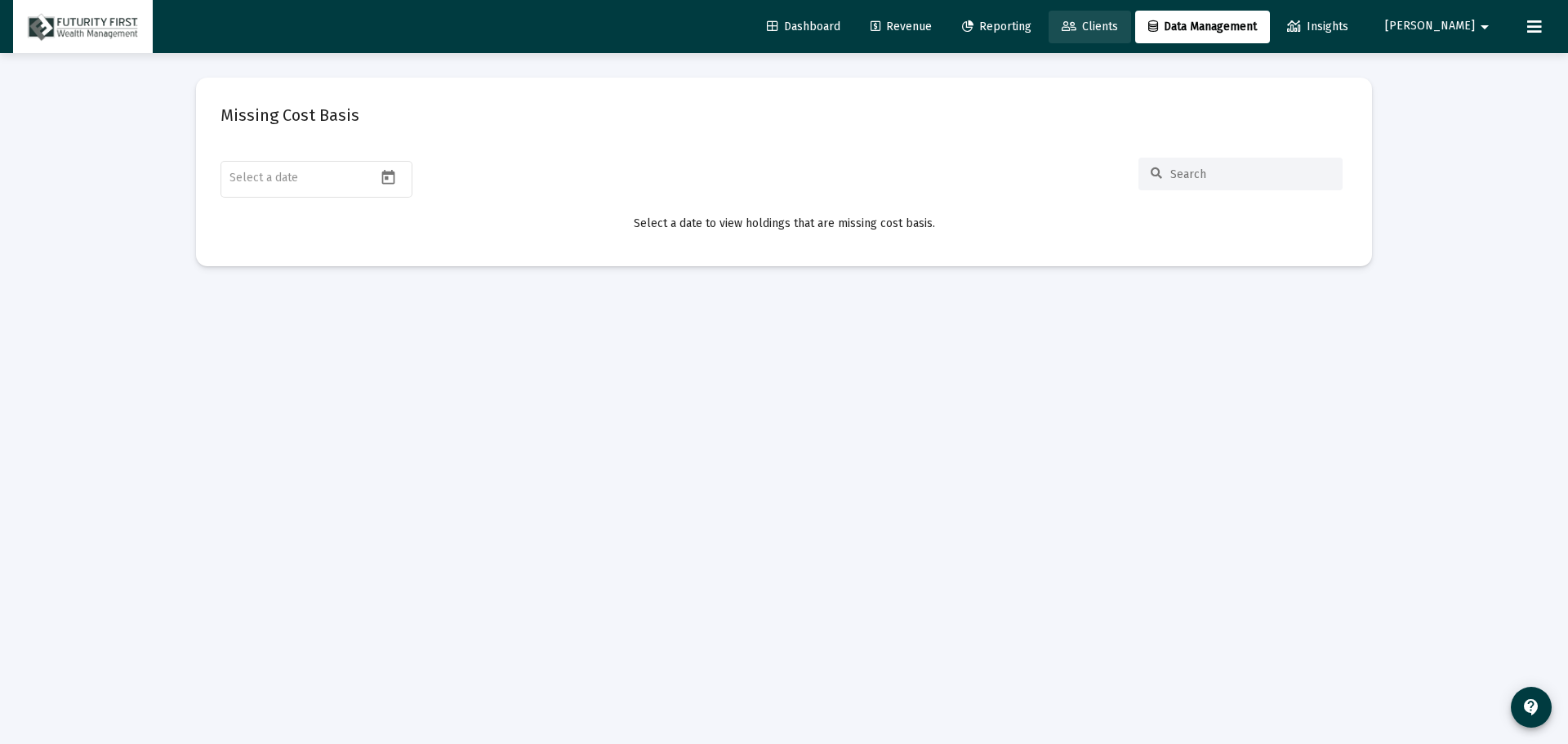
click at [1118, 20] on span "Clients" at bounding box center [1089, 27] width 56 height 14
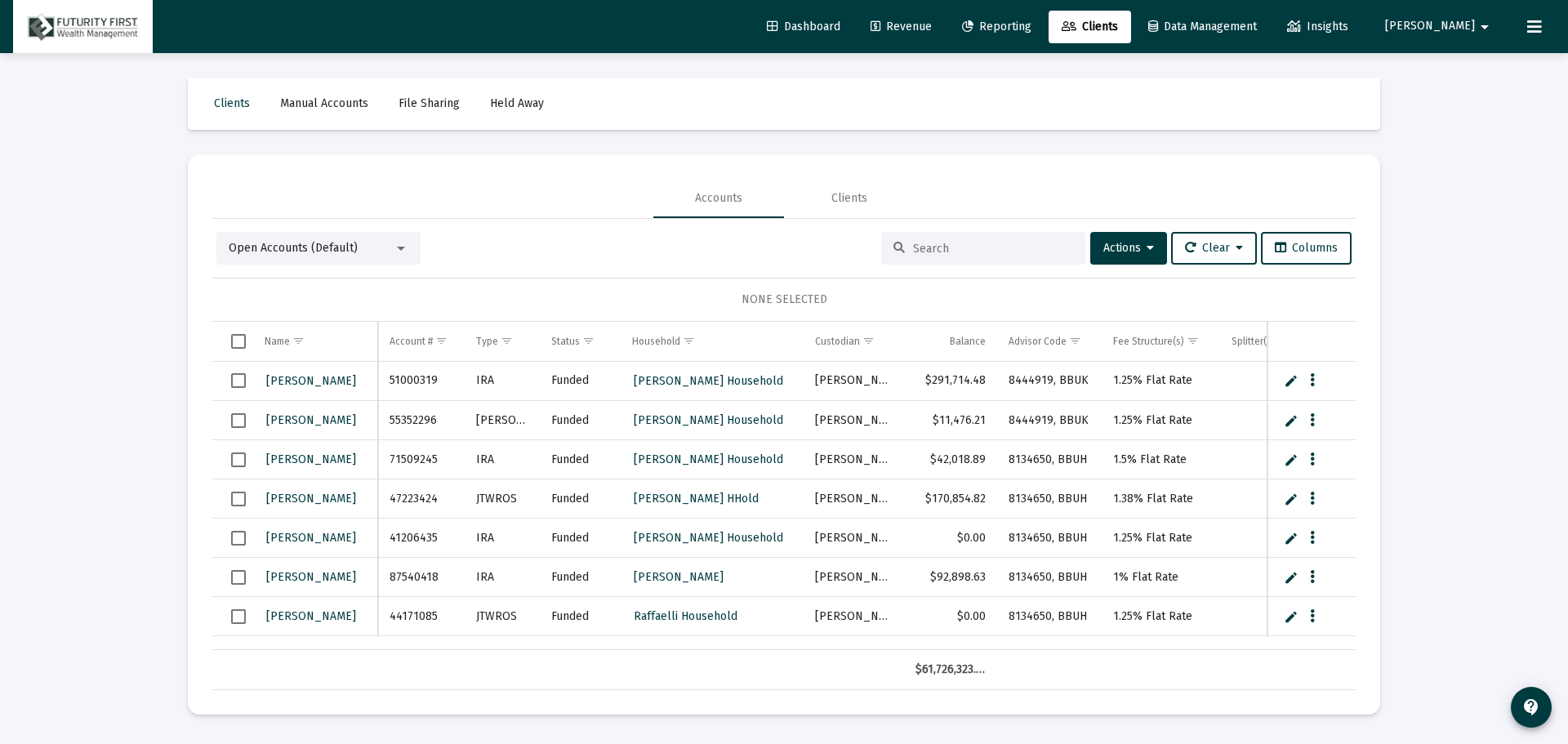
click at [933, 246] on input at bounding box center [993, 248] width 160 height 14
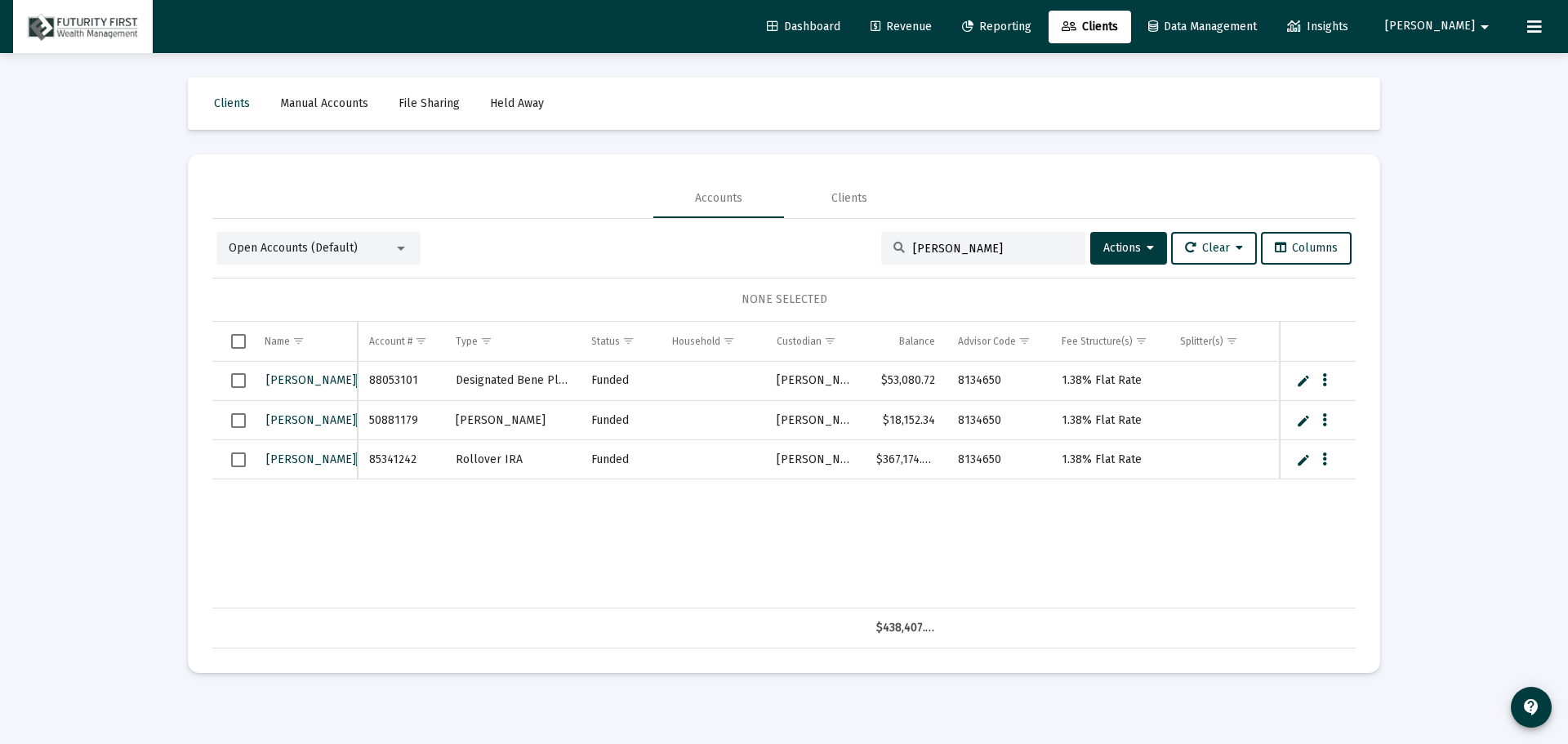
type input "[PERSON_NAME]"
